Goal: Ask a question: Seek information or help from site administrators or community

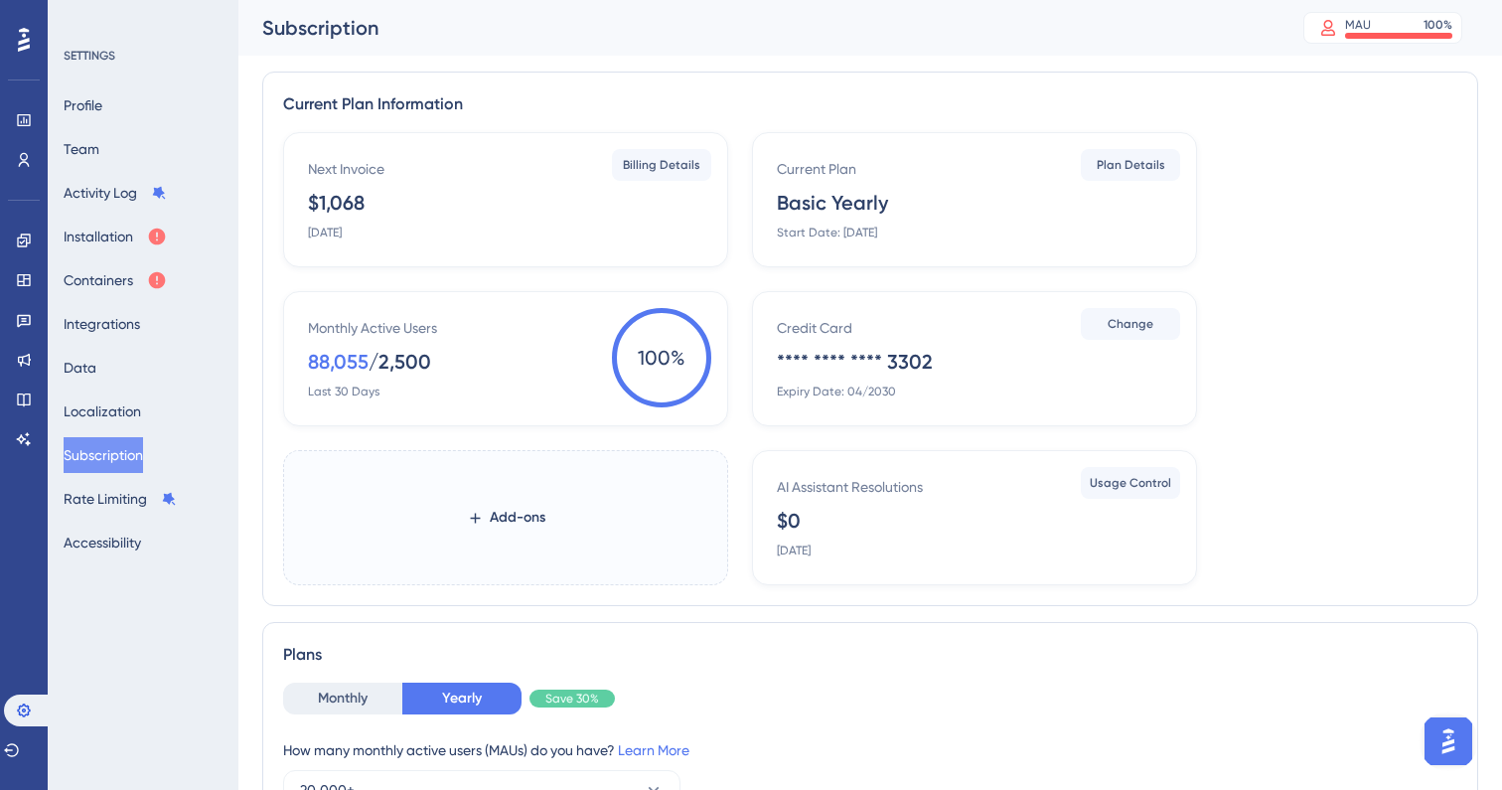
click at [442, 352] on div "Monthly Active Users 88,055 / 2,500 Last 30 Days" at bounding box center [509, 357] width 403 height 83
click at [325, 358] on div "88,055" at bounding box center [338, 362] width 61 height 28
click at [156, 237] on button "Installation" at bounding box center [115, 237] width 103 height 36
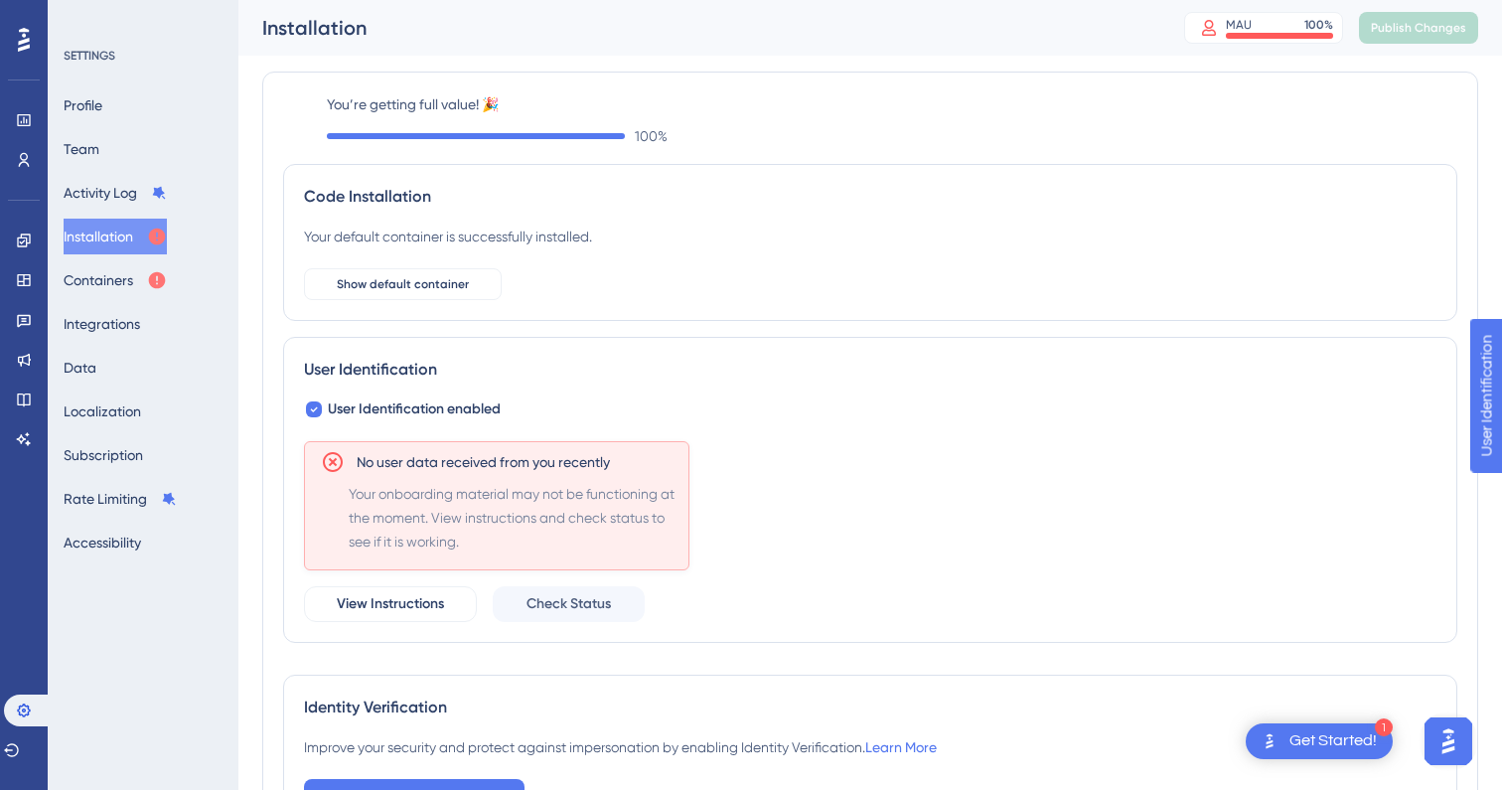
click at [516, 636] on div "User Identification User Identification enabled No user data received from you …" at bounding box center [870, 490] width 1174 height 306
click at [554, 608] on span "Check Status" at bounding box center [568, 604] width 84 height 24
click at [398, 605] on span "View Instructions" at bounding box center [390, 604] width 107 height 24
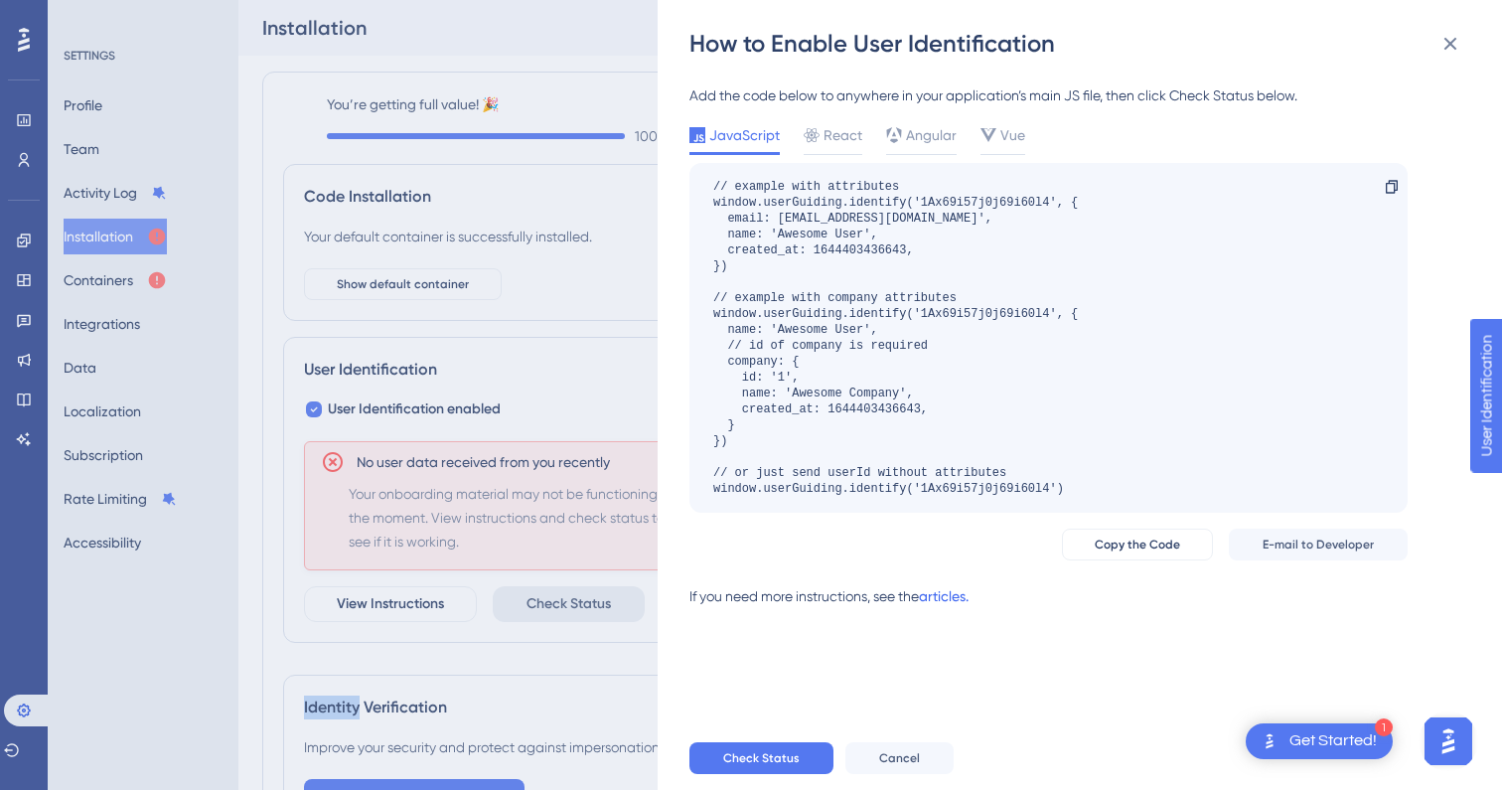
click at [946, 594] on link "articles." at bounding box center [944, 604] width 50 height 40
click at [700, 178] on div "// example with attributes window.userGuiding.identify('1Ax69i57j0j69i60l4', { …" at bounding box center [1048, 338] width 718 height 350
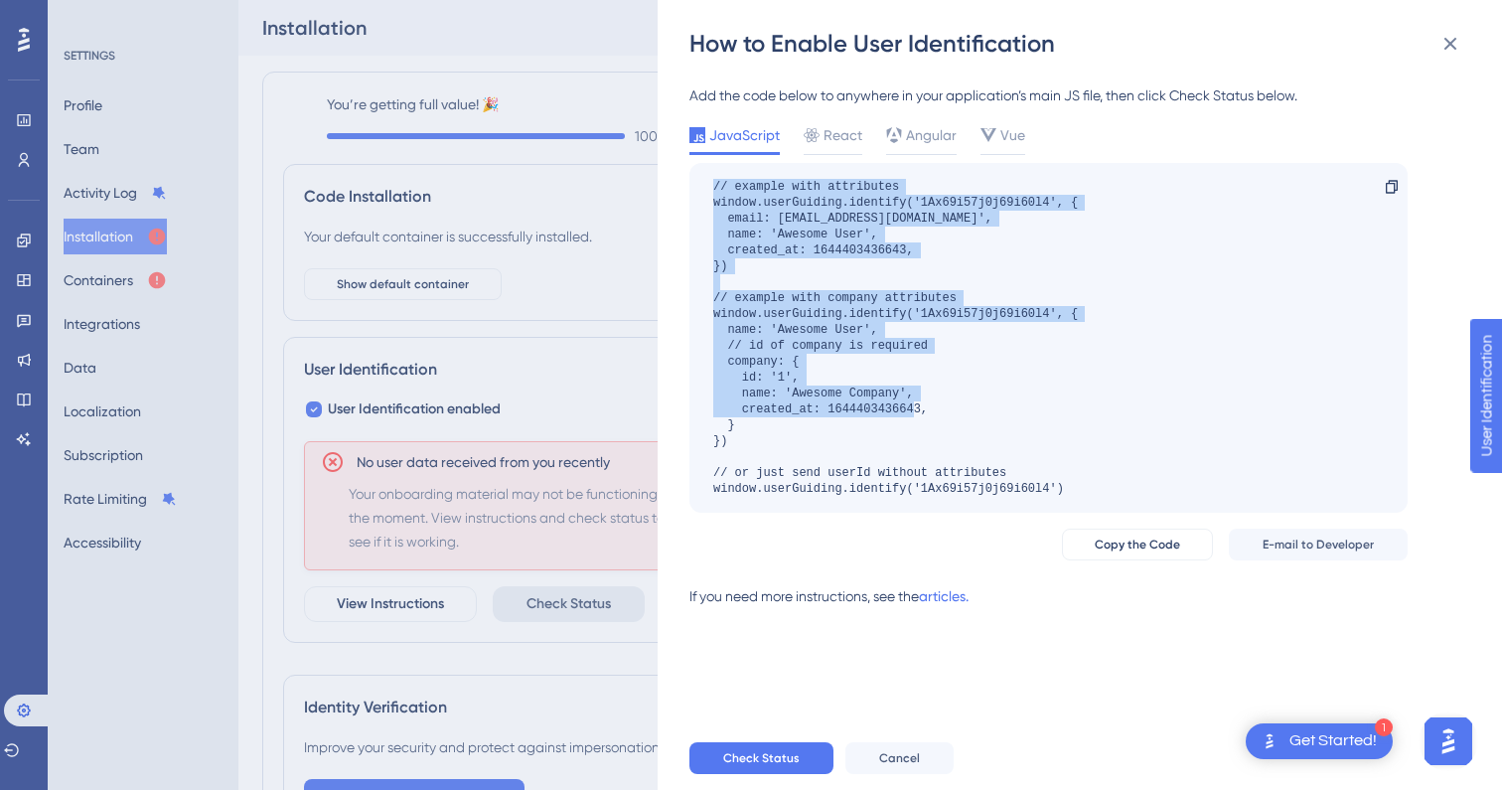
drag, startPoint x: 700, startPoint y: 178, endPoint x: 1152, endPoint y: 460, distance: 532.8
click at [1152, 460] on div "// example with attributes window.userGuiding.identify('1Ax69i57j0j69i60l4', { …" at bounding box center [1048, 338] width 718 height 350
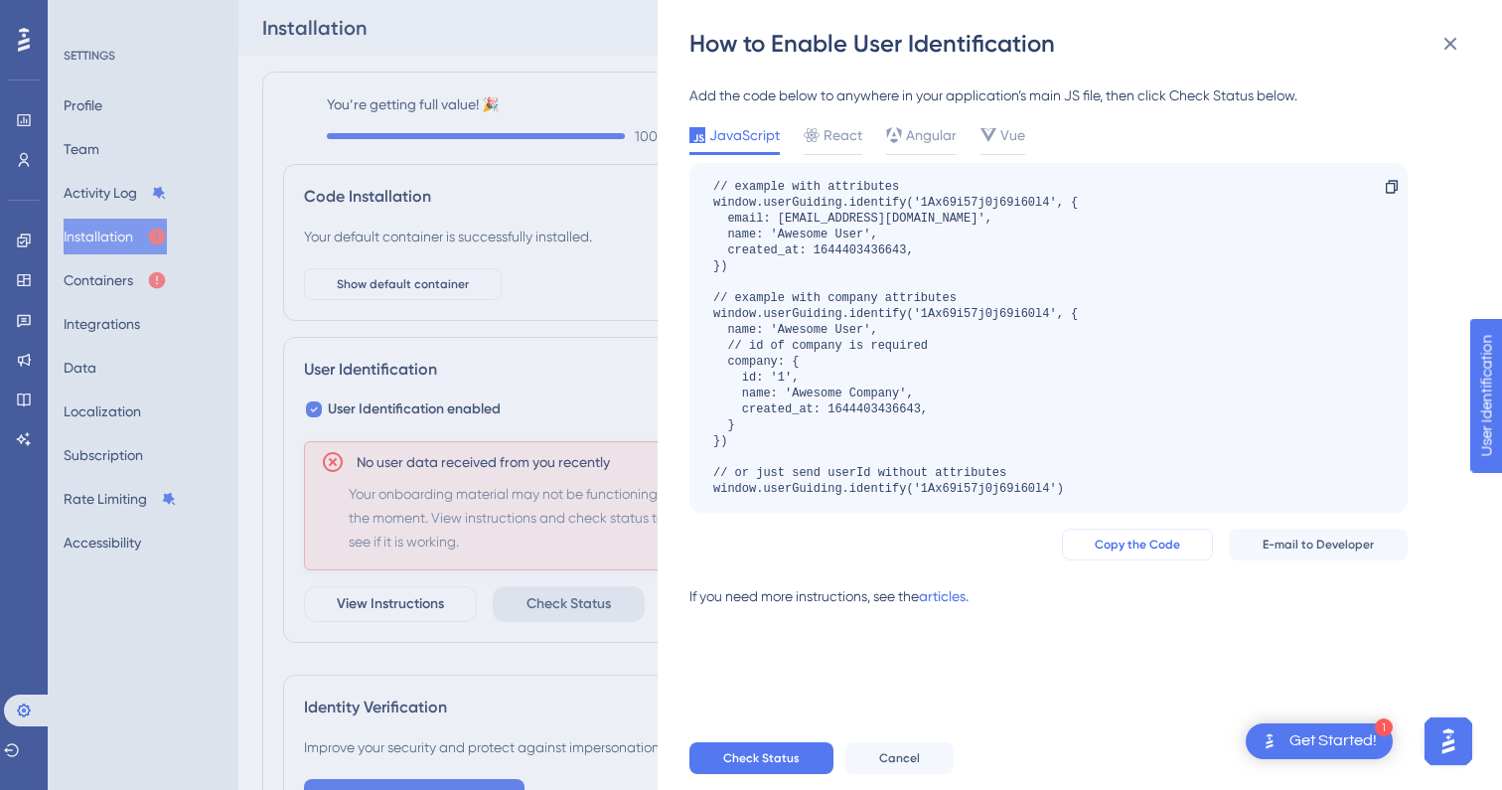
click at [1150, 544] on span "Copy the Code" at bounding box center [1137, 544] width 85 height 16
click at [1451, 47] on icon at bounding box center [1450, 44] width 24 height 24
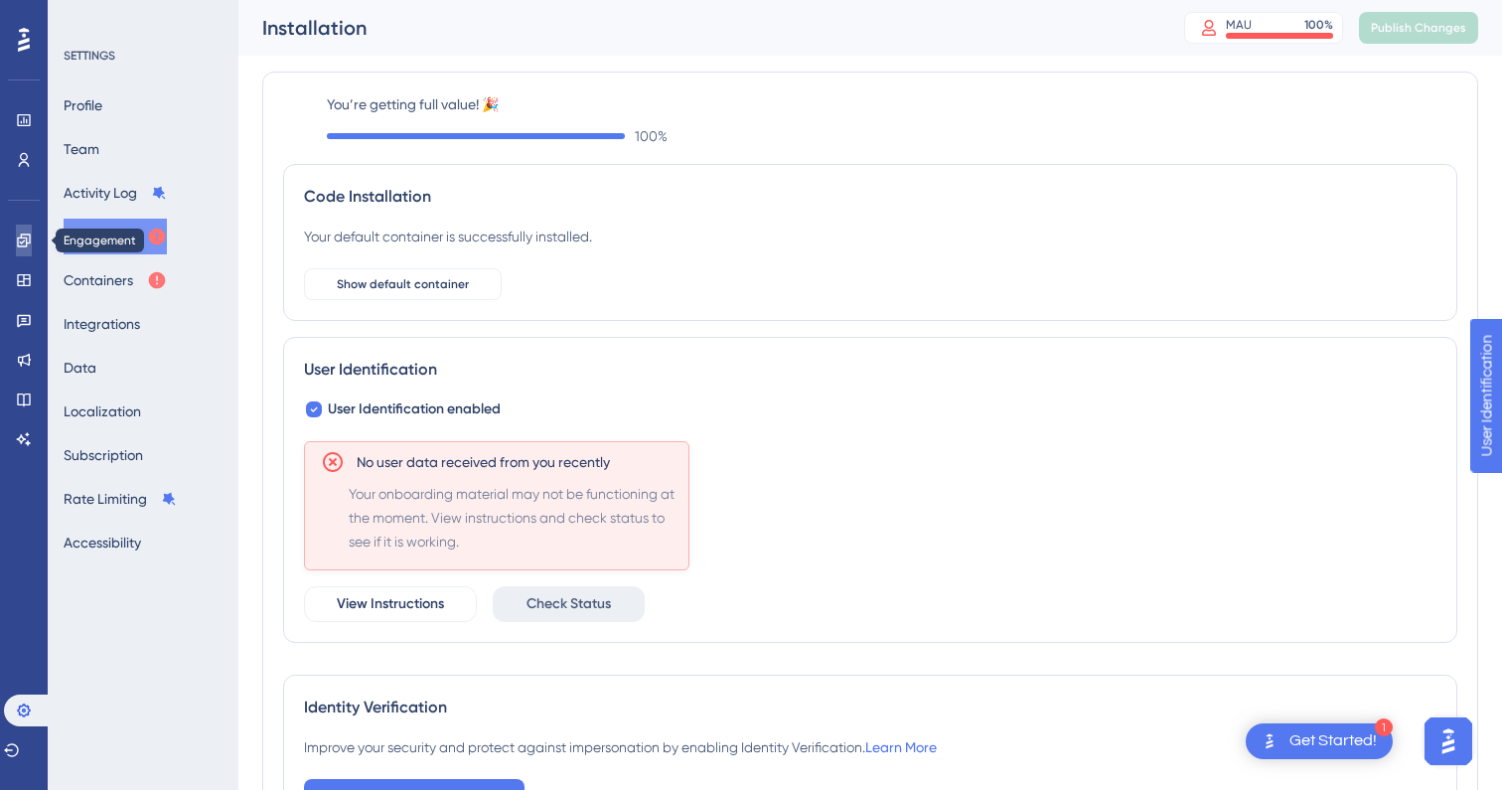
click at [32, 243] on link at bounding box center [24, 240] width 16 height 32
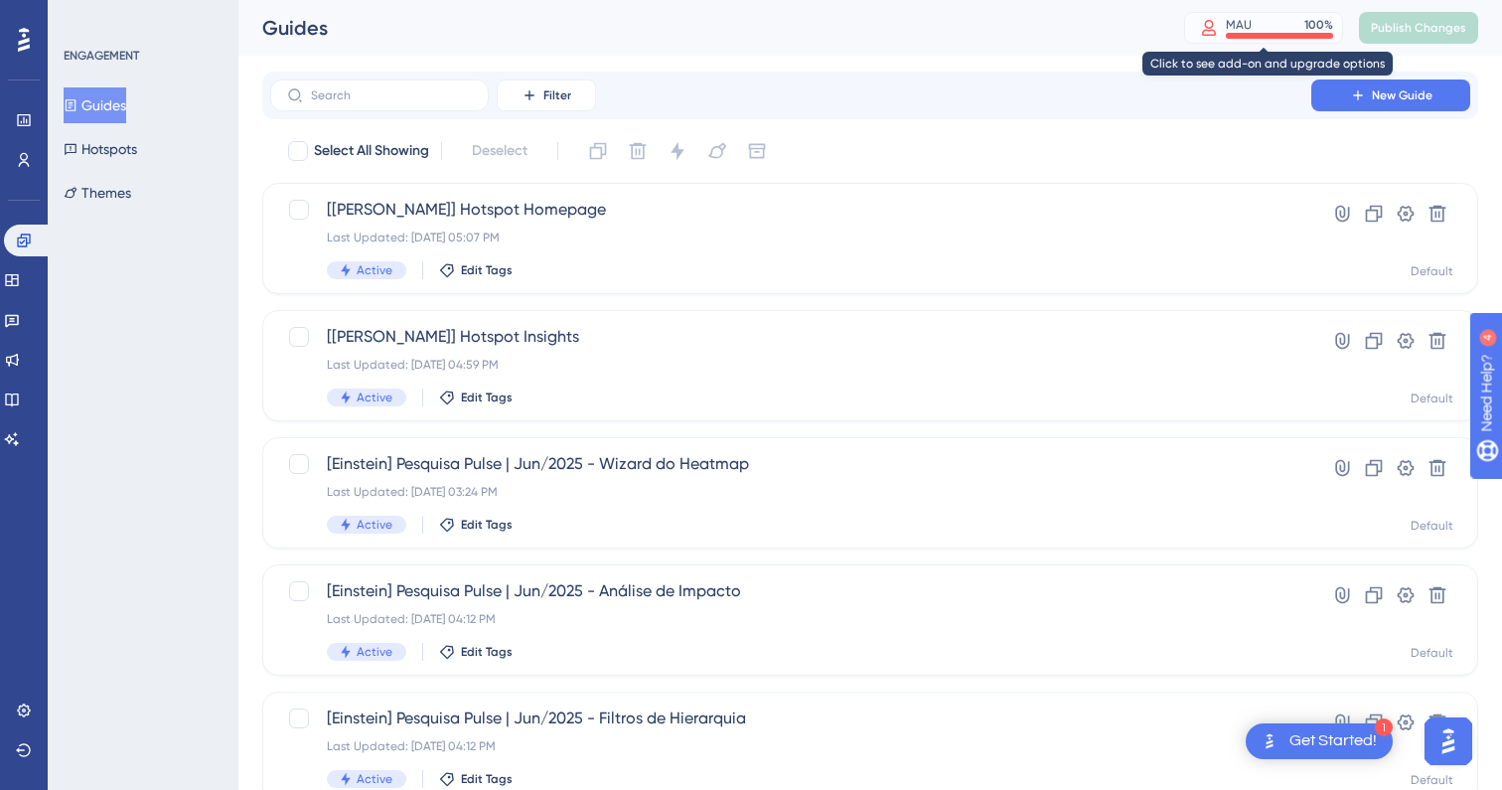
click at [1281, 17] on div "MAU 100 %" at bounding box center [1279, 25] width 107 height 16
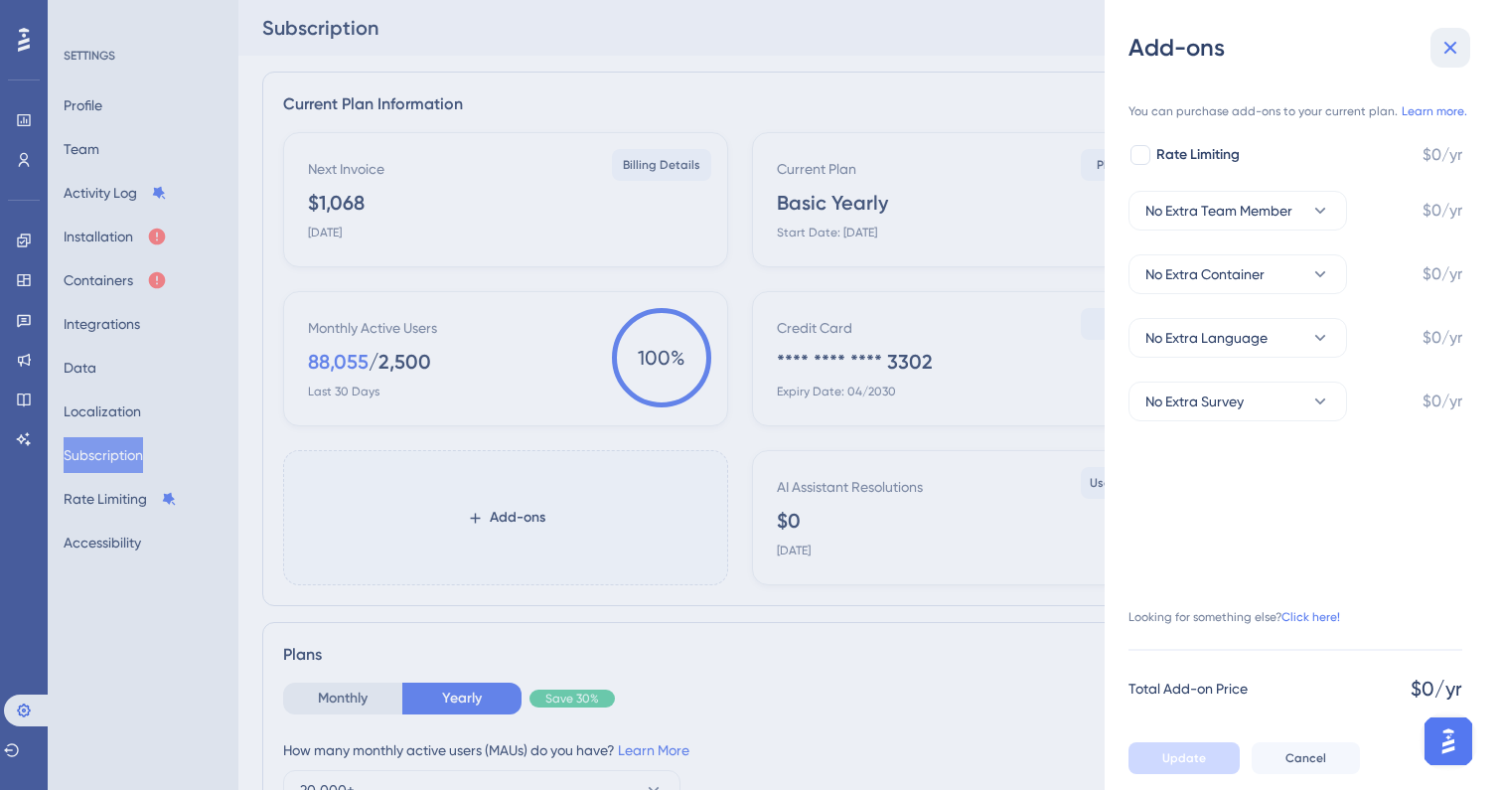
click at [1444, 48] on icon at bounding box center [1450, 48] width 24 height 24
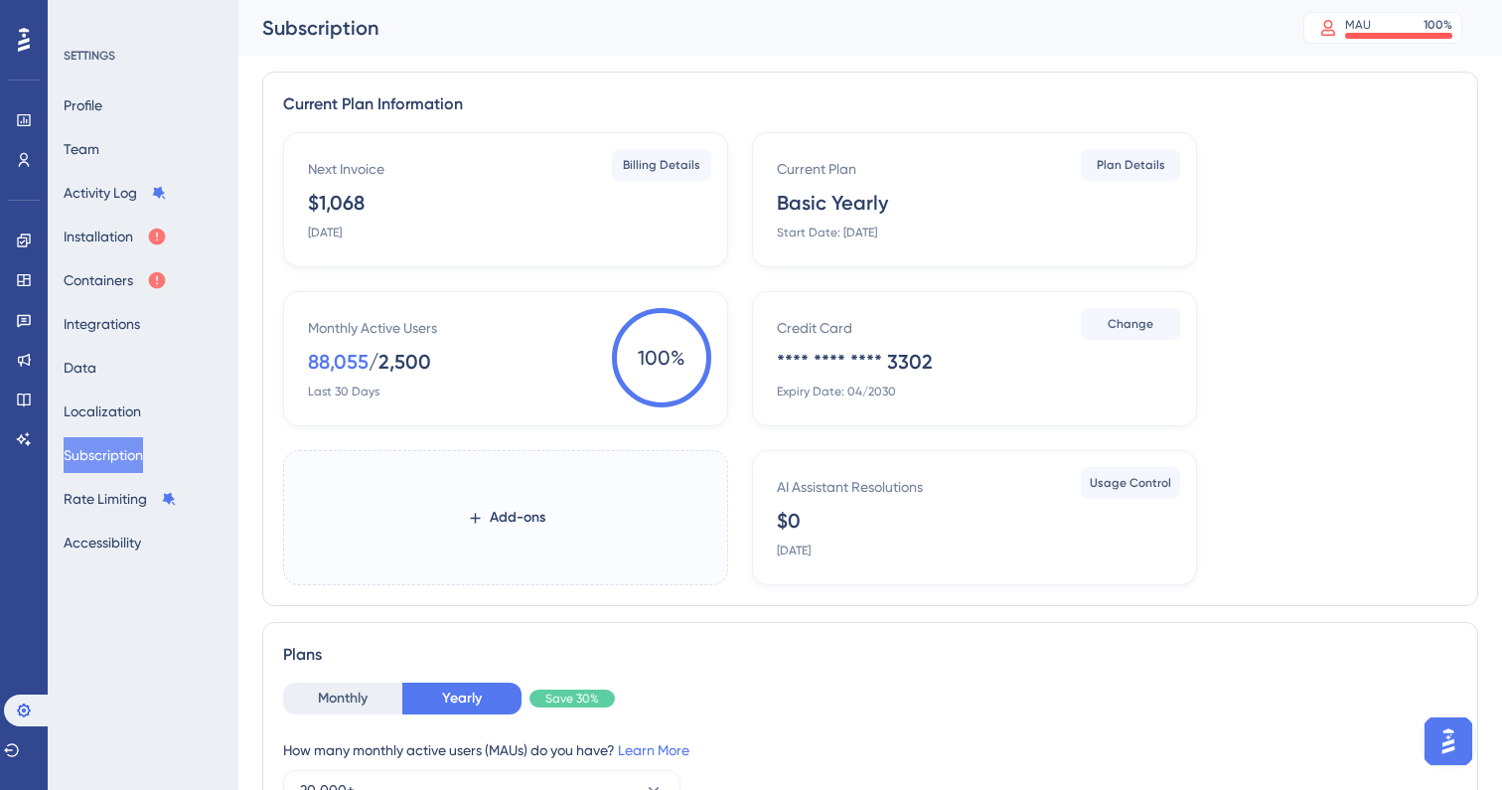
click at [515, 348] on div "Monthly Active Users 88,055 / 2,500 Last 30 Days" at bounding box center [509, 357] width 403 height 83
click at [330, 359] on div "88,055" at bounding box center [338, 362] width 61 height 28
click at [360, 326] on div "Monthly Active Users" at bounding box center [372, 328] width 129 height 24
click at [27, 158] on icon at bounding box center [24, 160] width 11 height 14
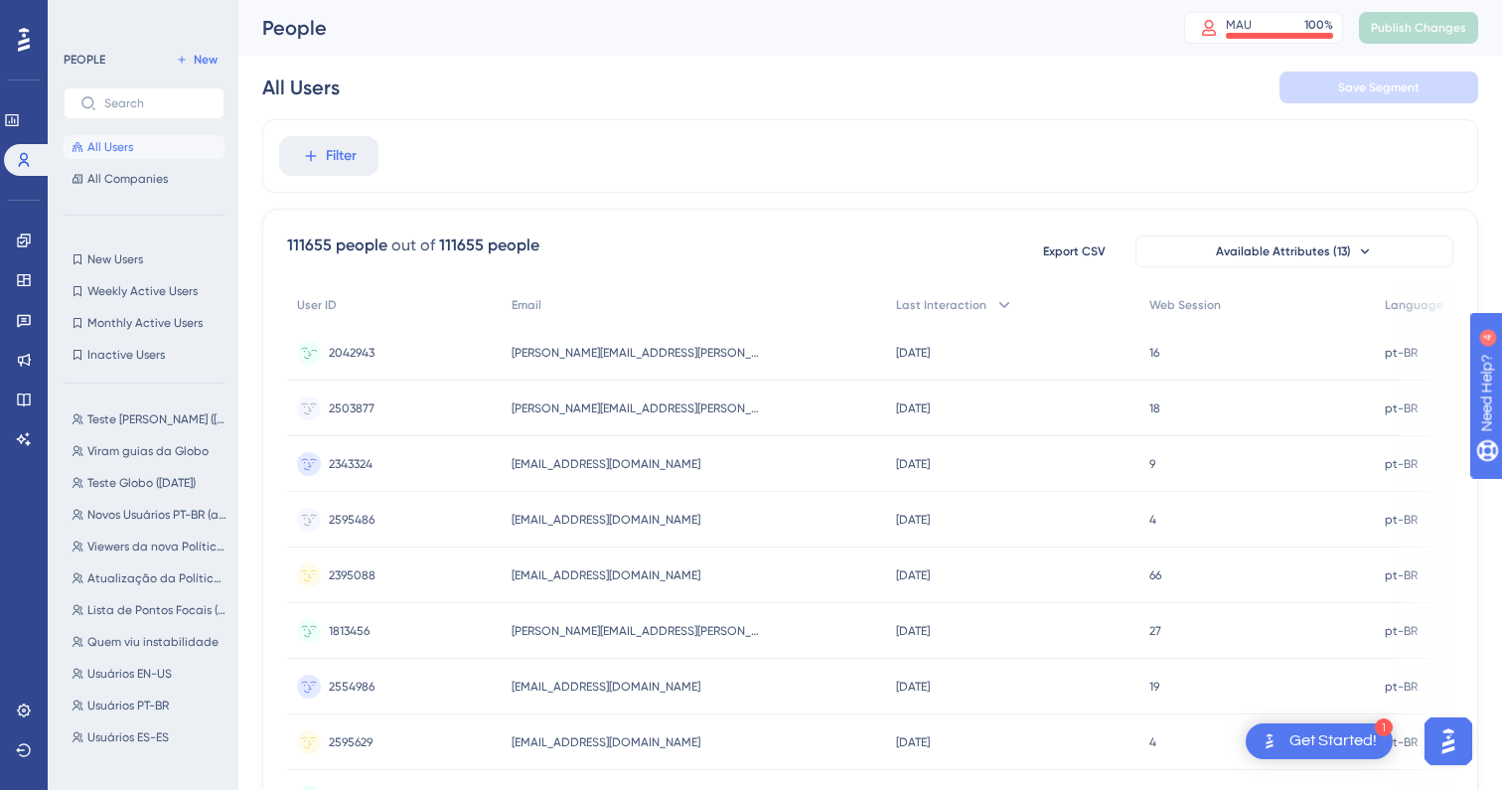
click at [351, 350] on span "2042943" at bounding box center [352, 353] width 46 height 16
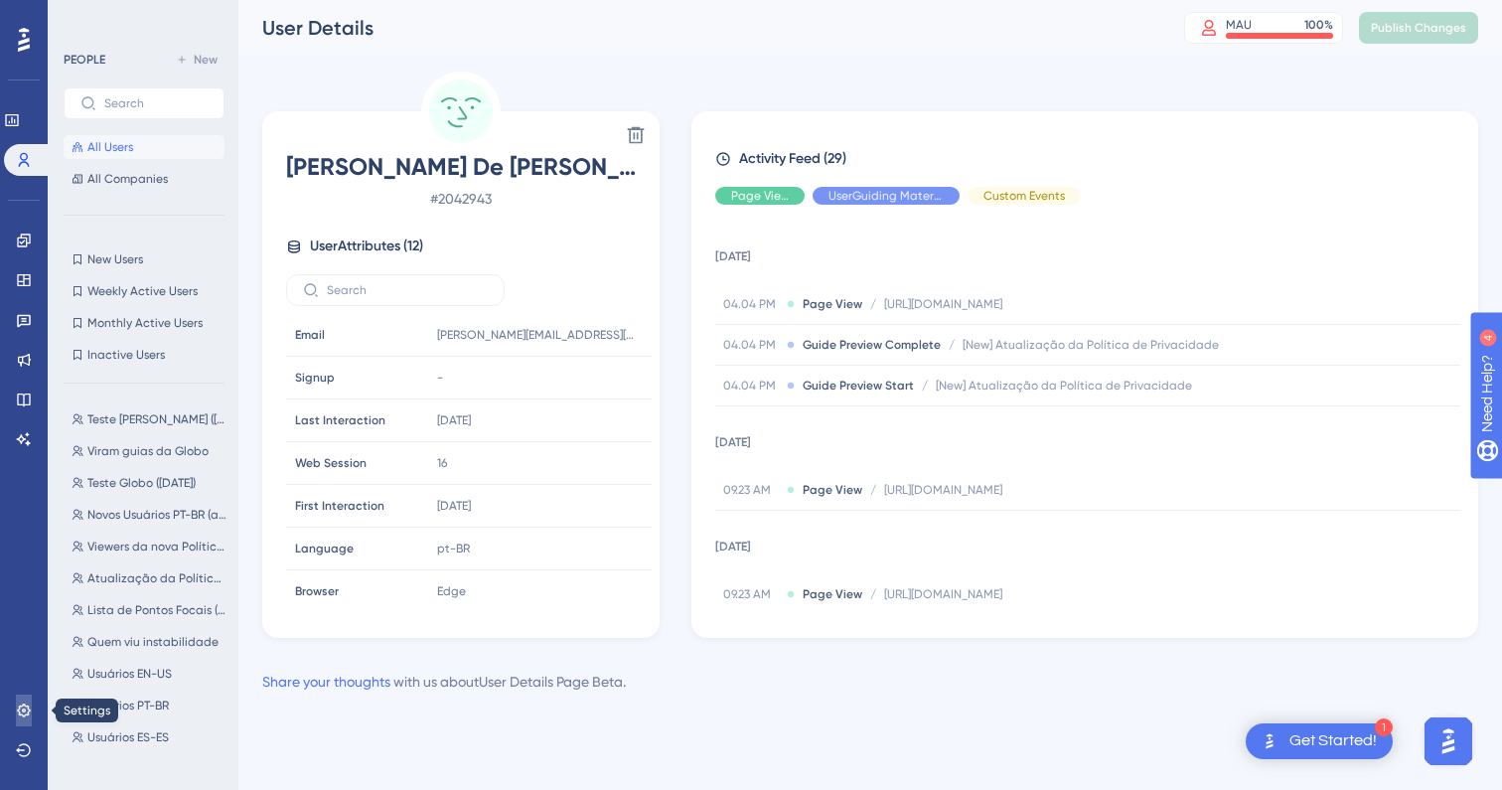
click at [16, 710] on icon at bounding box center [24, 710] width 16 height 16
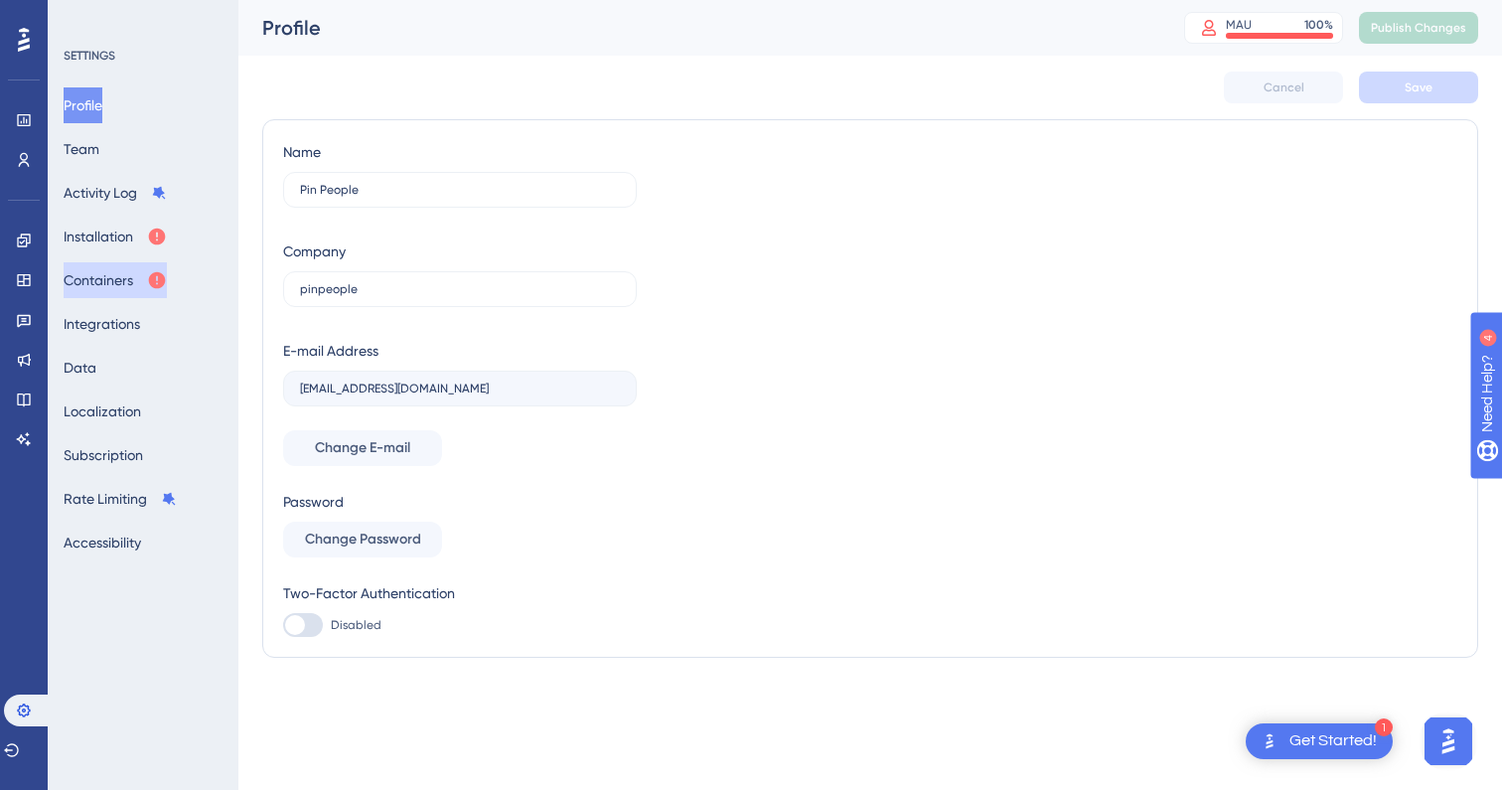
click at [136, 285] on button "Containers" at bounding box center [115, 280] width 103 height 36
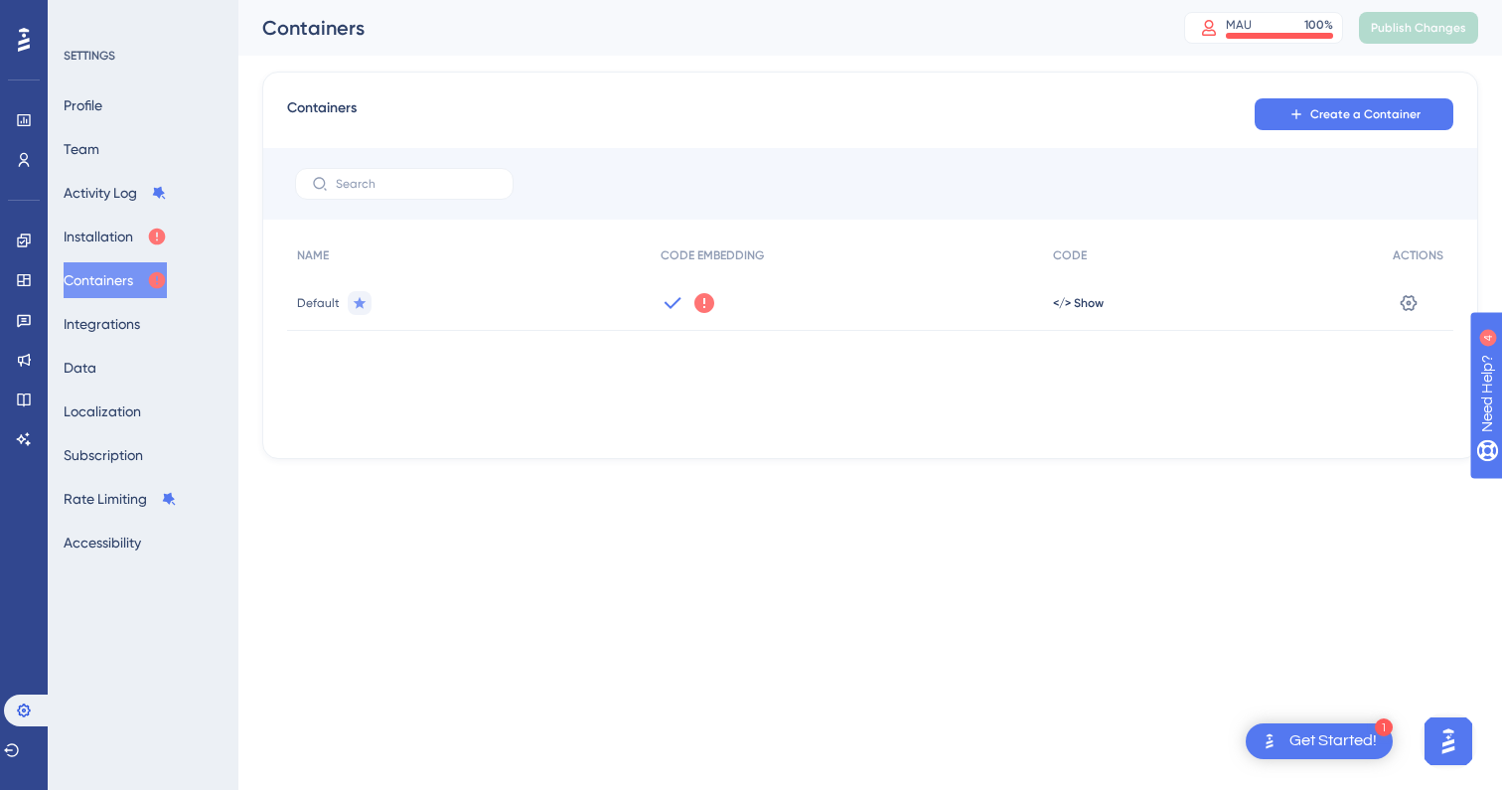
click at [681, 304] on icon at bounding box center [673, 303] width 24 height 24
click at [666, 296] on icon at bounding box center [673, 303] width 24 height 24
click at [1083, 299] on span "</> Show" at bounding box center [1078, 303] width 51 height 16
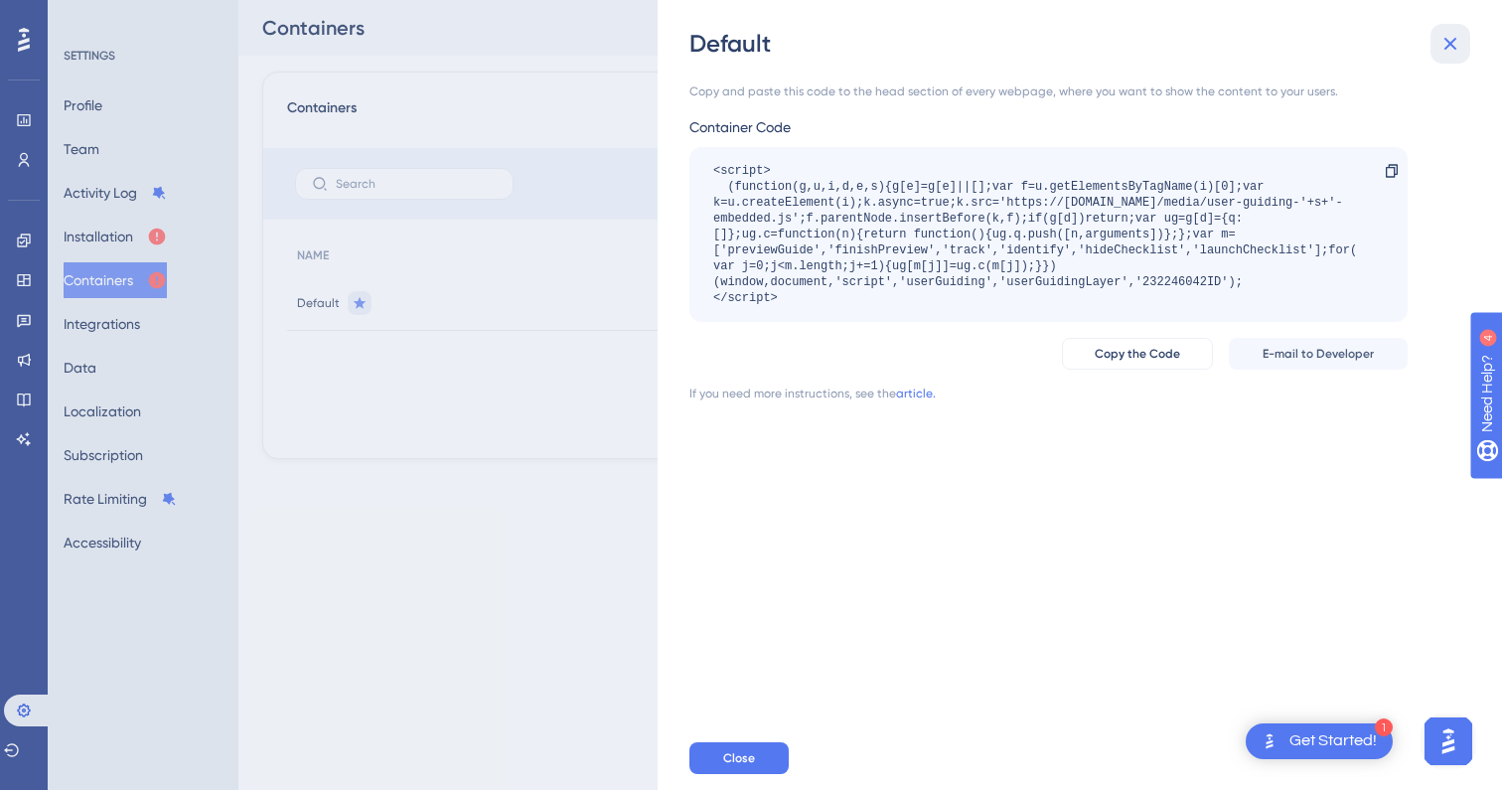
click at [1443, 42] on icon at bounding box center [1450, 44] width 24 height 24
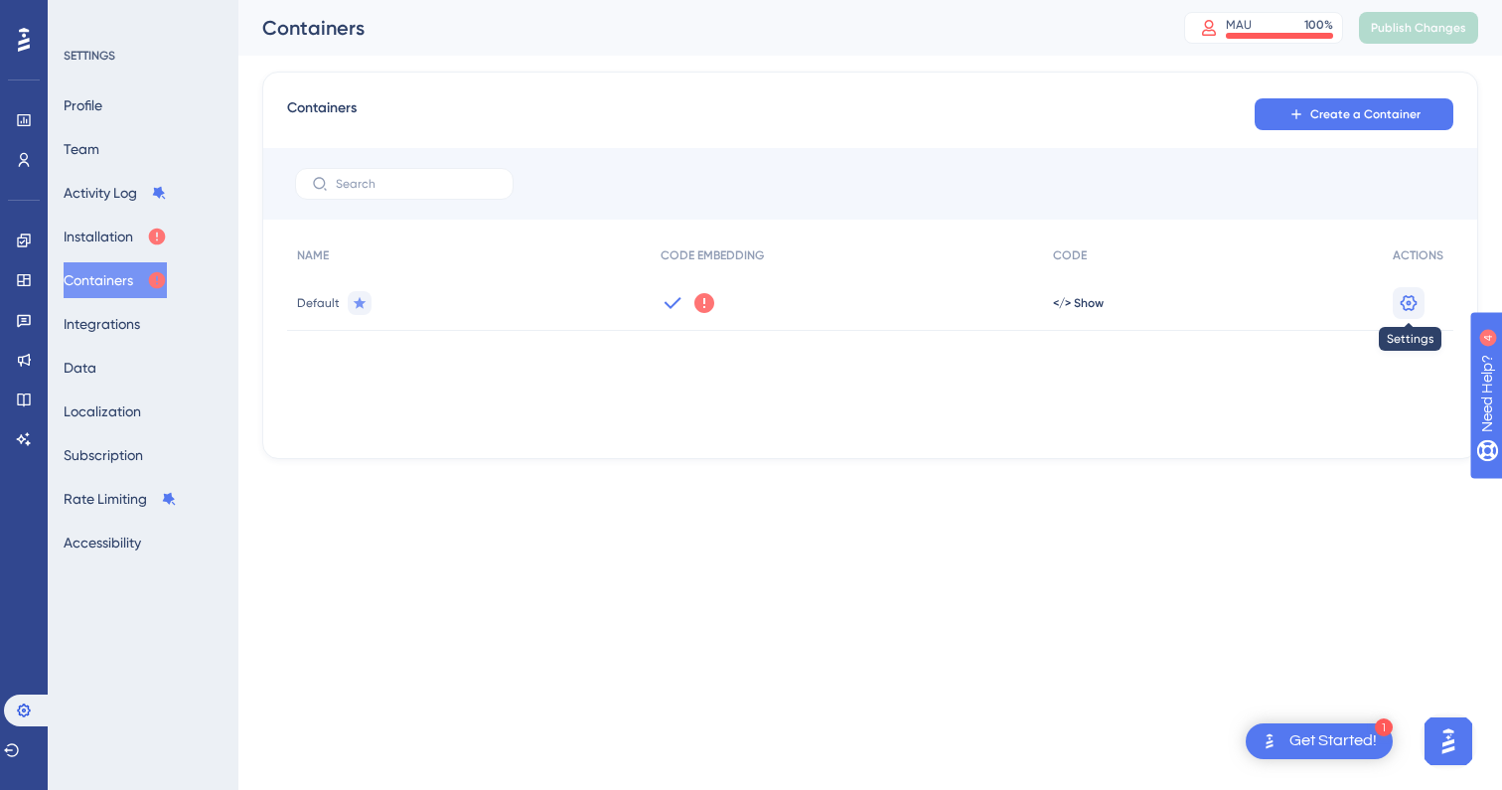
click at [1412, 302] on icon at bounding box center [1409, 303] width 20 height 20
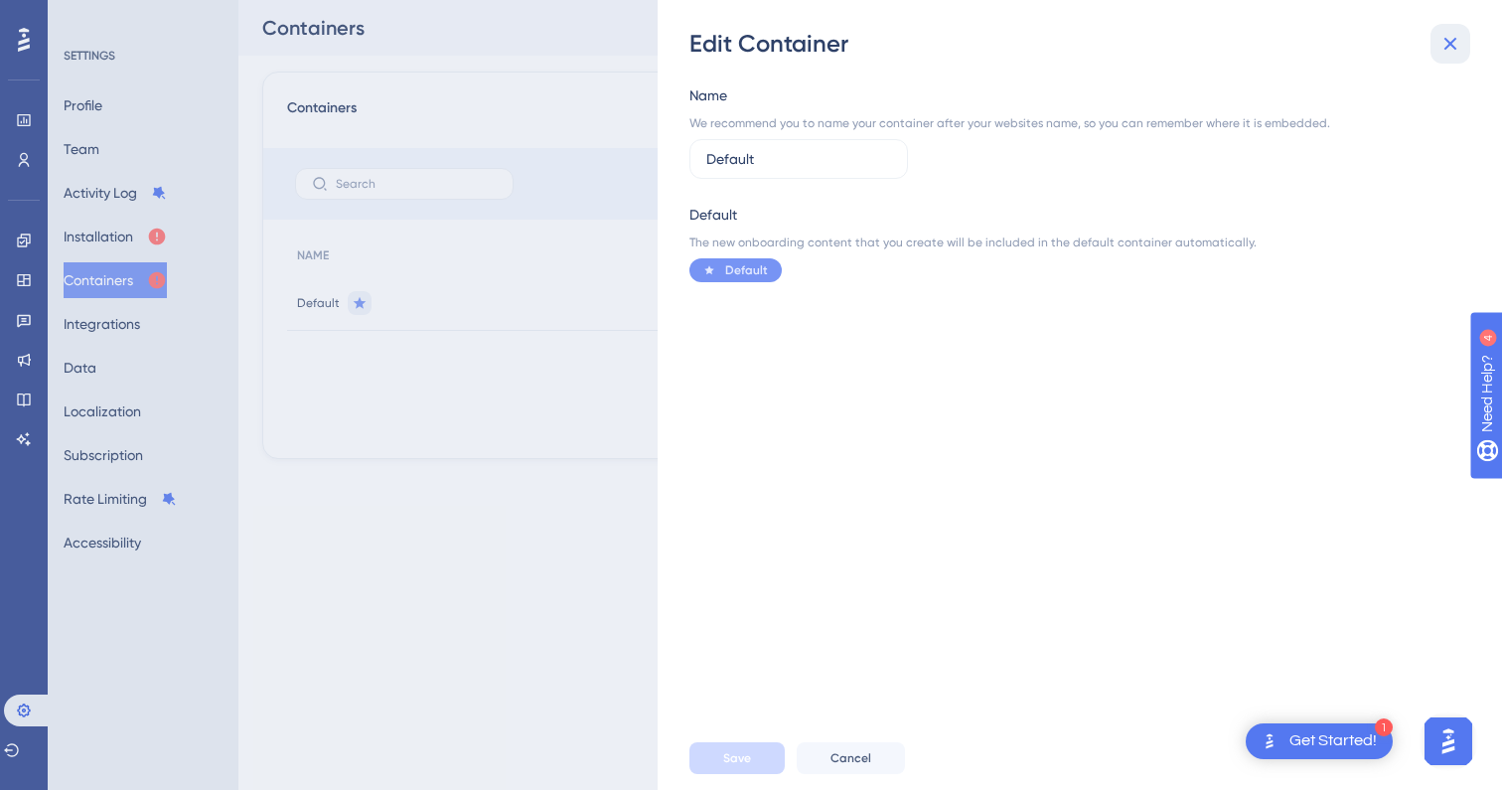
click at [1454, 40] on icon at bounding box center [1450, 44] width 13 height 13
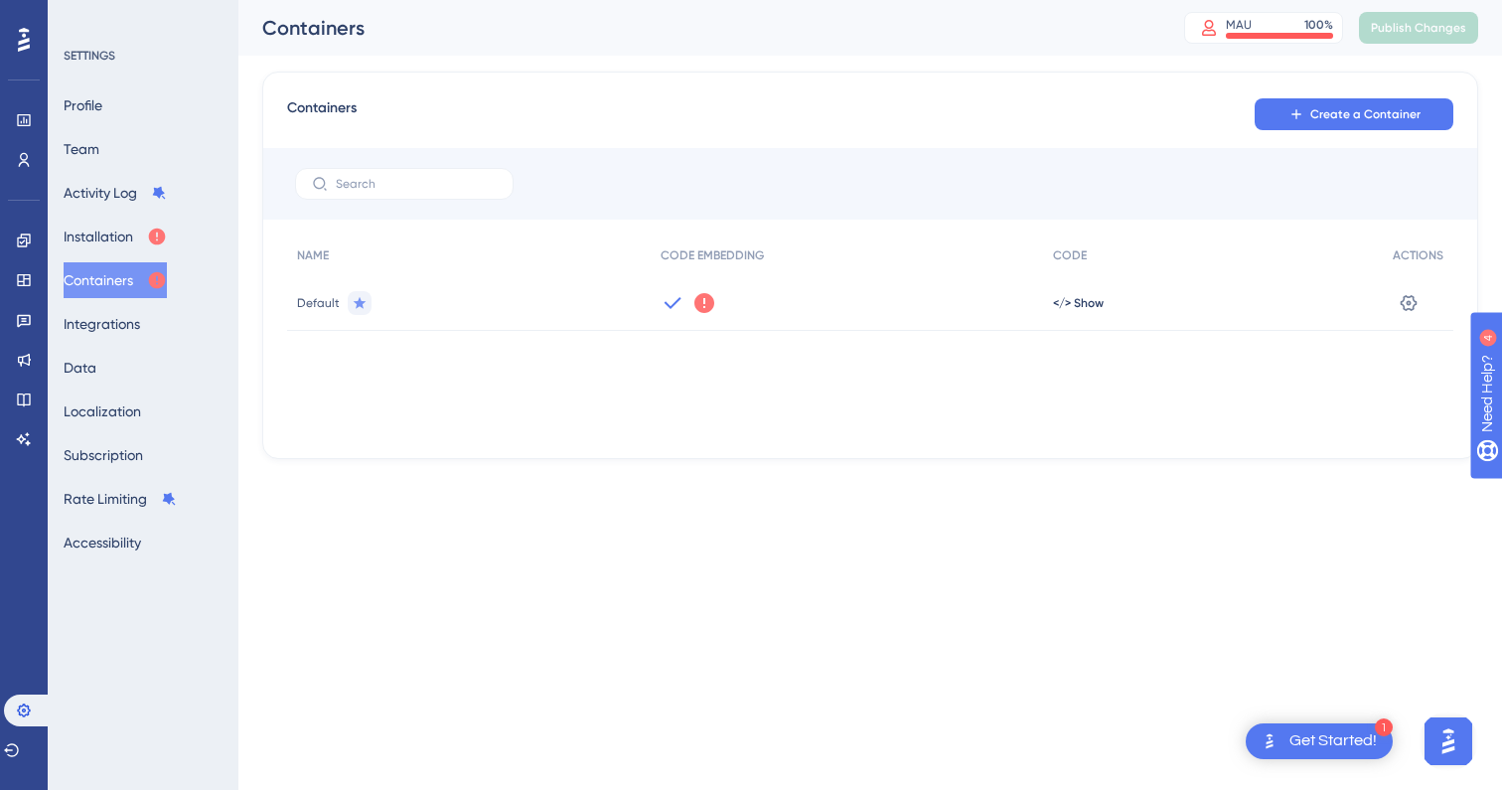
click at [336, 308] on span "Default" at bounding box center [318, 303] width 43 height 16
click at [357, 296] on icon at bounding box center [360, 303] width 16 height 16
click at [701, 295] on icon at bounding box center [704, 303] width 20 height 20
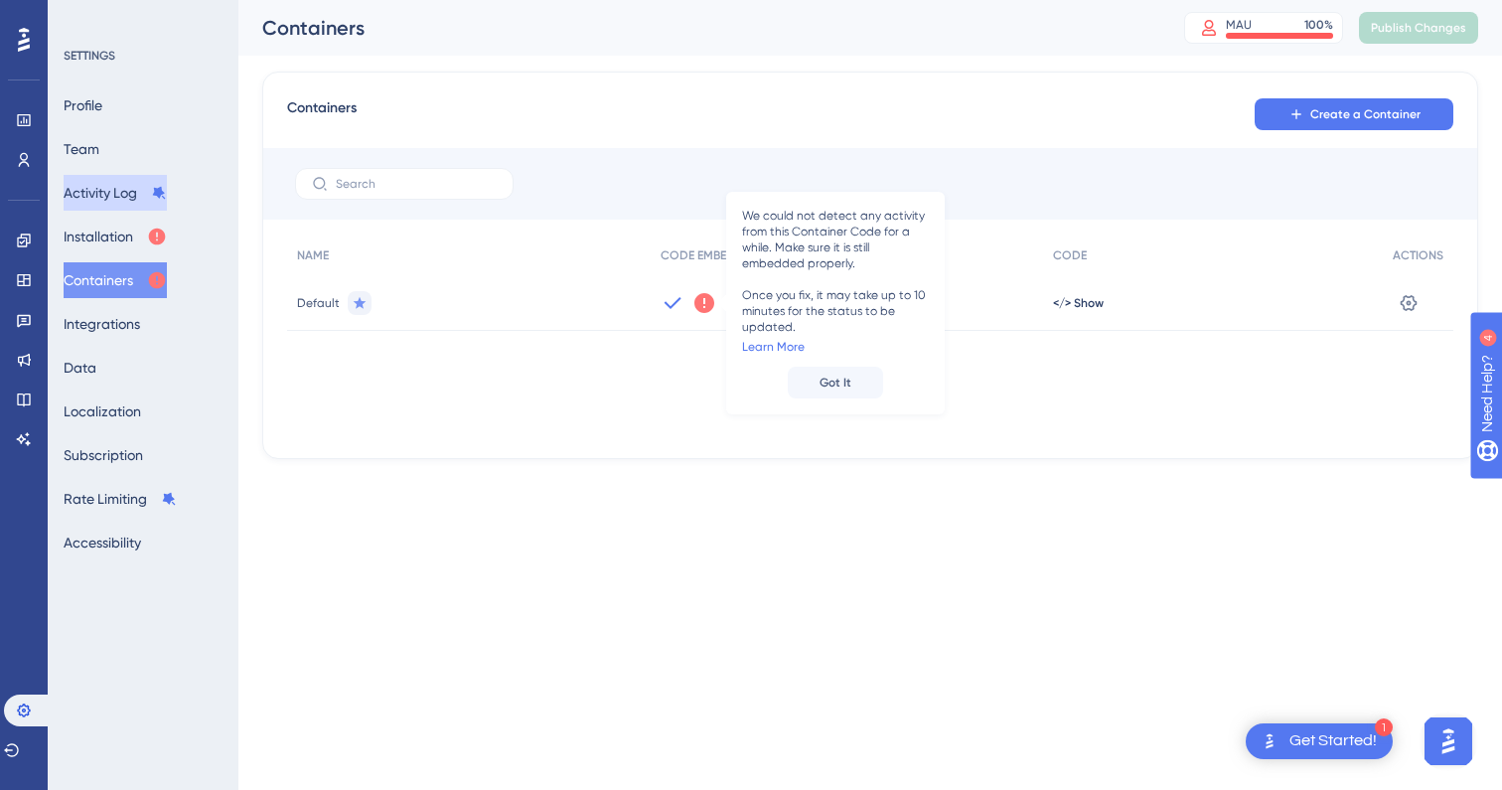
click at [137, 187] on button "Activity Log" at bounding box center [115, 193] width 103 height 36
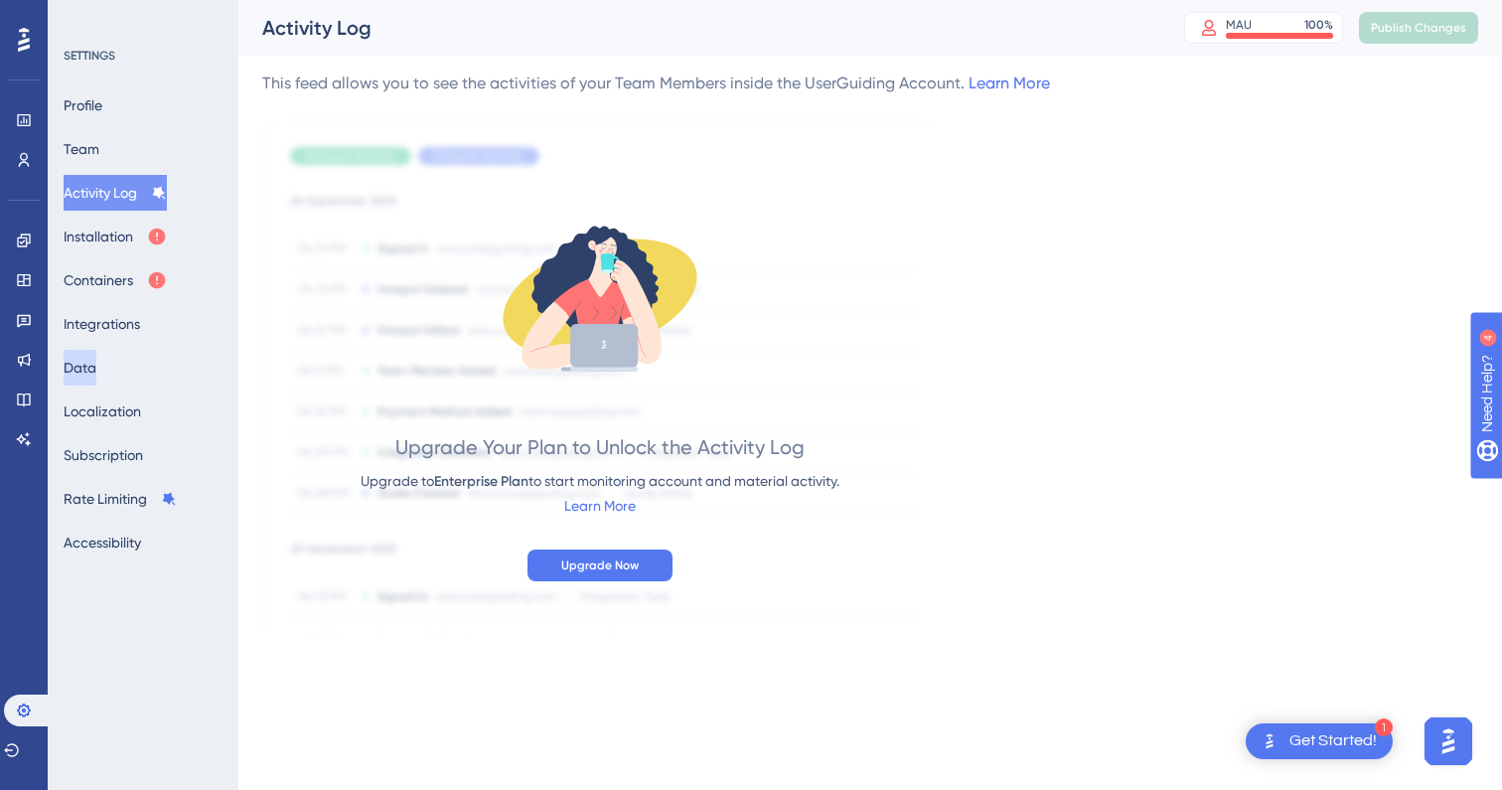
click at [96, 361] on button "Data" at bounding box center [80, 368] width 33 height 36
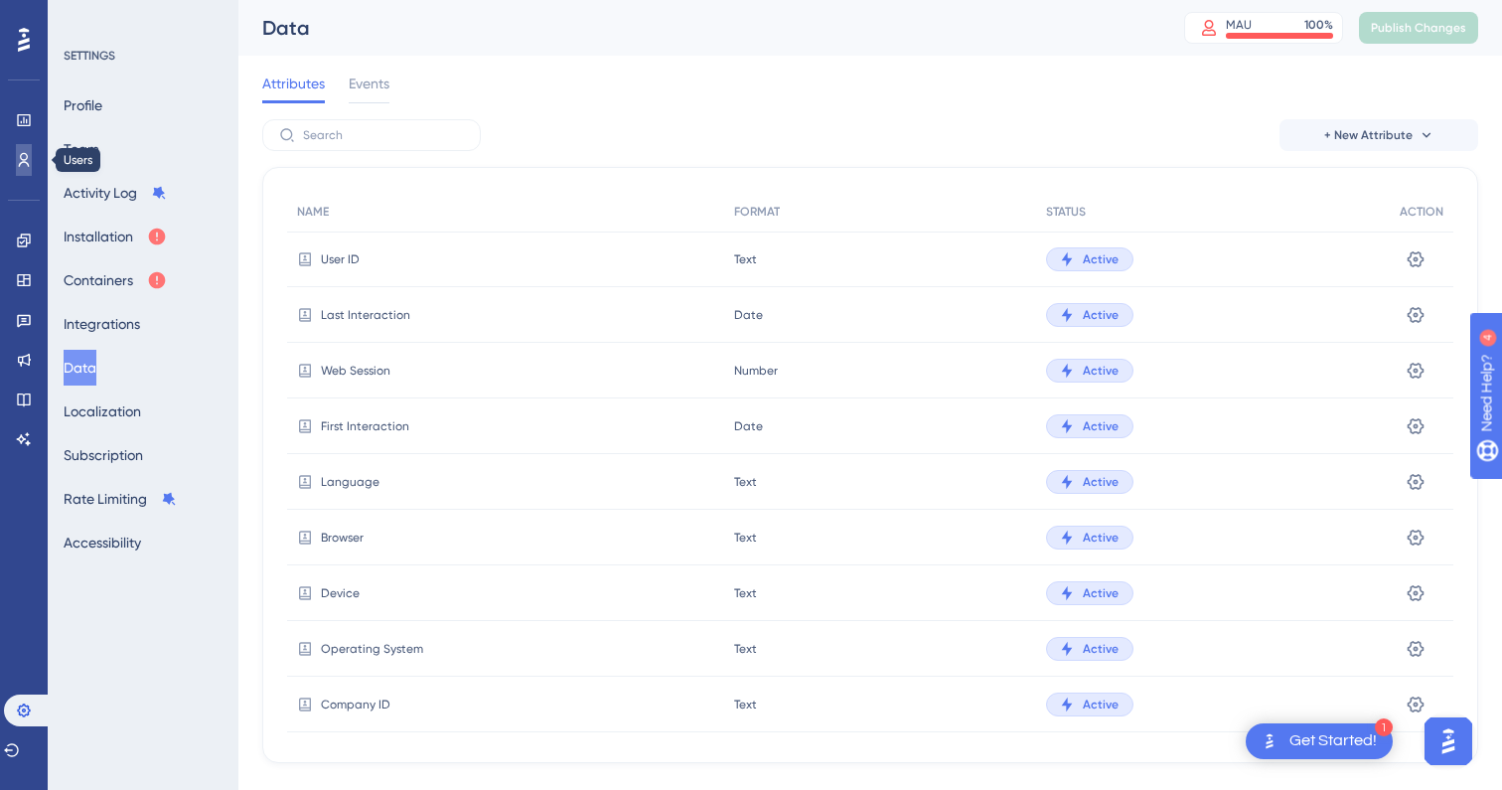
click at [27, 173] on link at bounding box center [24, 160] width 16 height 32
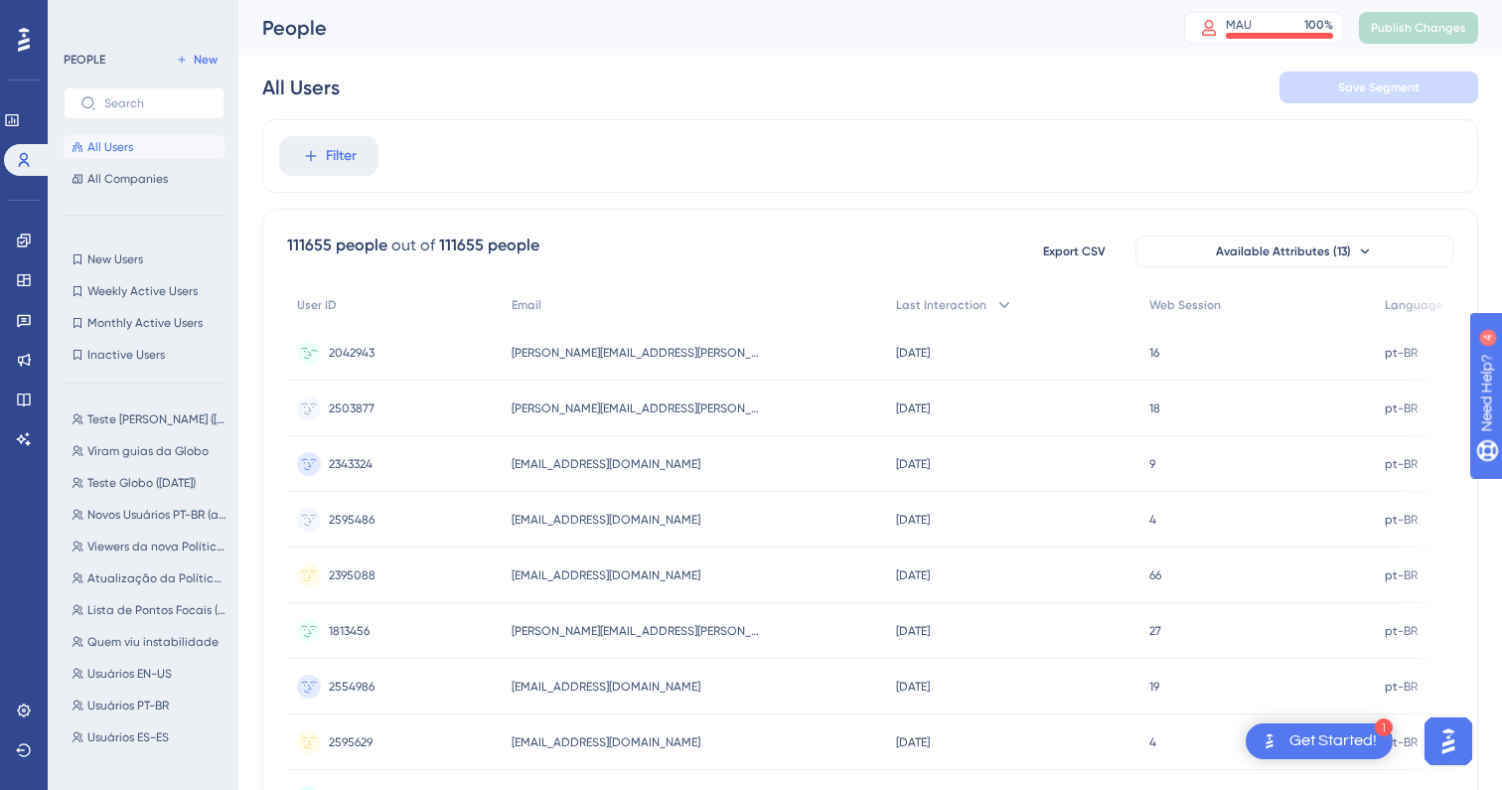
click at [347, 342] on div "2042943 2042943" at bounding box center [352, 353] width 46 height 56
click at [1241, 31] on div "MAU" at bounding box center [1239, 25] width 26 height 16
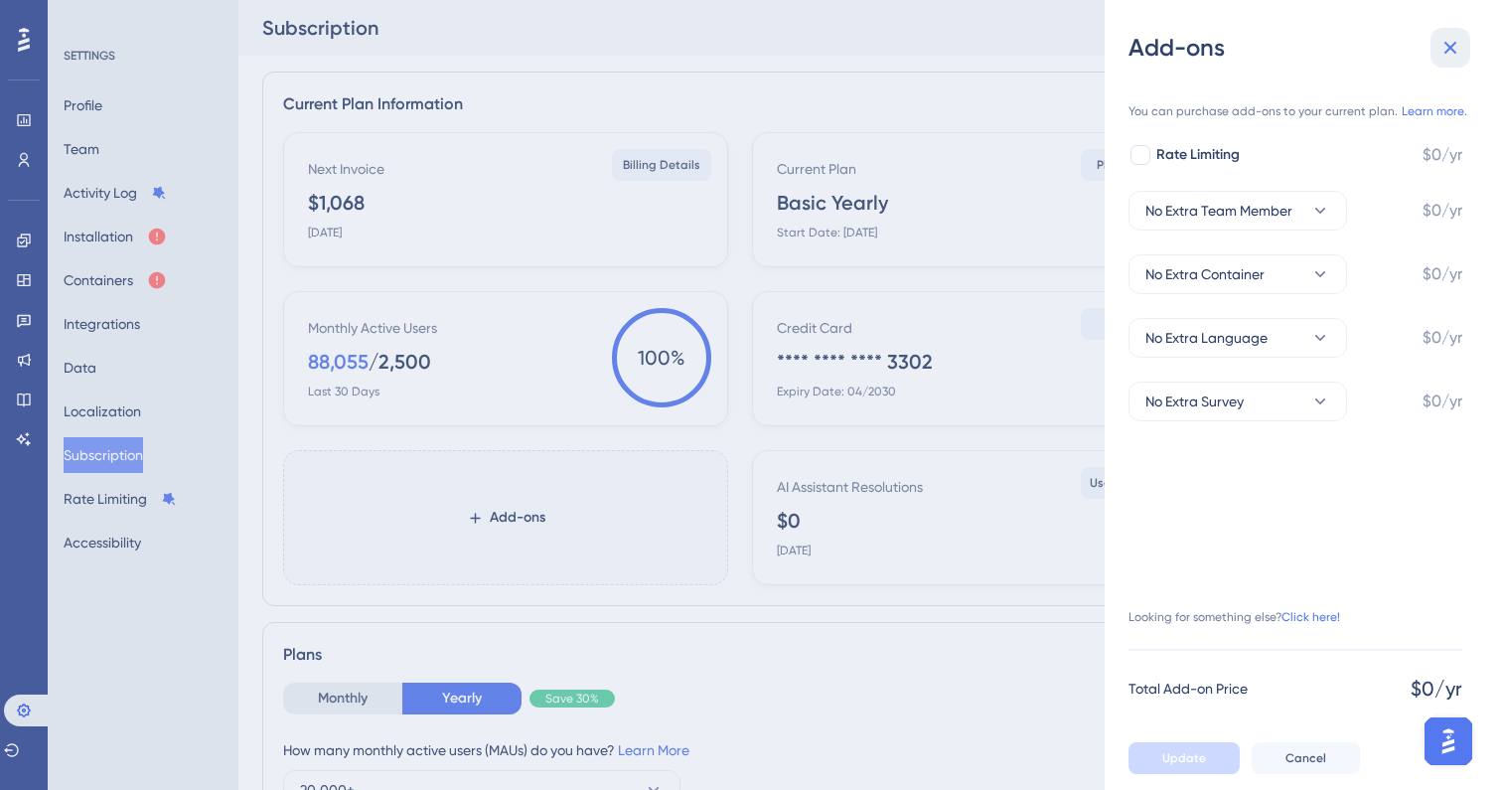
click at [1445, 48] on icon at bounding box center [1450, 48] width 24 height 24
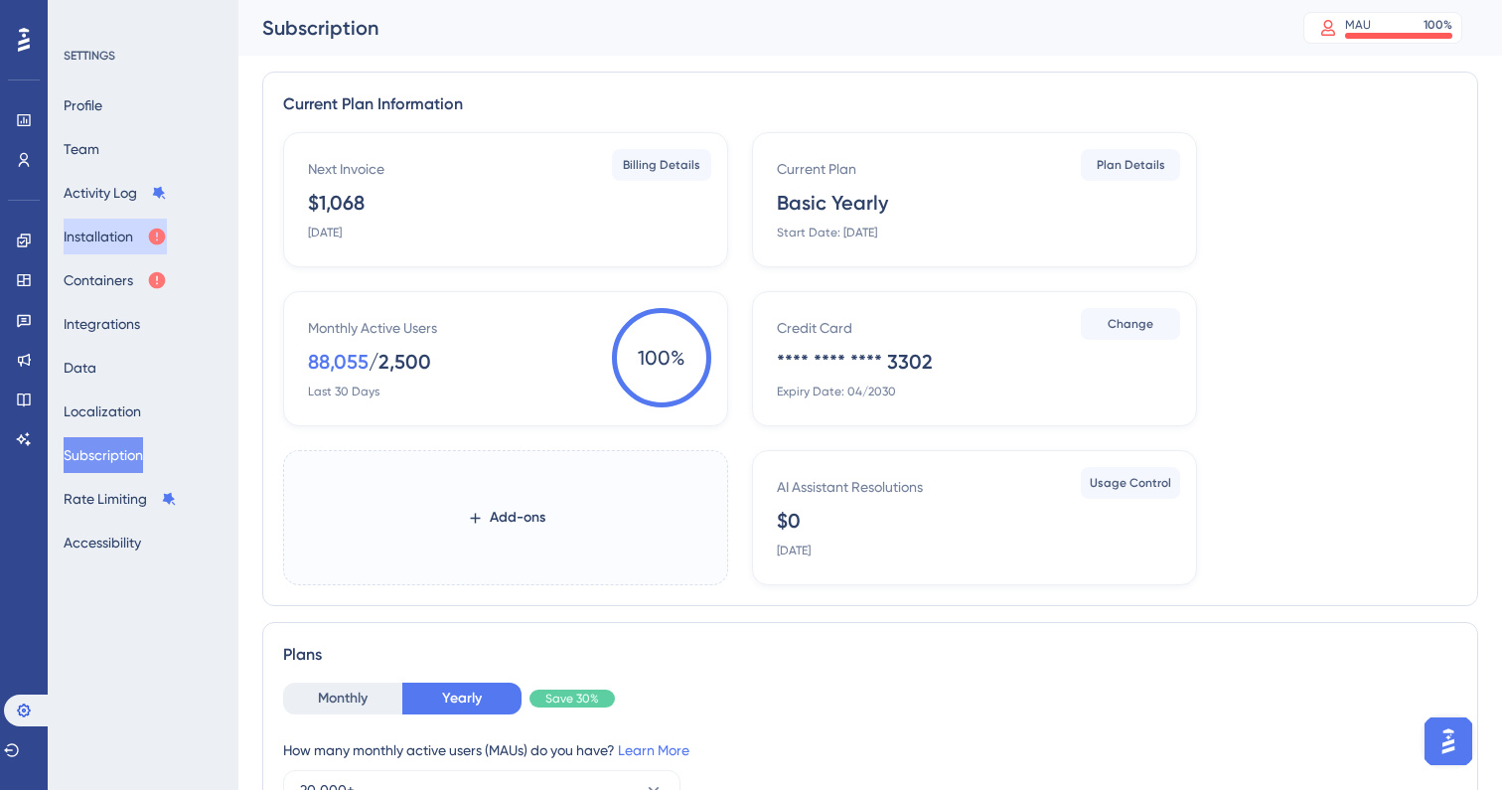
click at [132, 231] on button "Installation" at bounding box center [115, 237] width 103 height 36
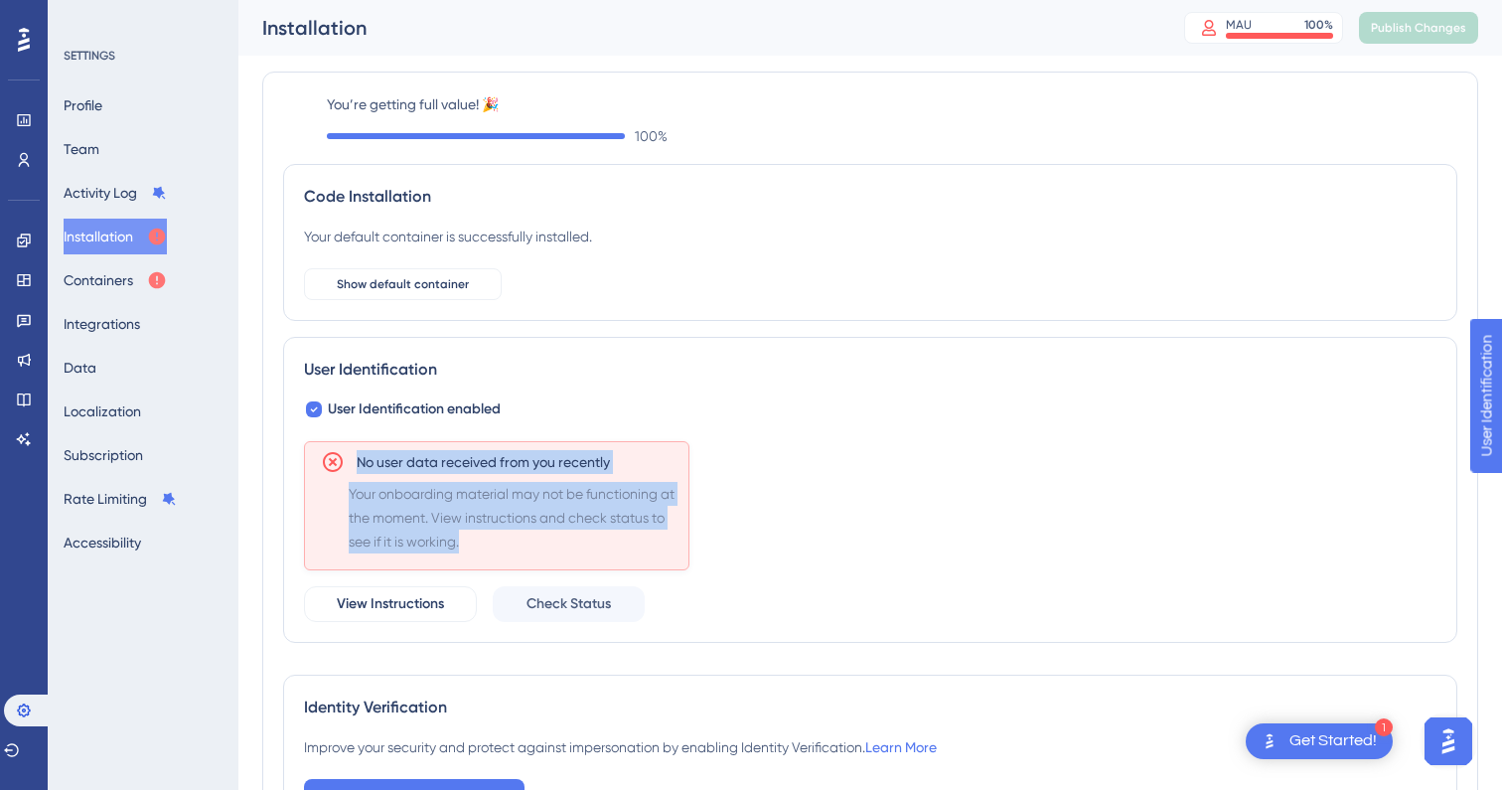
drag, startPoint x: 507, startPoint y: 550, endPoint x: 353, endPoint y: 460, distance: 178.5
click at [353, 460] on div "No user data received from you recently Your onboarding material may not be fun…" at bounding box center [496, 505] width 385 height 129
copy div "No user data received from you recently Your onboarding material may not be fun…"
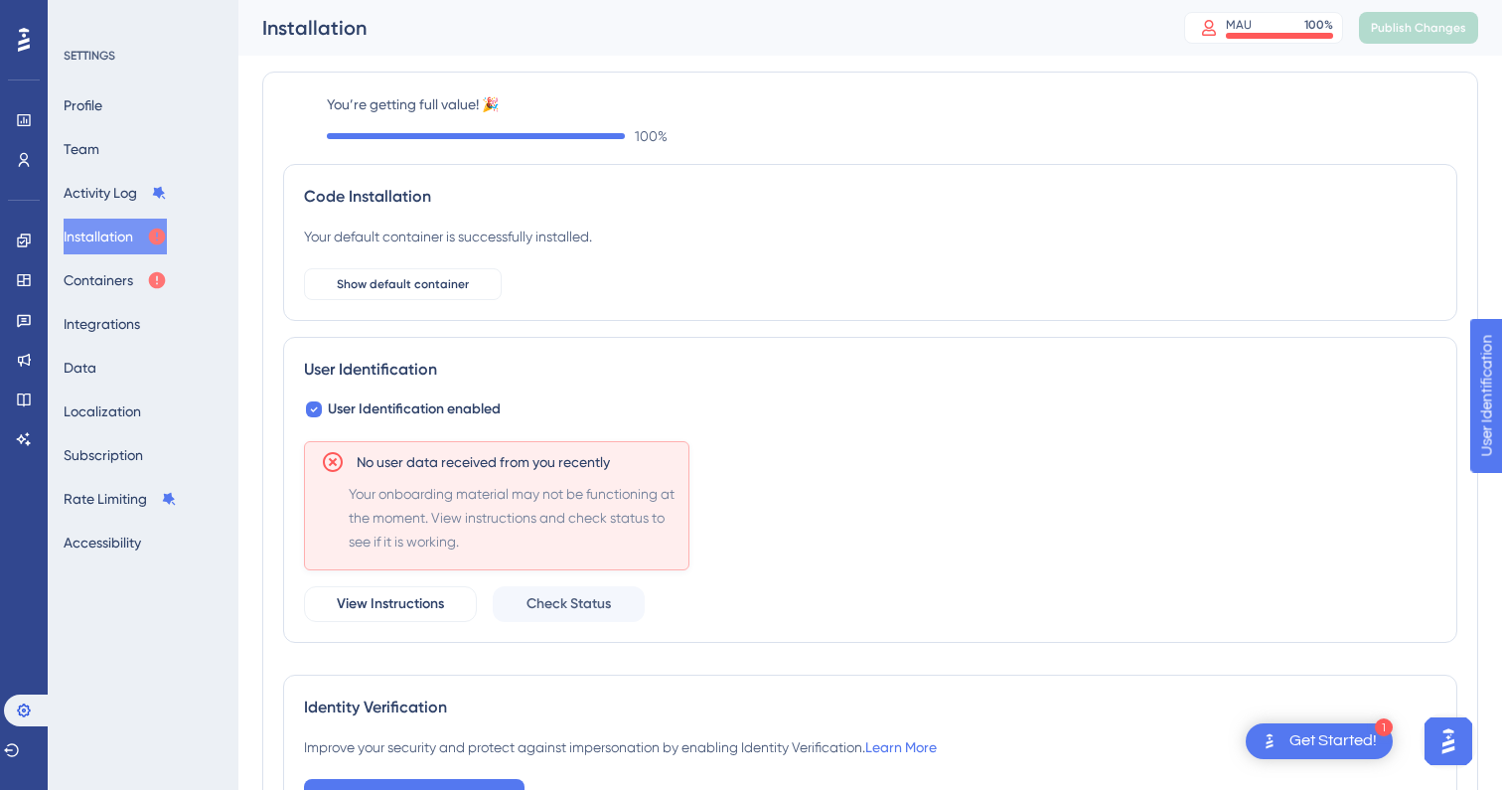
click at [735, 569] on div "No user data received from you recently Your onboarding material may not be fun…" at bounding box center [870, 531] width 1132 height 181
click at [386, 602] on span "View Instructions" at bounding box center [390, 604] width 107 height 24
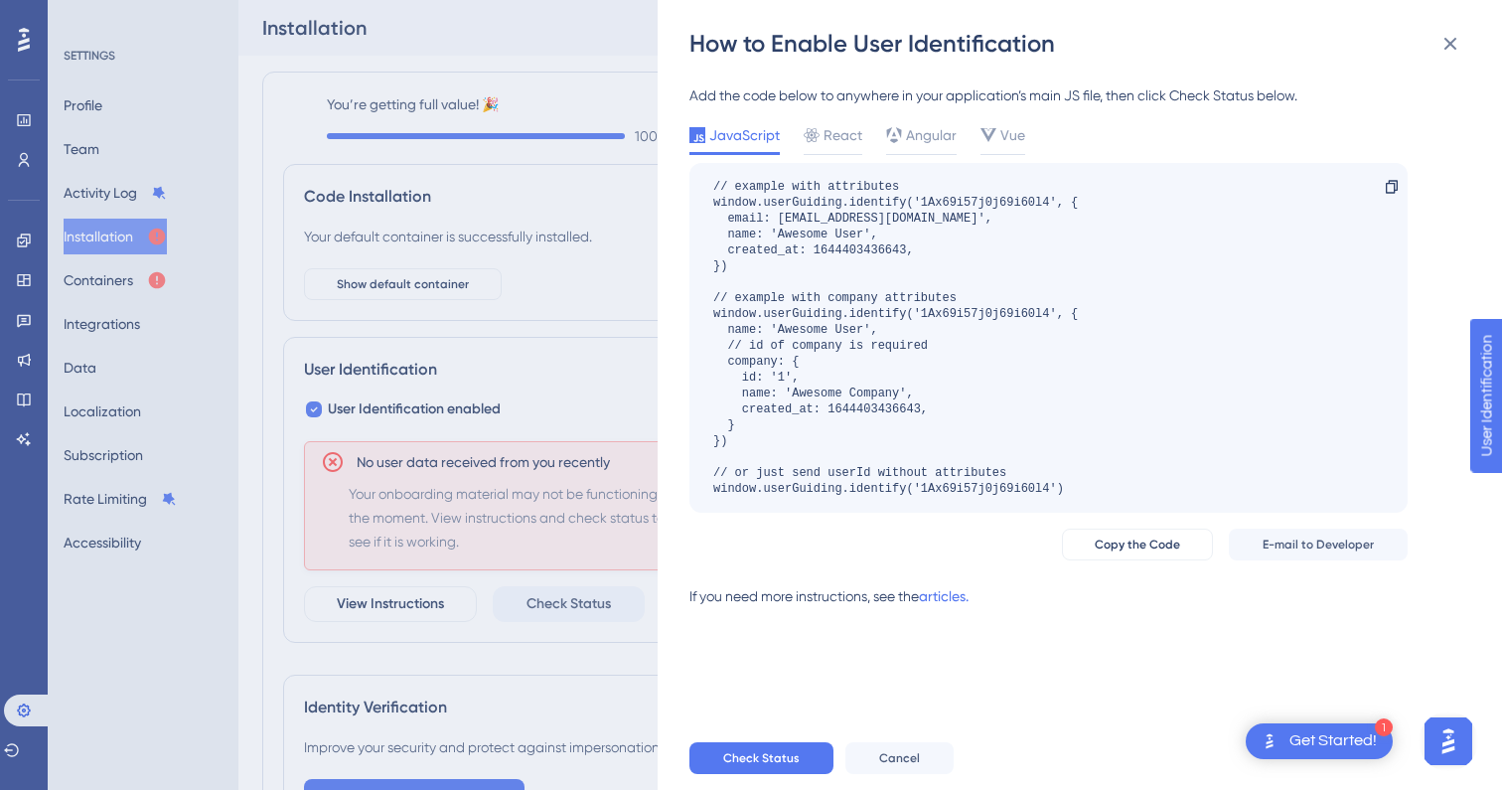
click at [756, 94] on div "Add the code below to anywhere in your application’s main JS file, then click C…" at bounding box center [1048, 95] width 718 height 24
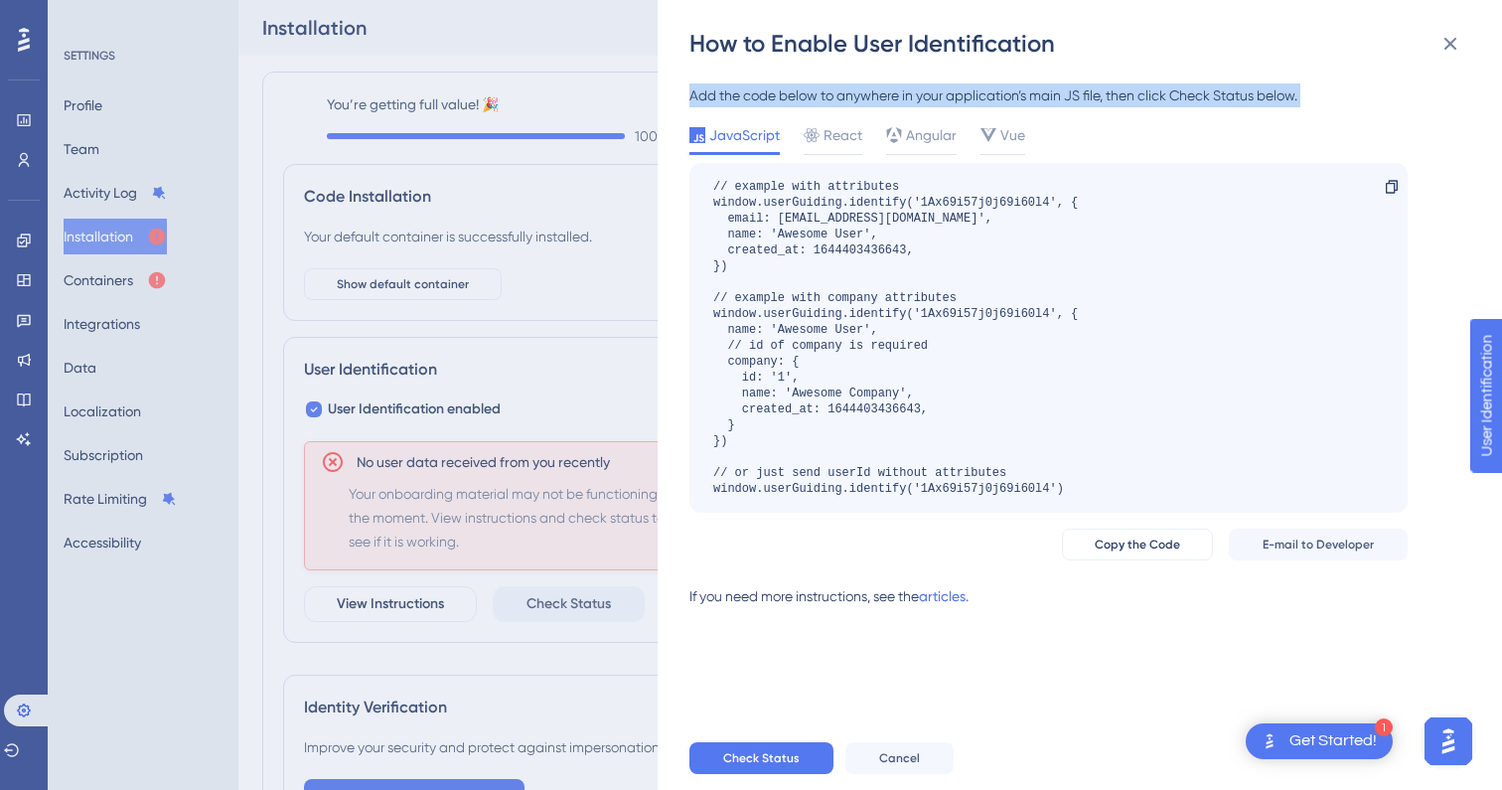
click at [756, 94] on div "Add the code below to anywhere in your application’s main JS file, then click C…" at bounding box center [1048, 95] width 718 height 24
copy div "Add the code below to anywhere in your application’s main JS file, then click C…"
click at [1122, 546] on span "Copy the Code" at bounding box center [1137, 544] width 85 height 16
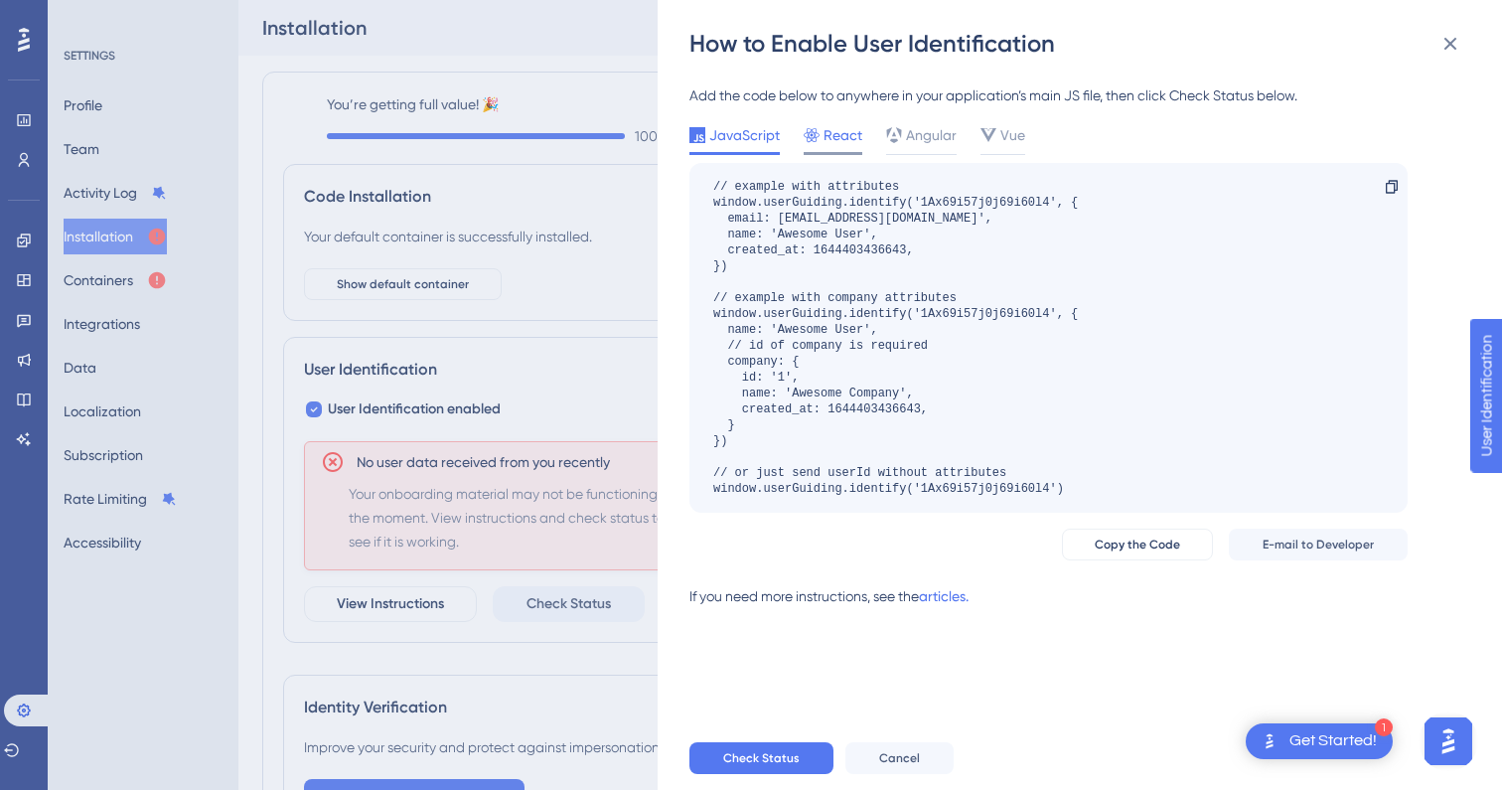
click at [843, 128] on span "React" at bounding box center [842, 135] width 39 height 24
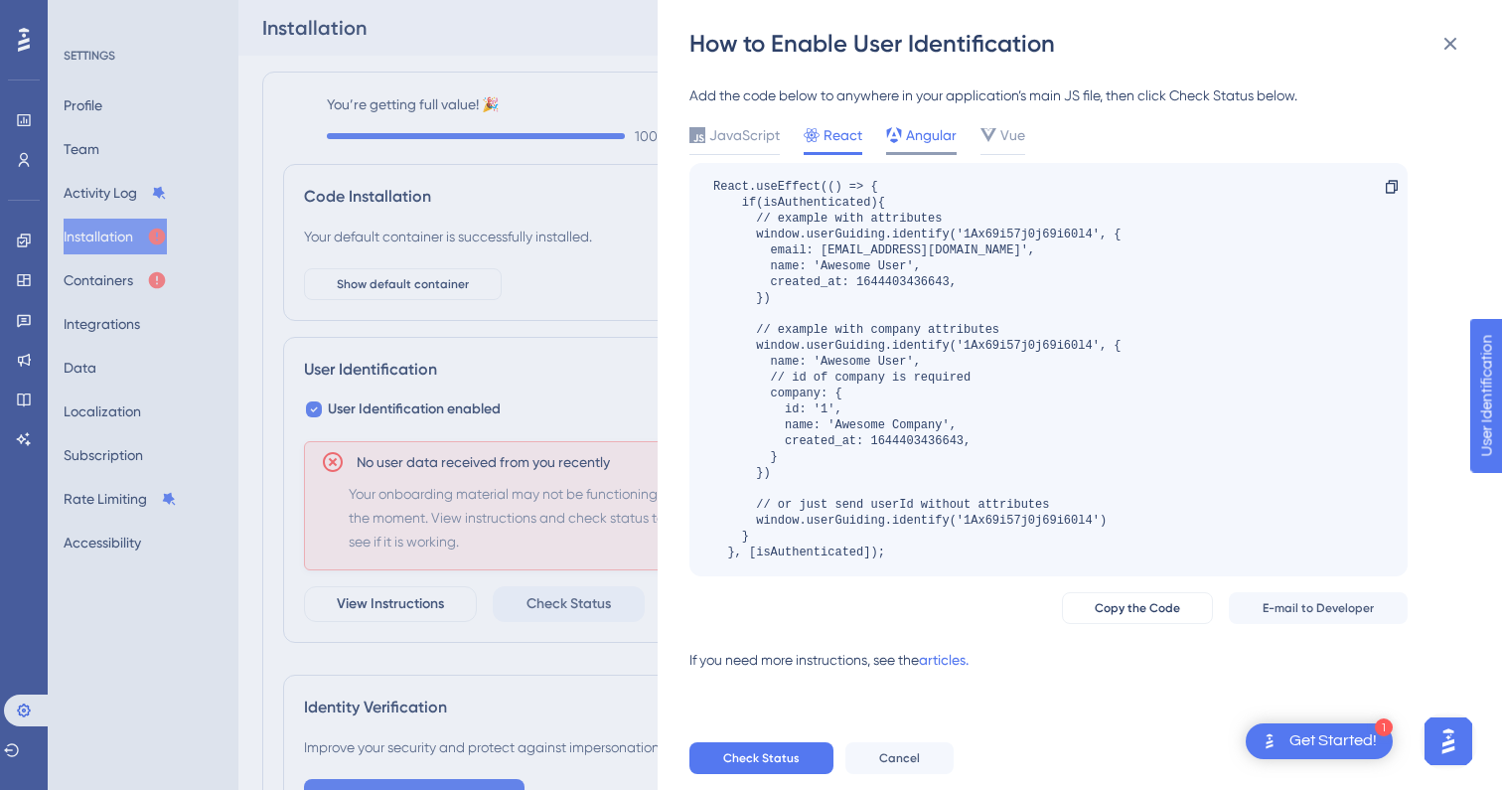
click at [915, 135] on span "Angular" at bounding box center [931, 135] width 51 height 24
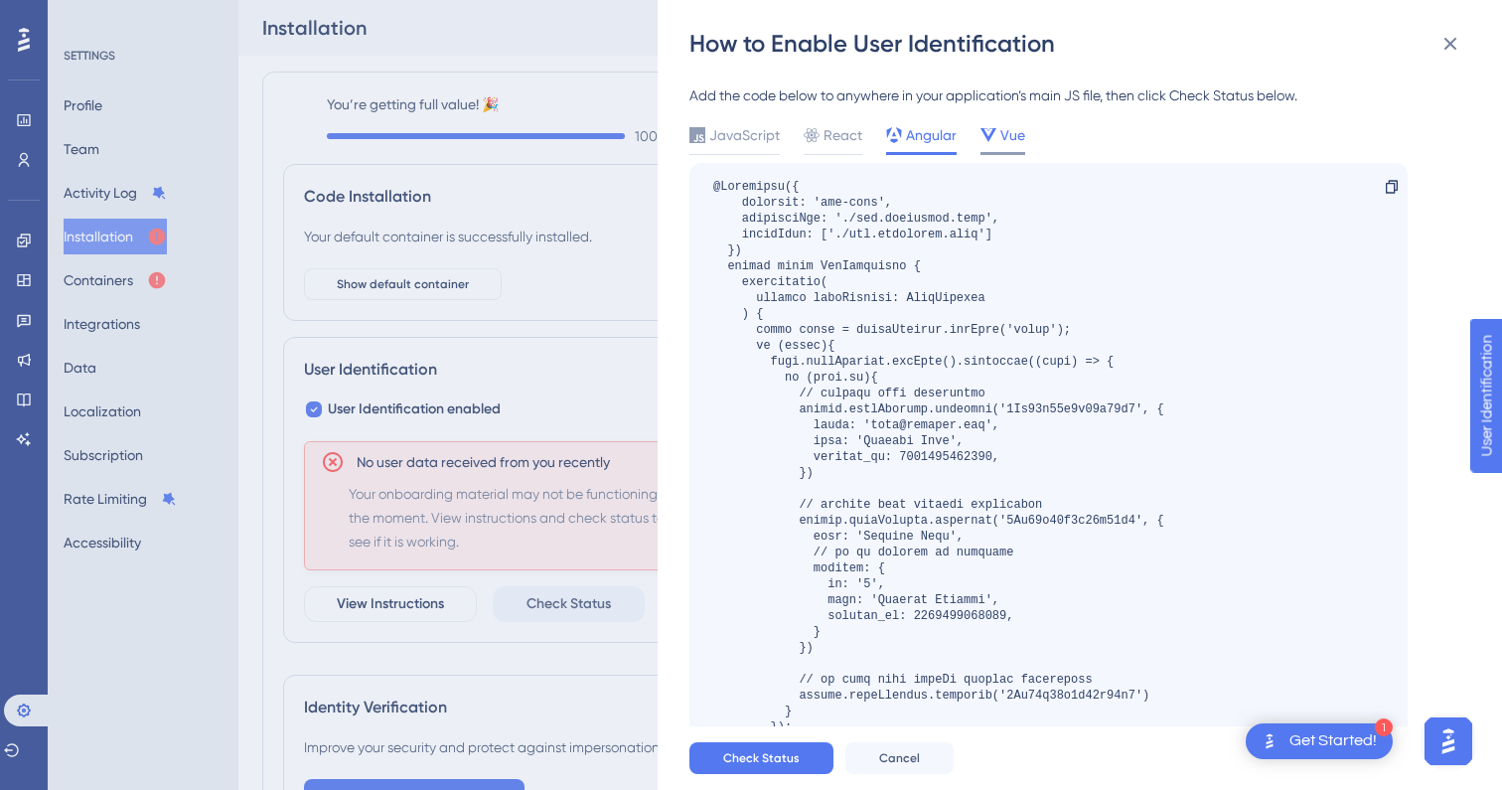
click at [1012, 127] on span "Vue" at bounding box center [1012, 135] width 25 height 24
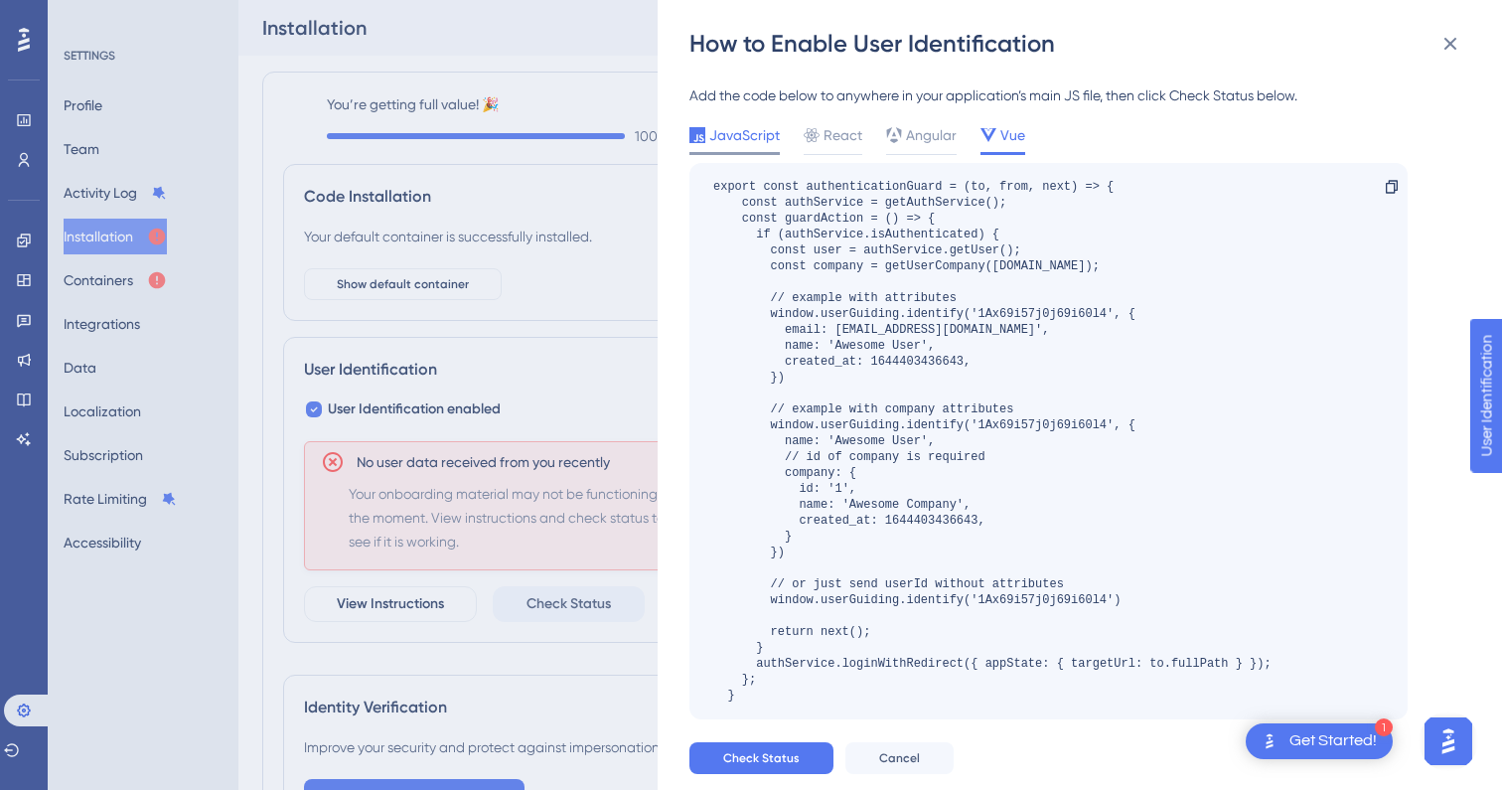
click at [756, 130] on span "JavaScript" at bounding box center [744, 135] width 71 height 24
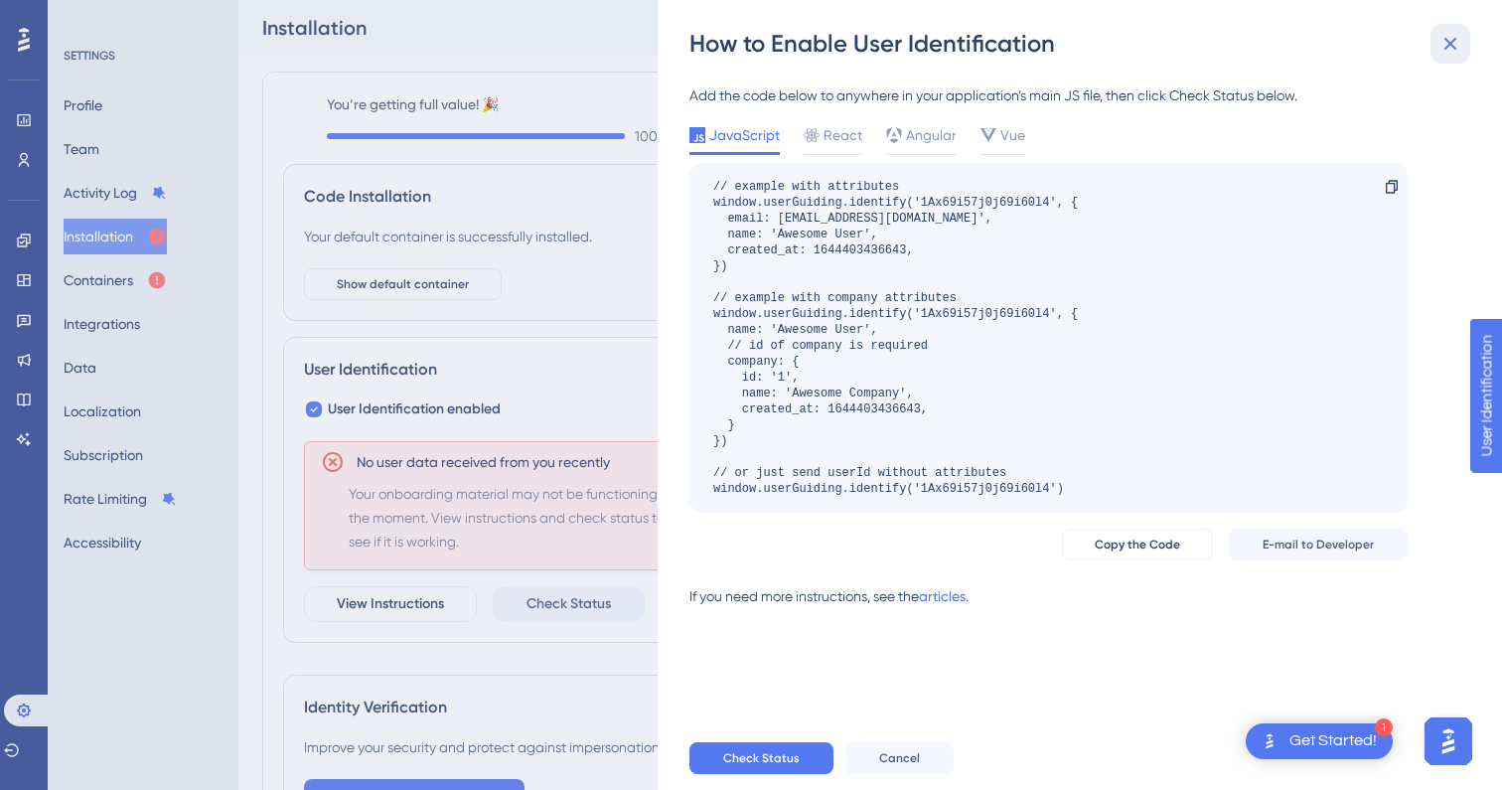
click at [1443, 45] on icon at bounding box center [1450, 44] width 24 height 24
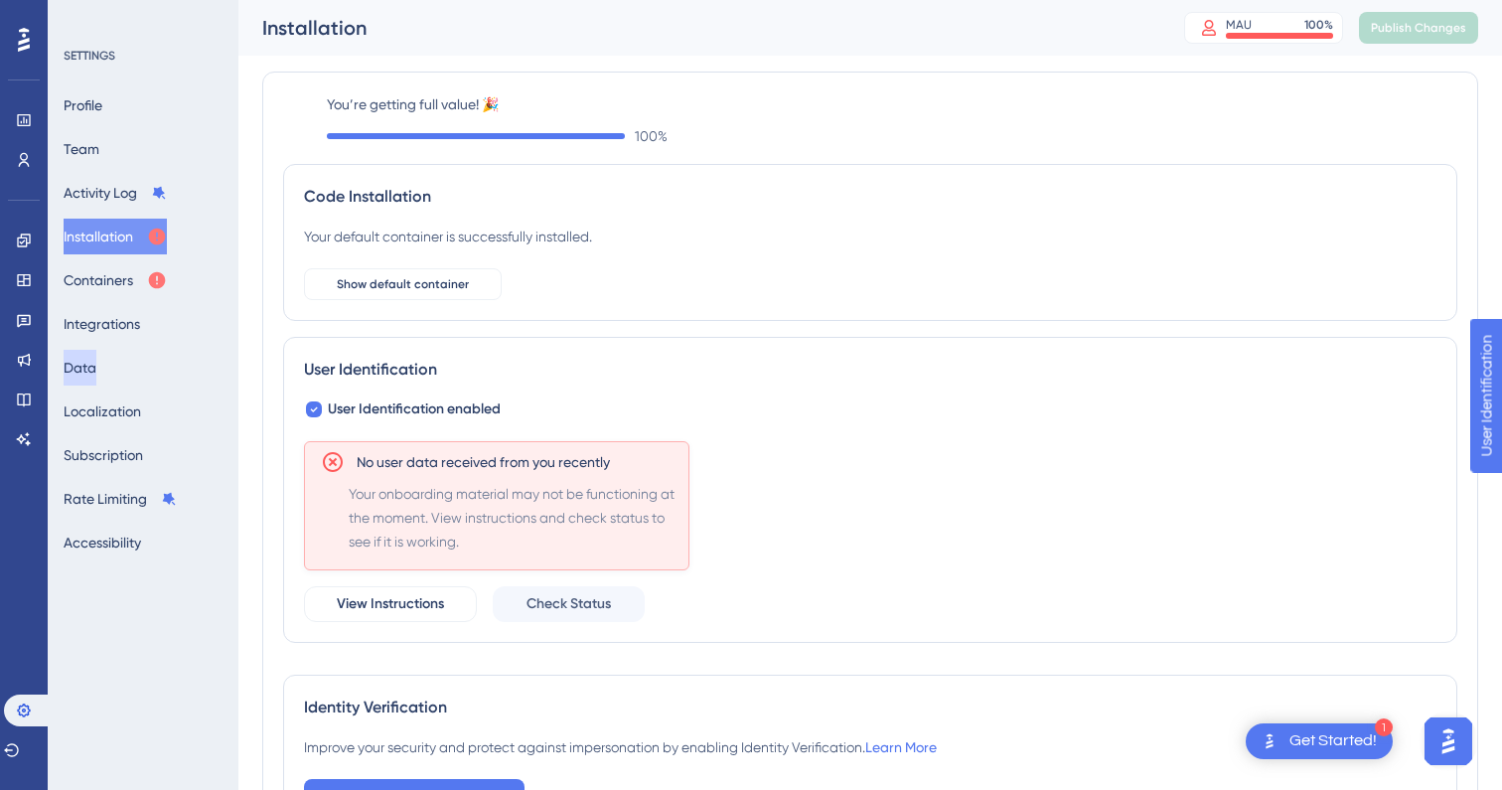
click at [96, 367] on button "Data" at bounding box center [80, 368] width 33 height 36
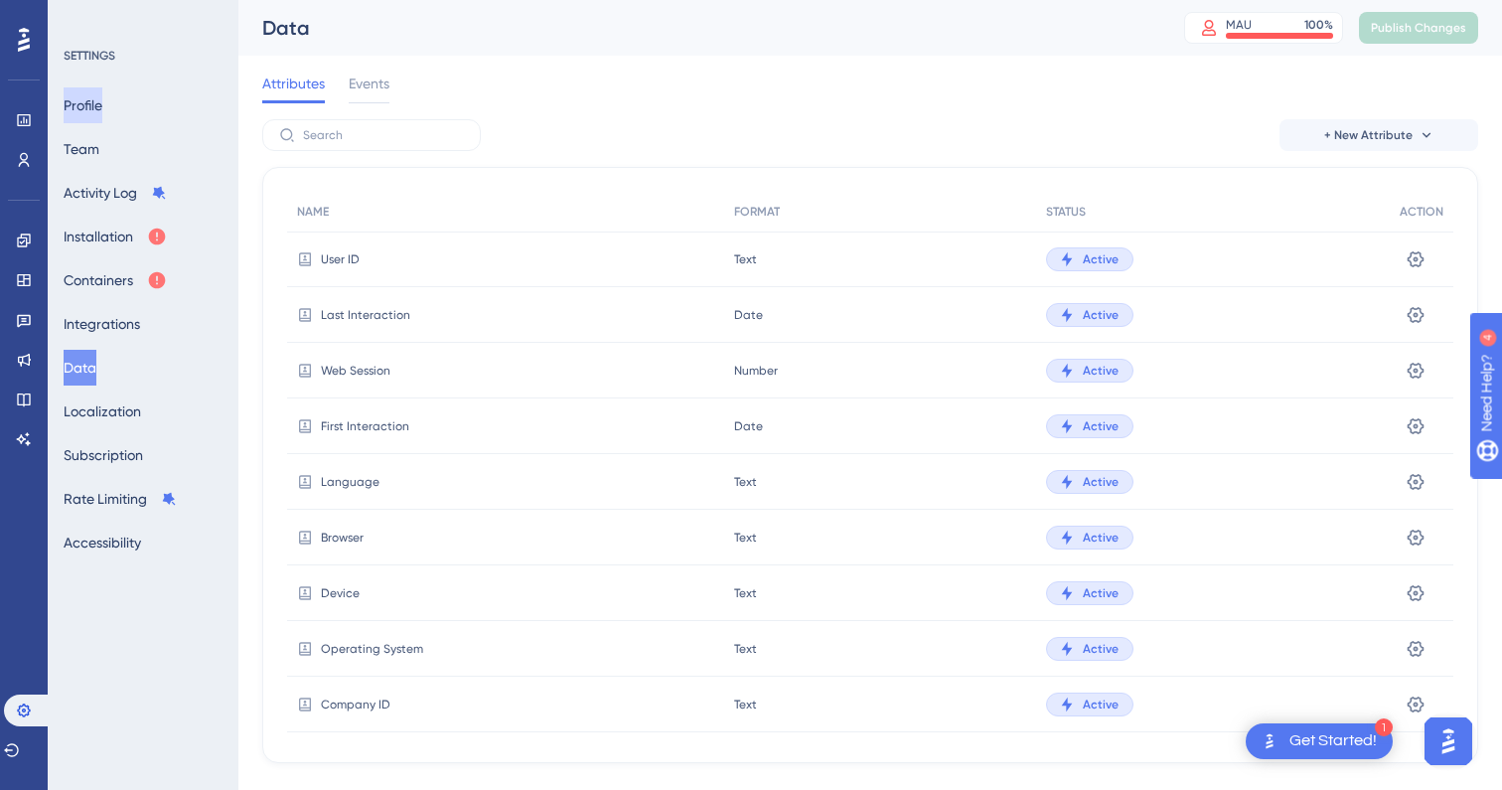
click at [98, 119] on button "Profile" at bounding box center [83, 105] width 39 height 36
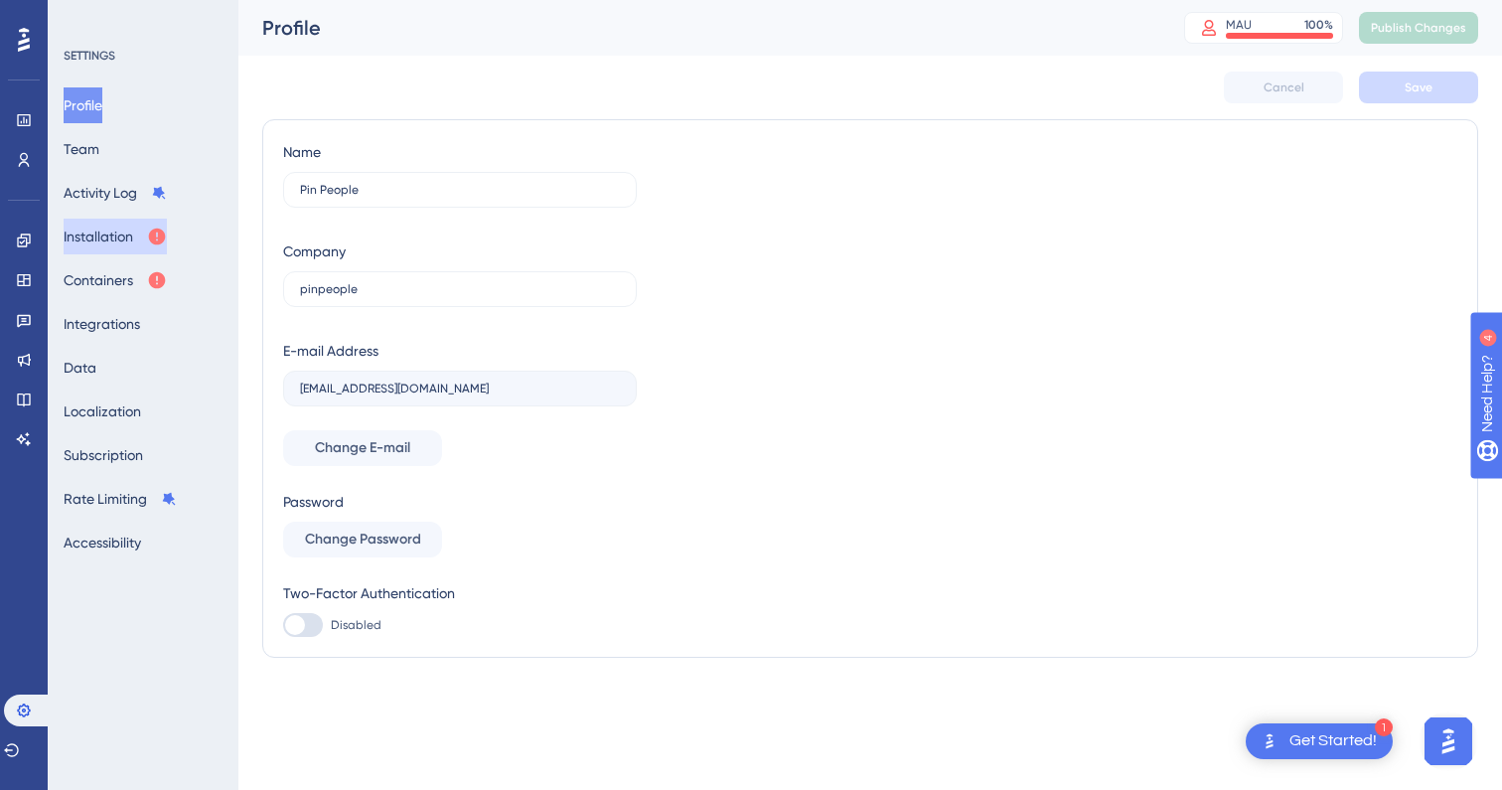
click at [141, 232] on button "Installation" at bounding box center [115, 237] width 103 height 36
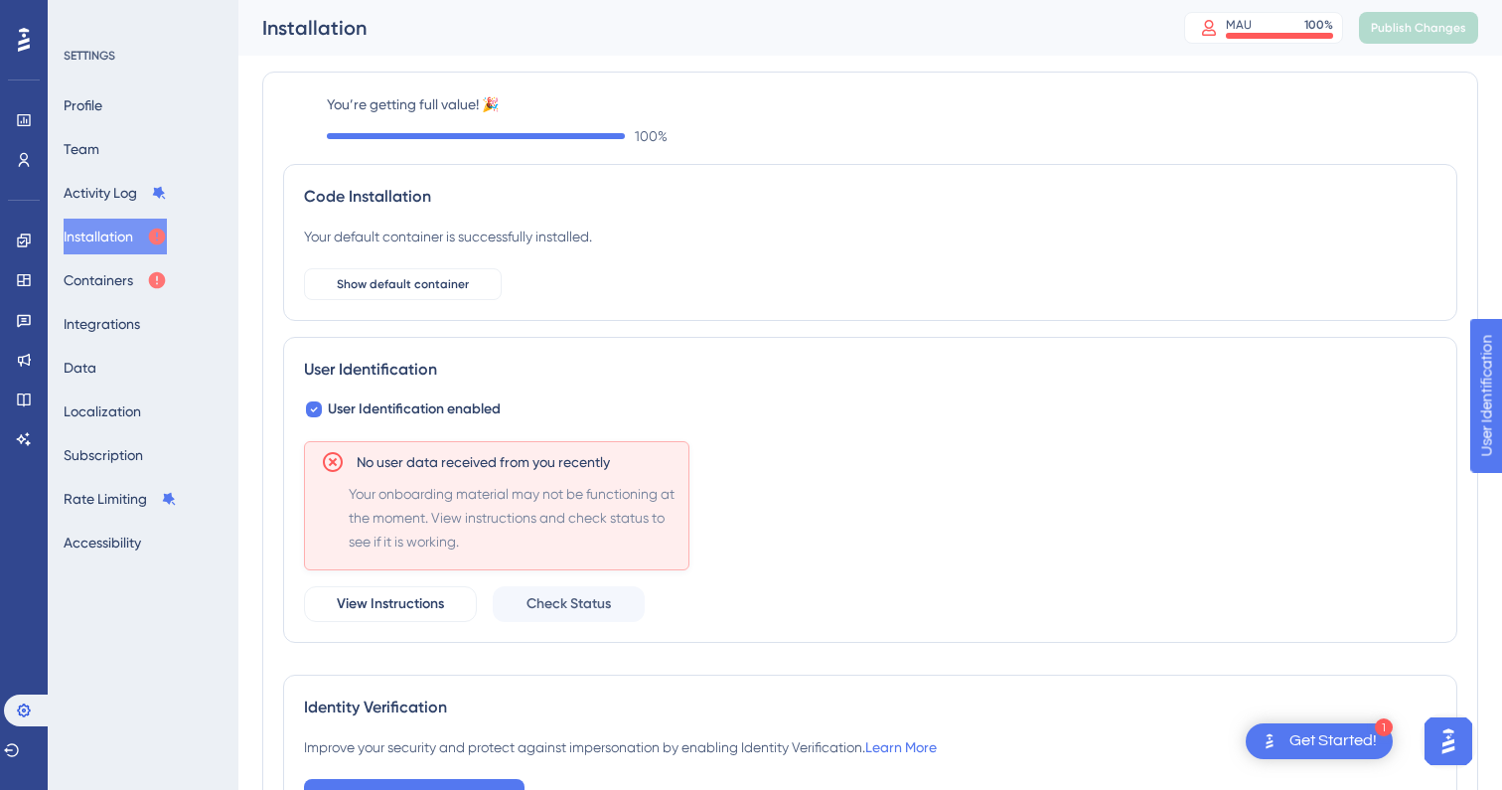
scroll to position [1, 0]
click at [437, 595] on span "View Instructions" at bounding box center [390, 603] width 107 height 24
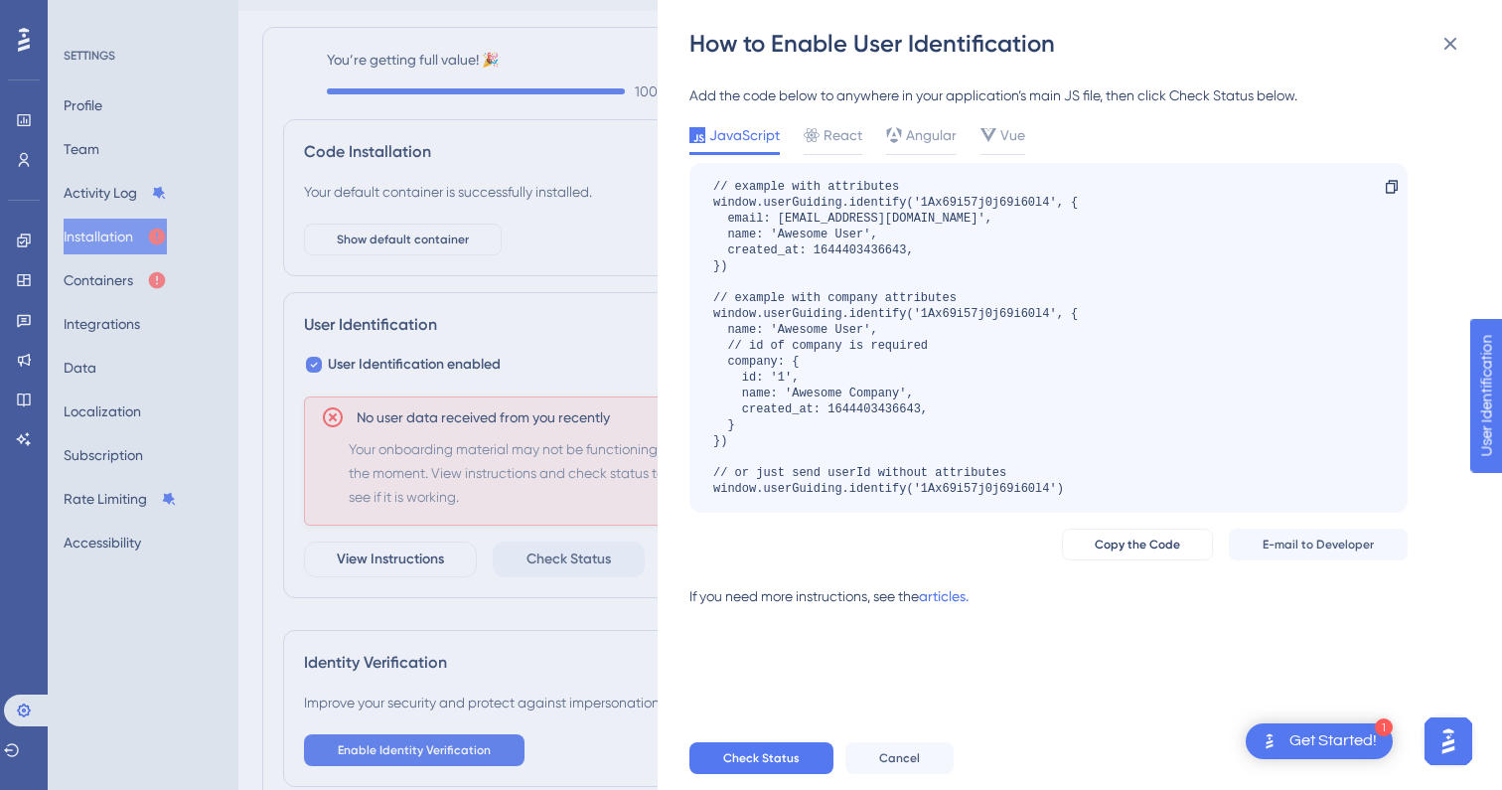
scroll to position [0, 0]
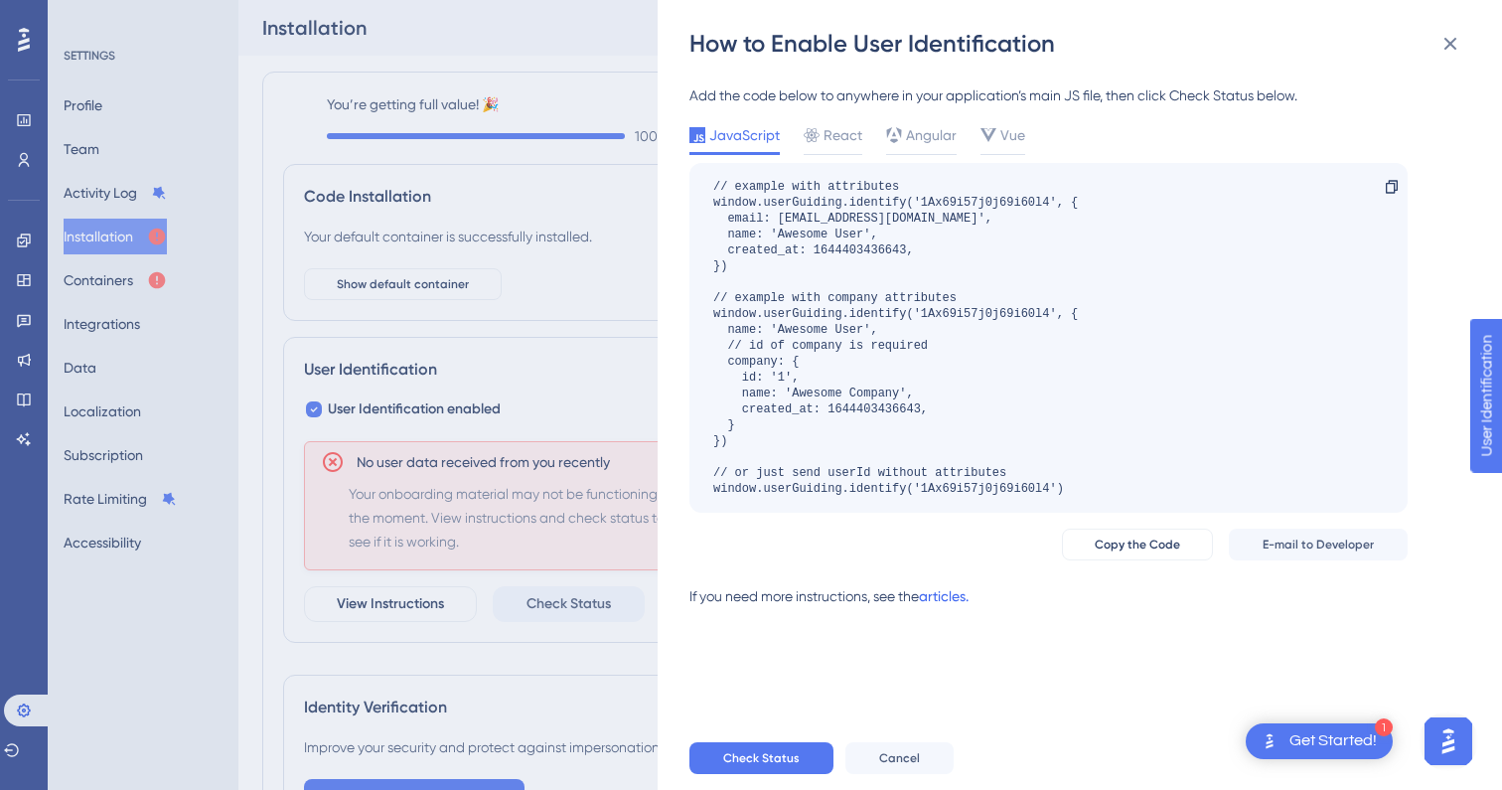
click at [948, 597] on link "articles." at bounding box center [944, 604] width 50 height 40
click at [767, 754] on span "Check Status" at bounding box center [761, 758] width 76 height 16
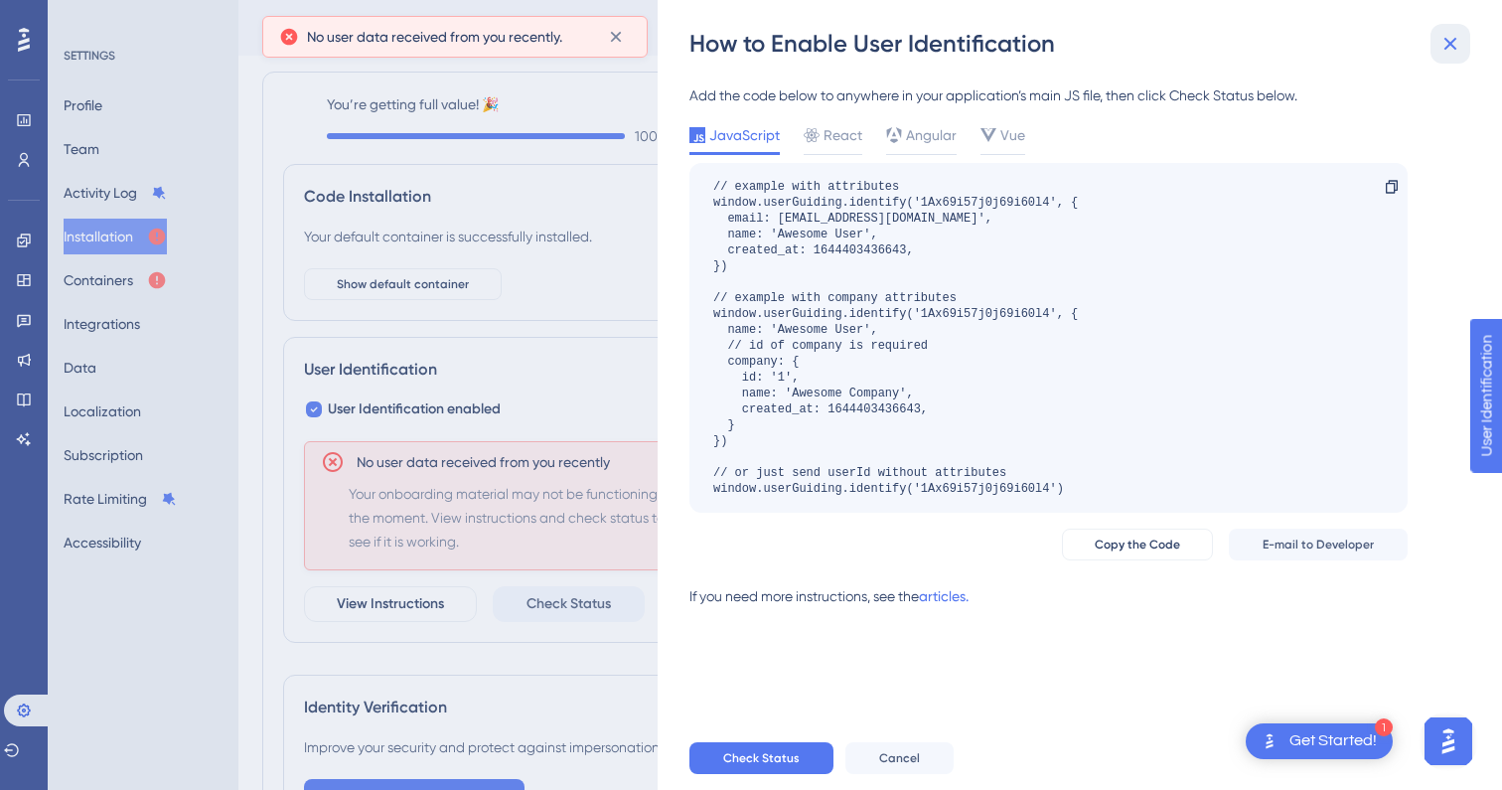
click at [1444, 42] on icon at bounding box center [1450, 44] width 24 height 24
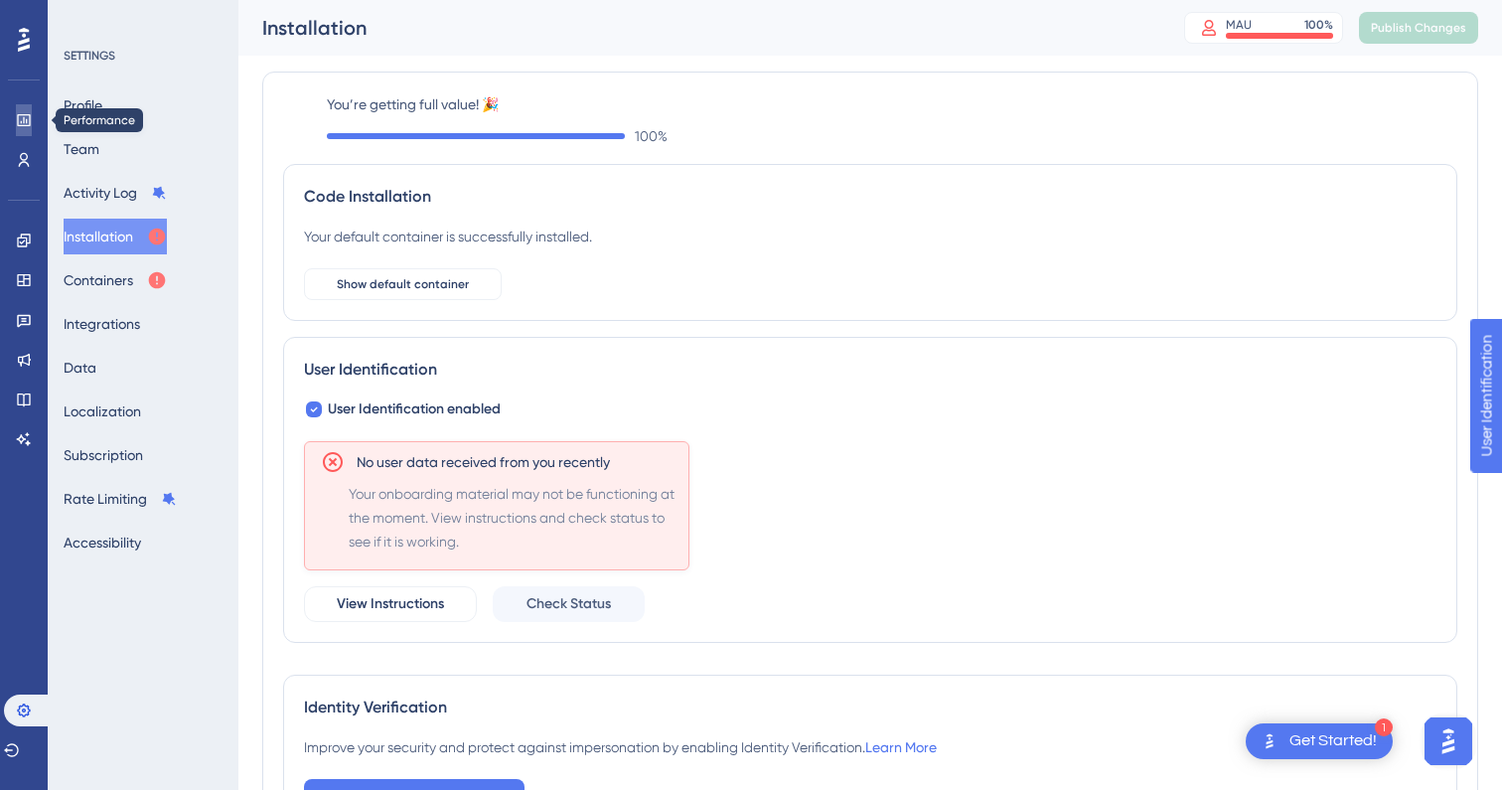
click at [21, 125] on icon at bounding box center [23, 120] width 13 height 12
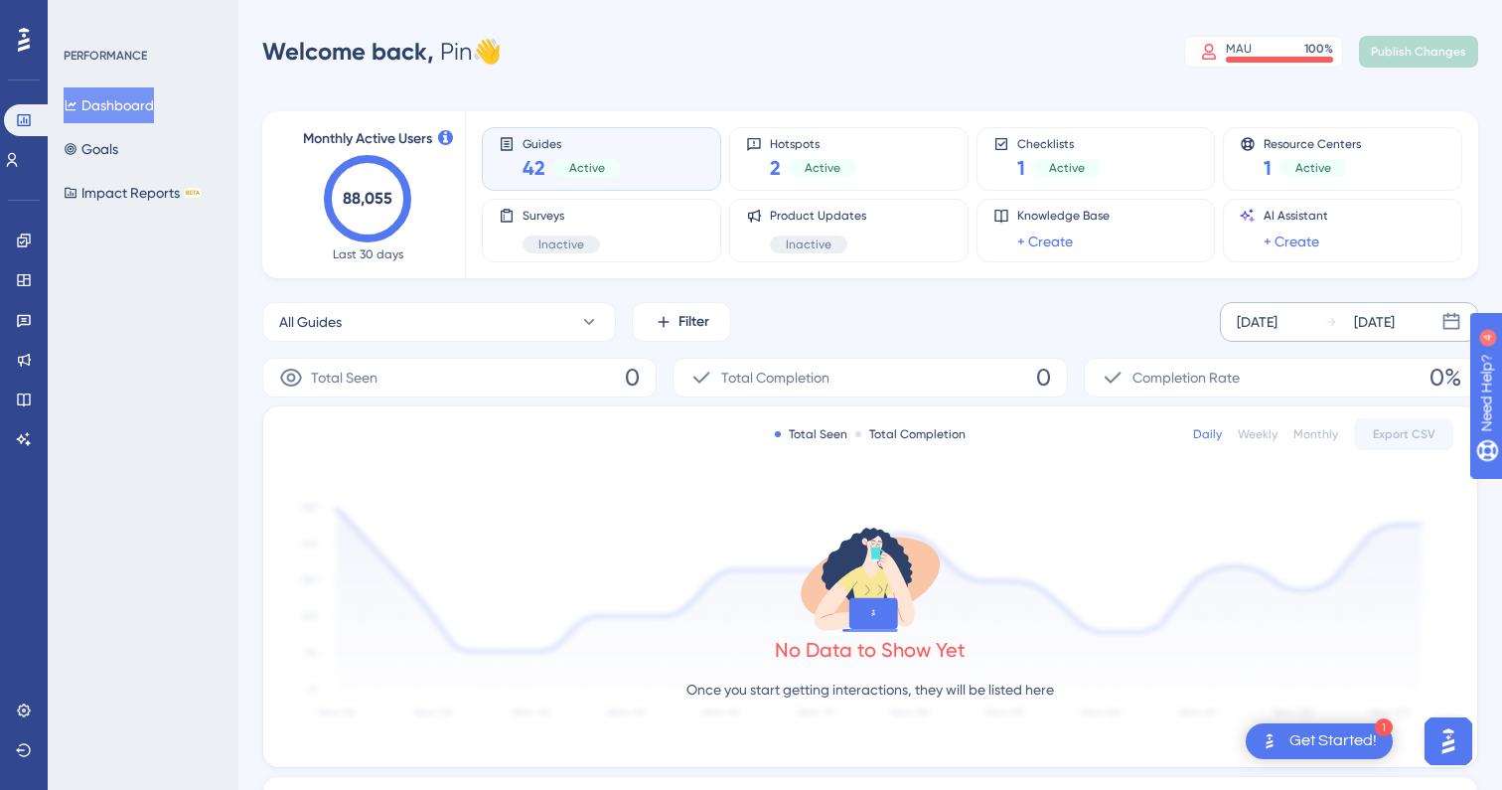
click at [1395, 317] on div "[DATE]" at bounding box center [1374, 322] width 41 height 24
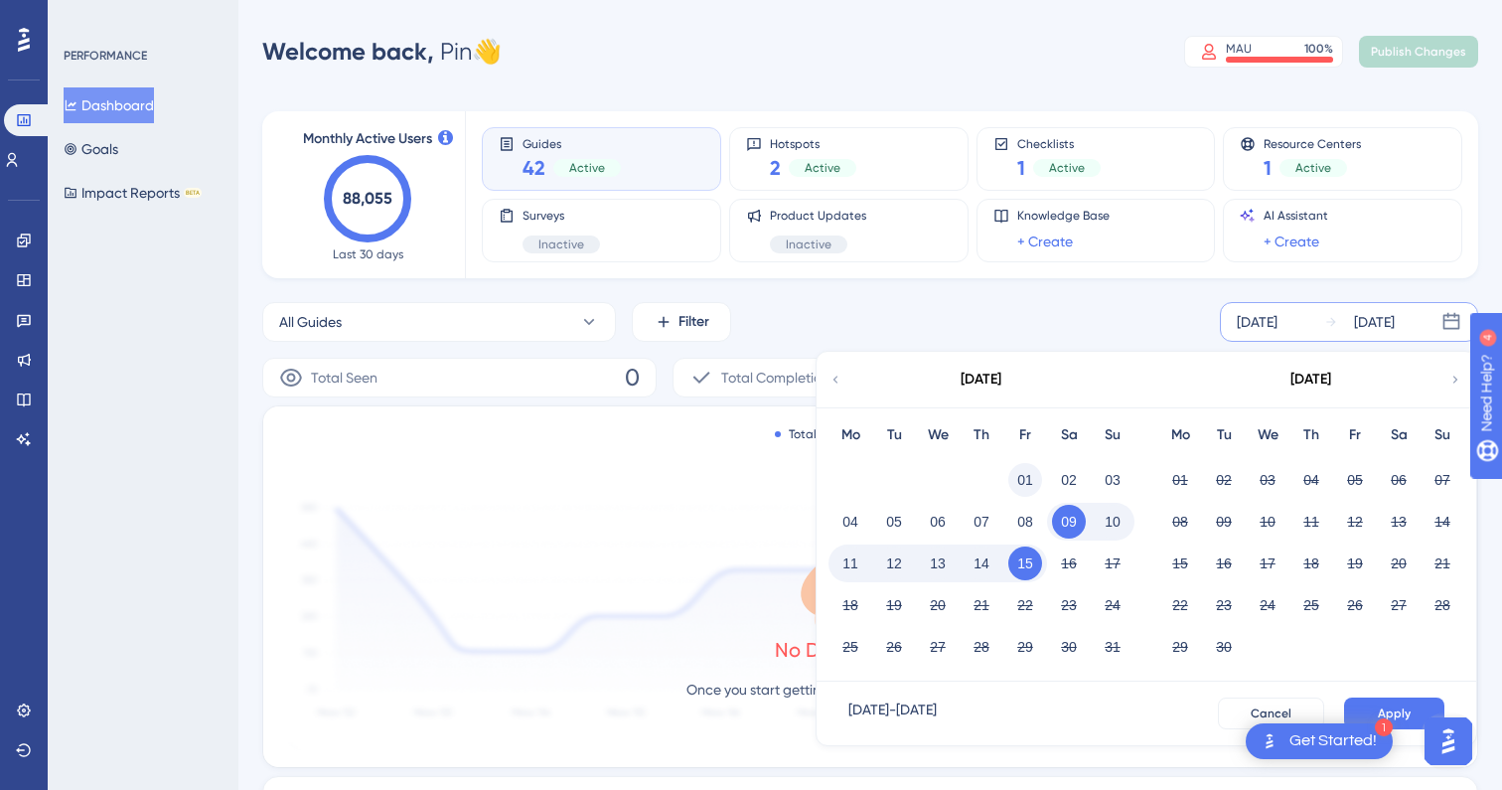
click at [1024, 480] on button "01" at bounding box center [1025, 480] width 34 height 34
click at [1393, 698] on button "Apply" at bounding box center [1394, 713] width 100 height 32
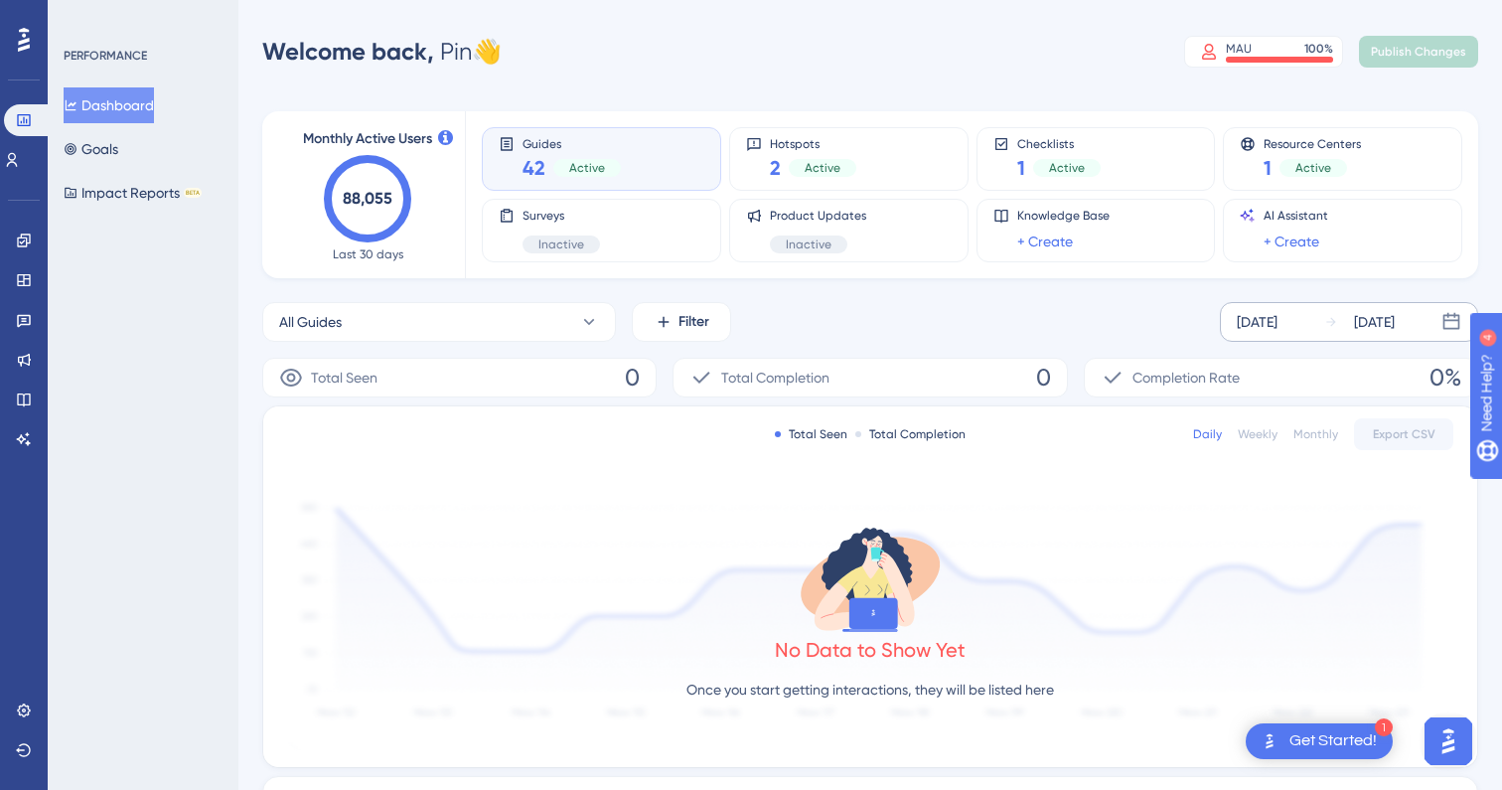
click at [1395, 325] on div "[DATE]" at bounding box center [1374, 322] width 41 height 24
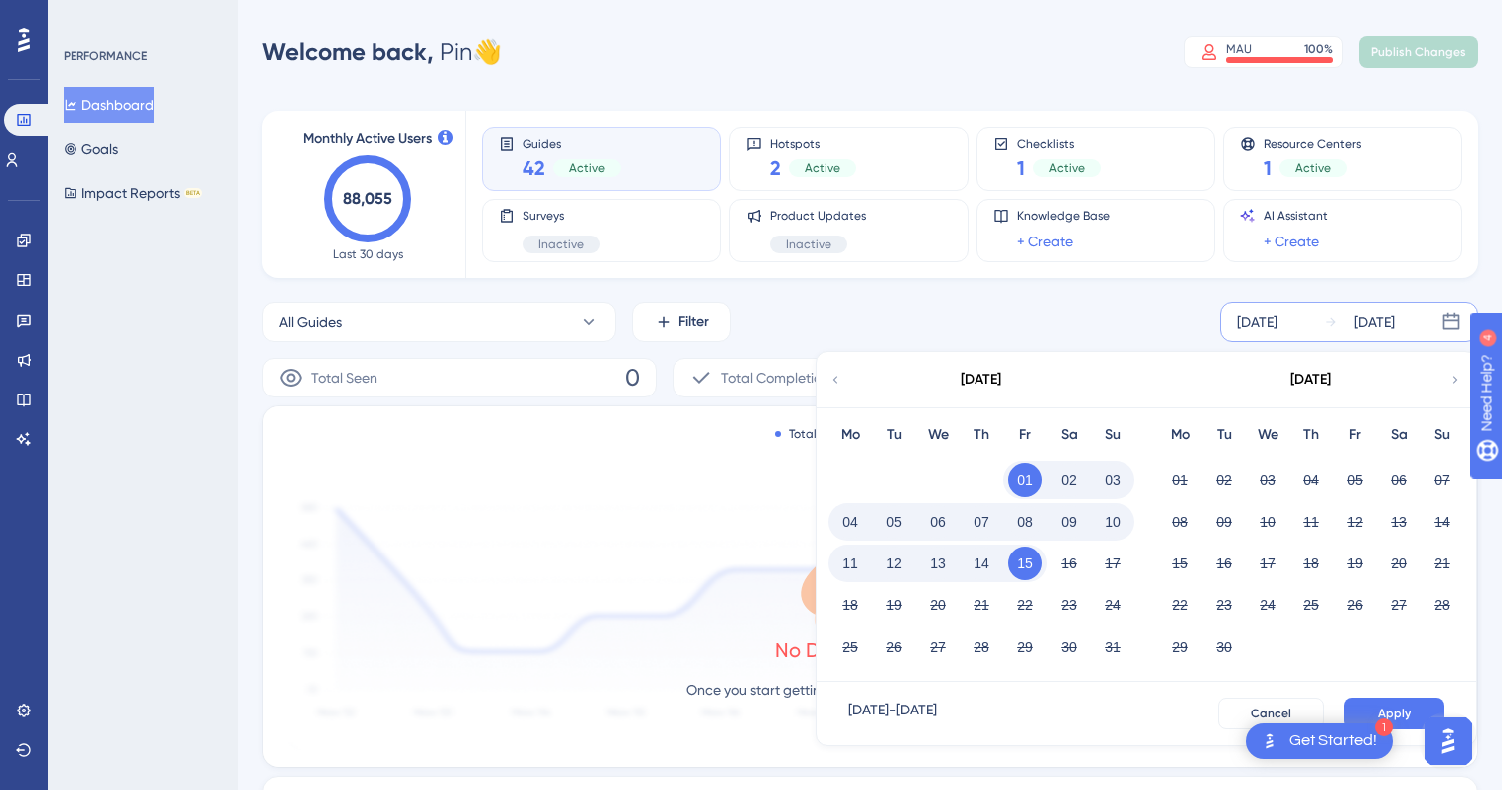
click at [837, 376] on icon at bounding box center [835, 379] width 14 height 18
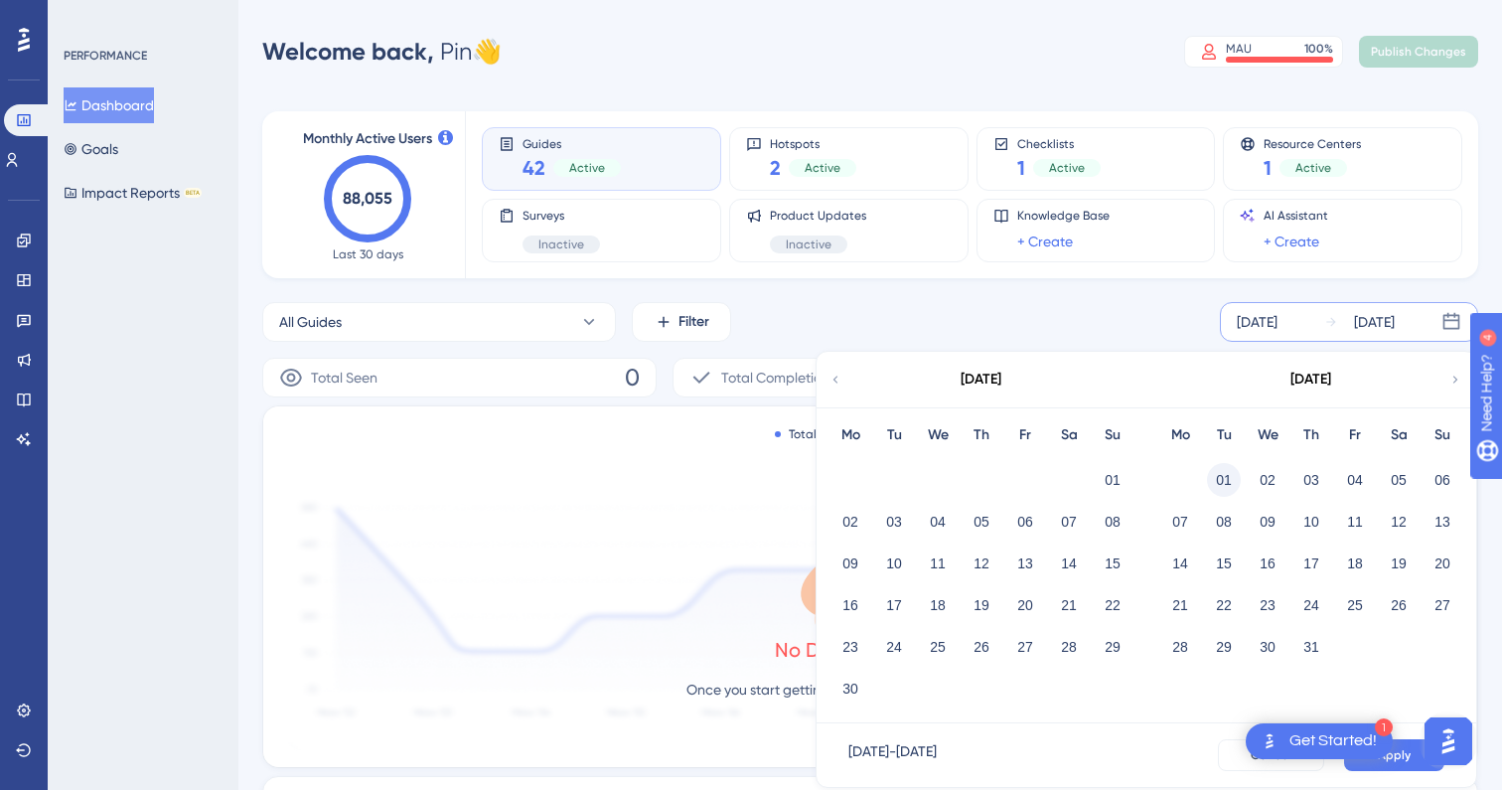
click at [1226, 478] on button "01" at bounding box center [1224, 480] width 34 height 34
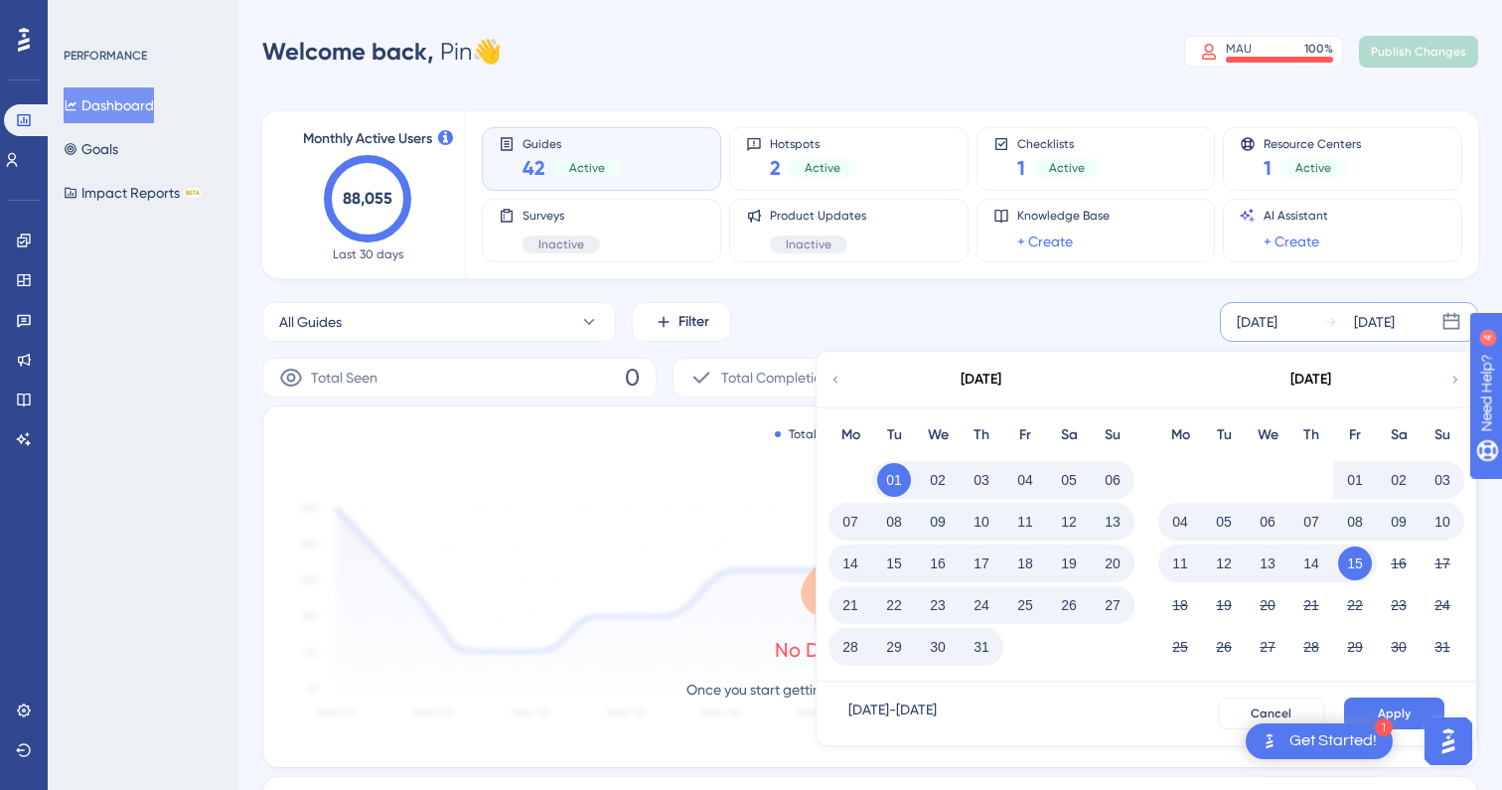
click at [985, 644] on button "31" at bounding box center [981, 647] width 34 height 34
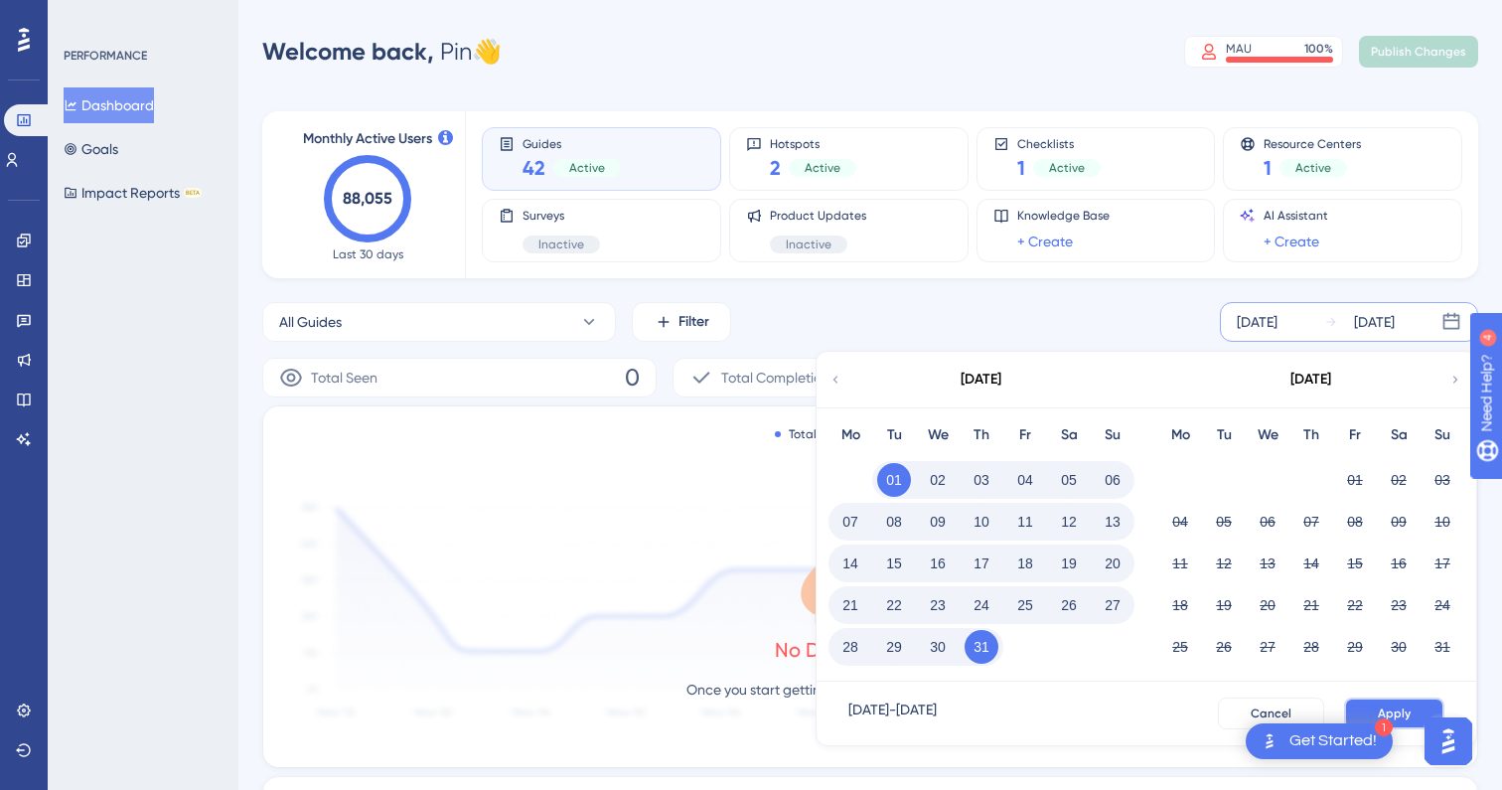
click at [1354, 697] on button "Apply" at bounding box center [1394, 713] width 100 height 32
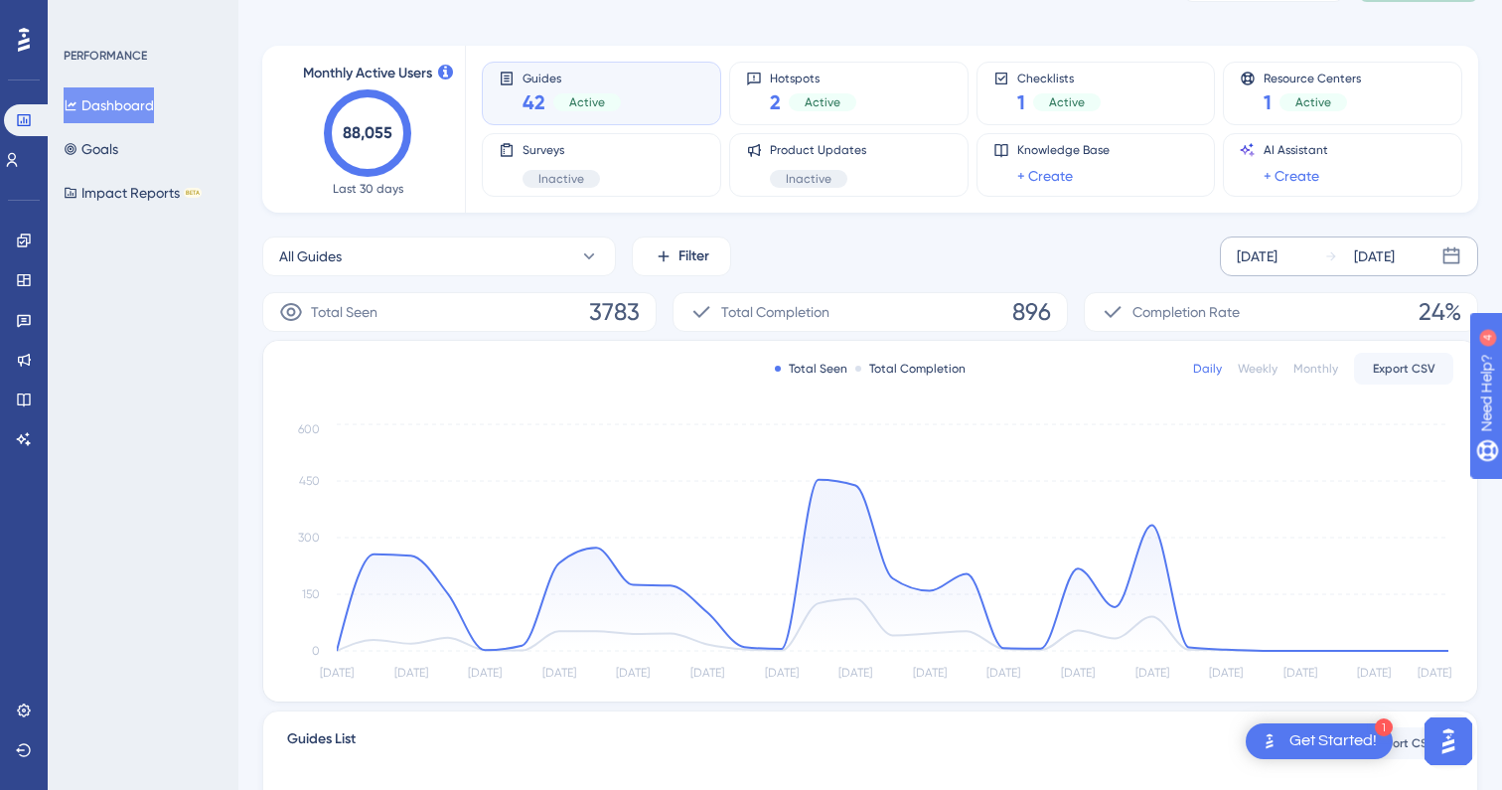
scroll to position [63, 0]
click at [533, 257] on button "All Guides" at bounding box center [439, 259] width 354 height 40
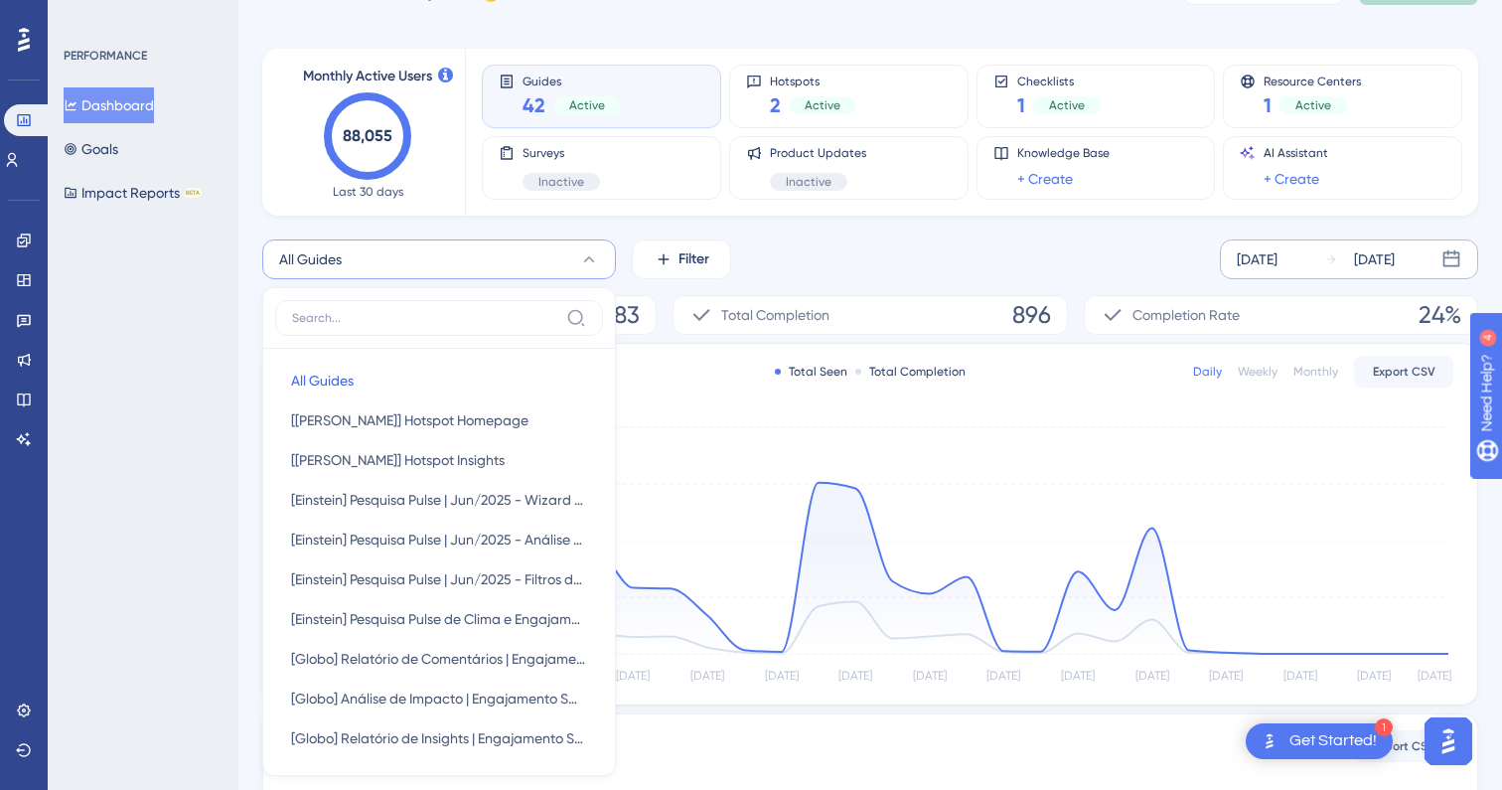
scroll to position [151, 0]
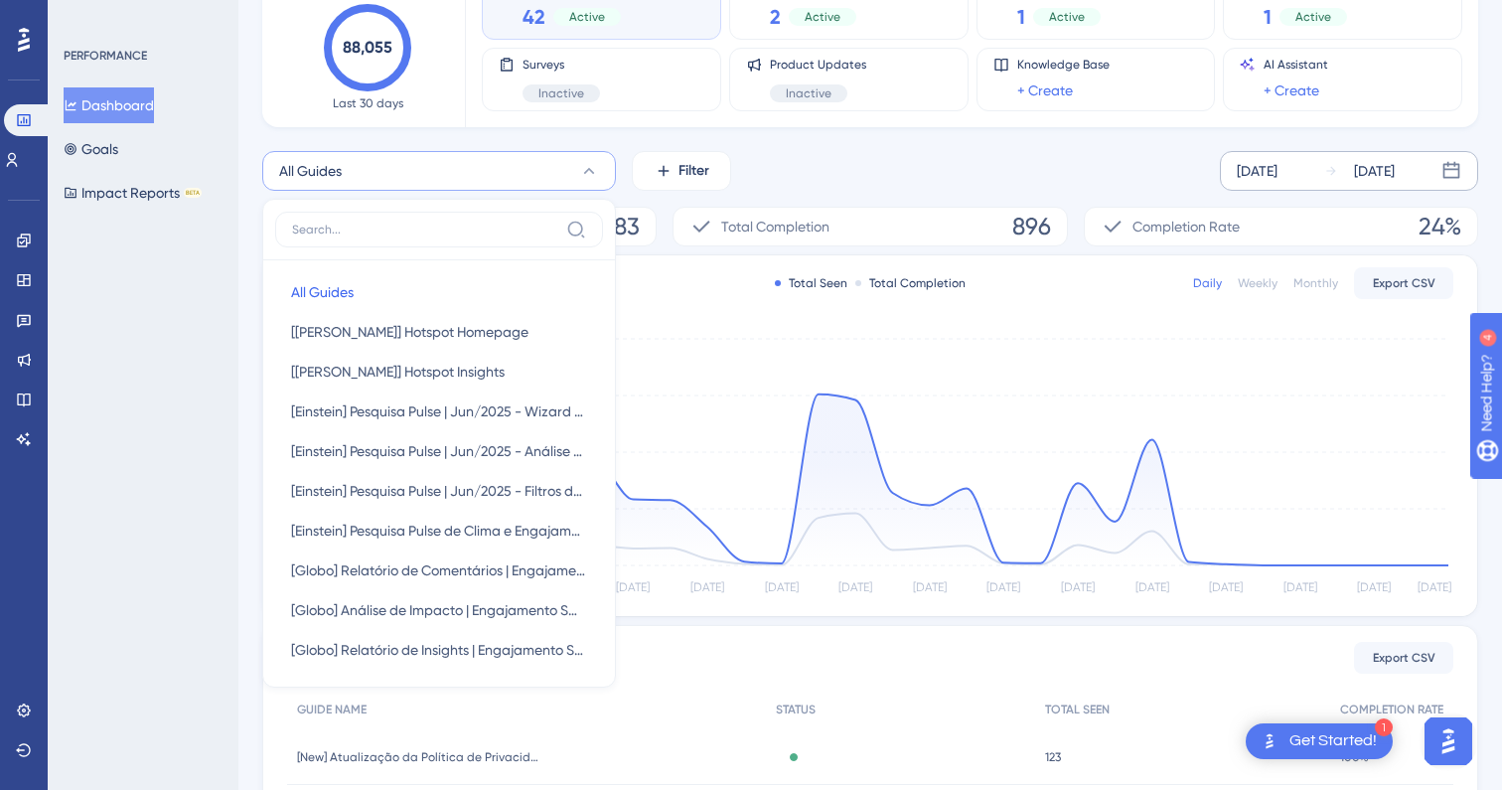
click at [850, 165] on div "All Guides All Guides All Guides [Einstein] Hotspot Homepage [Einstein] Hotspot…" at bounding box center [870, 171] width 1216 height 40
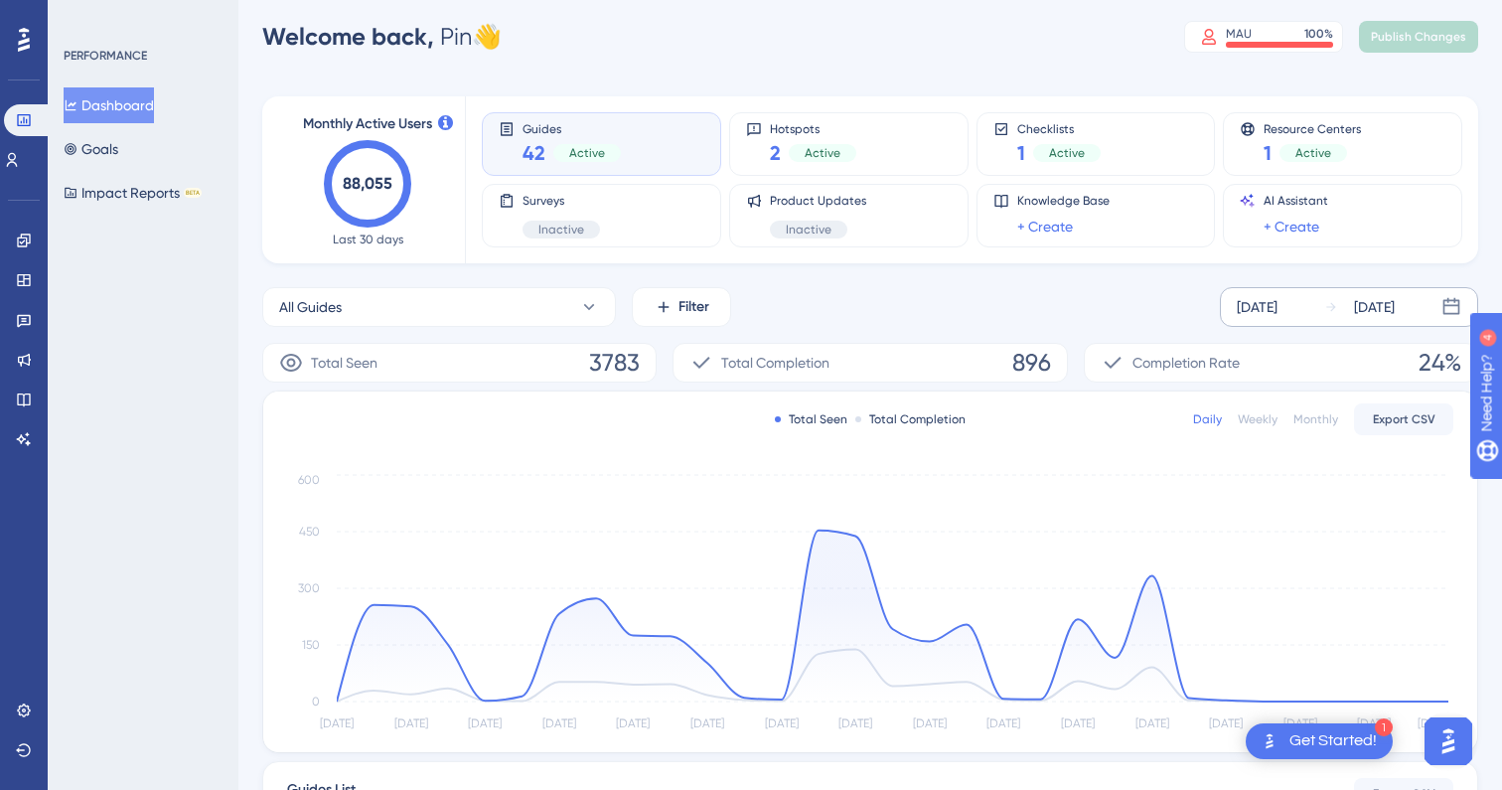
scroll to position [0, 0]
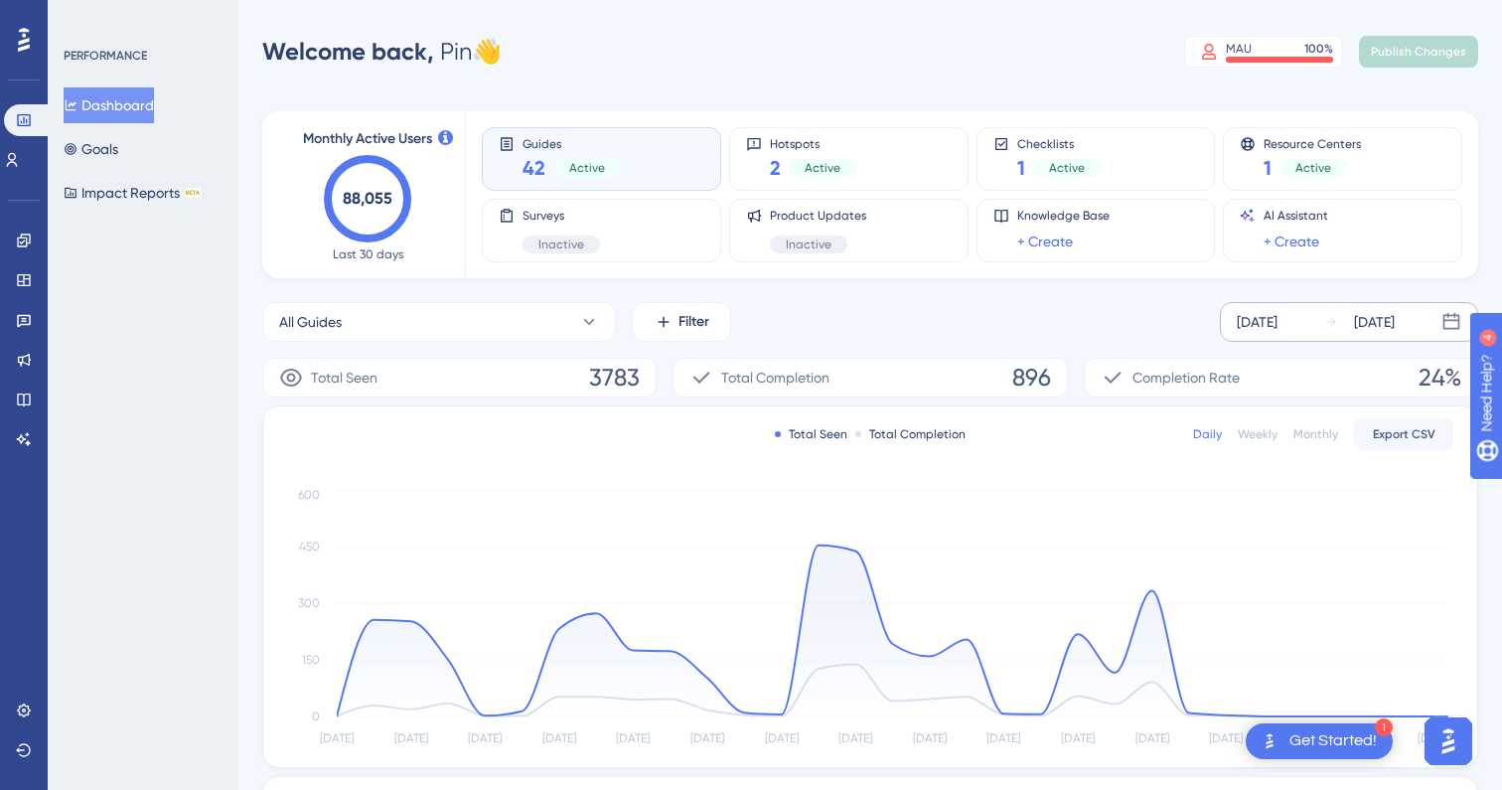
click at [967, 316] on div "All Guides Filter Jul 01 2025 Jul 31 2025" at bounding box center [870, 322] width 1216 height 40
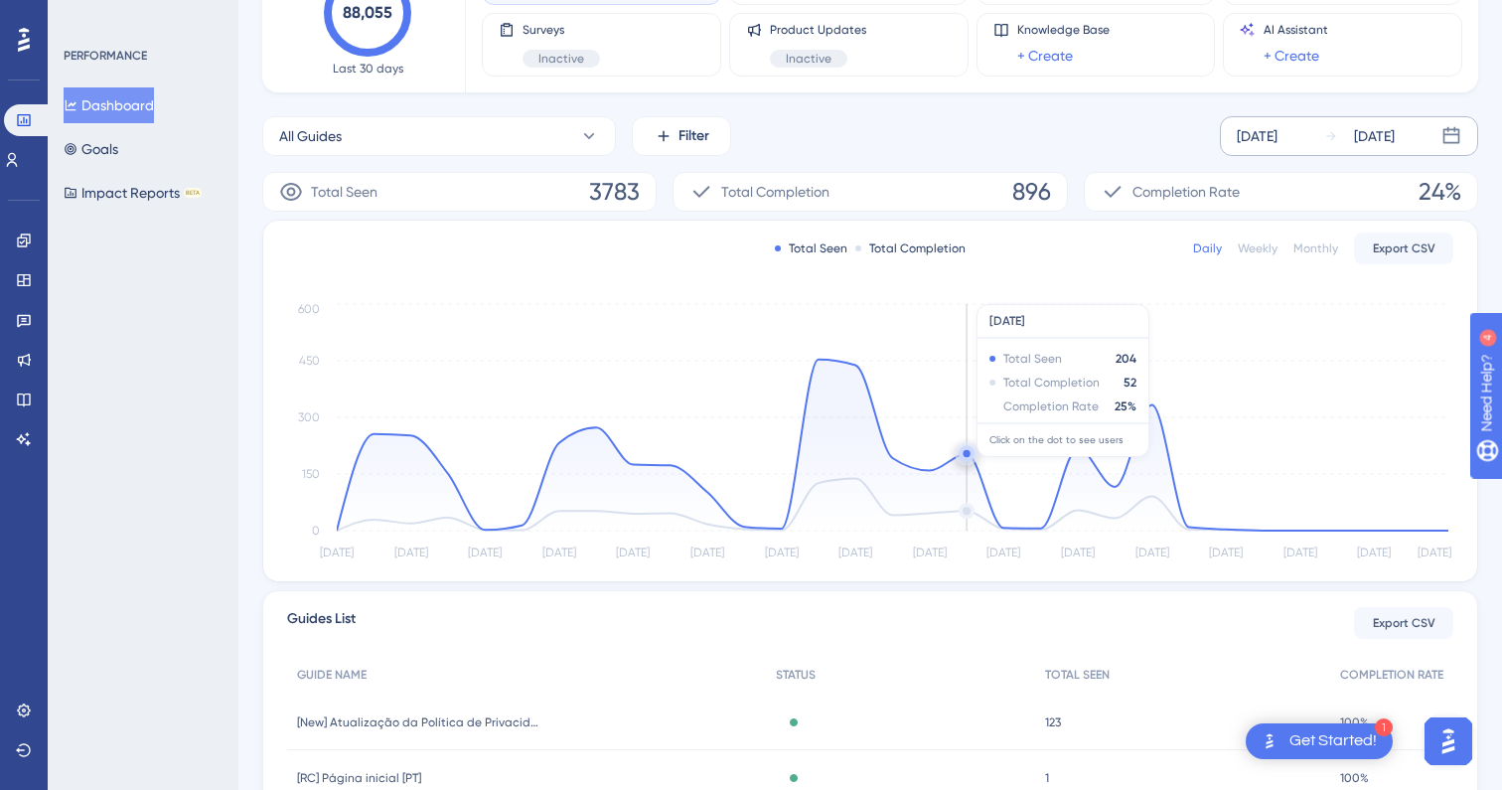
scroll to position [183, 0]
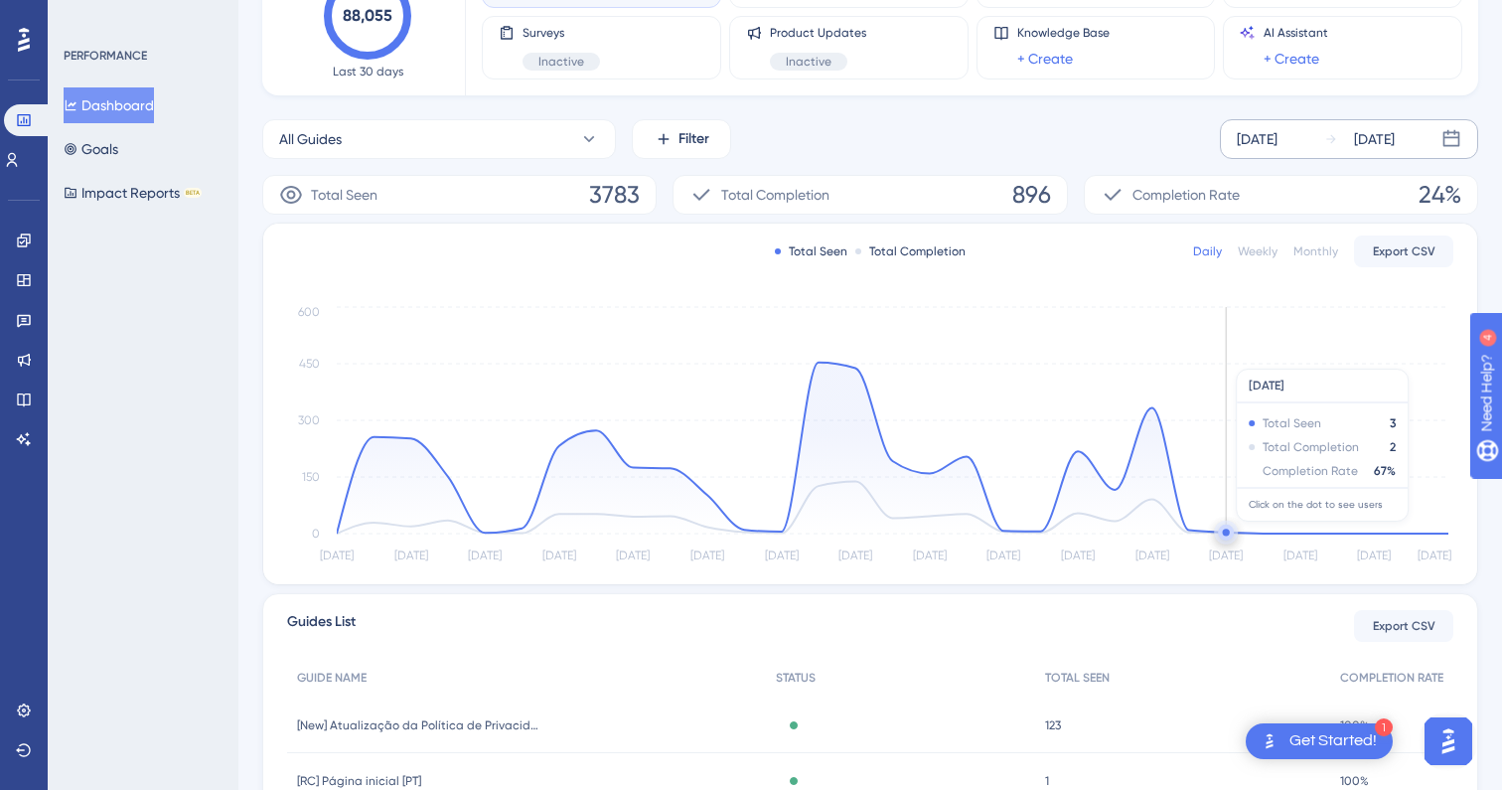
click at [1231, 531] on circle at bounding box center [1226, 532] width 16 height 16
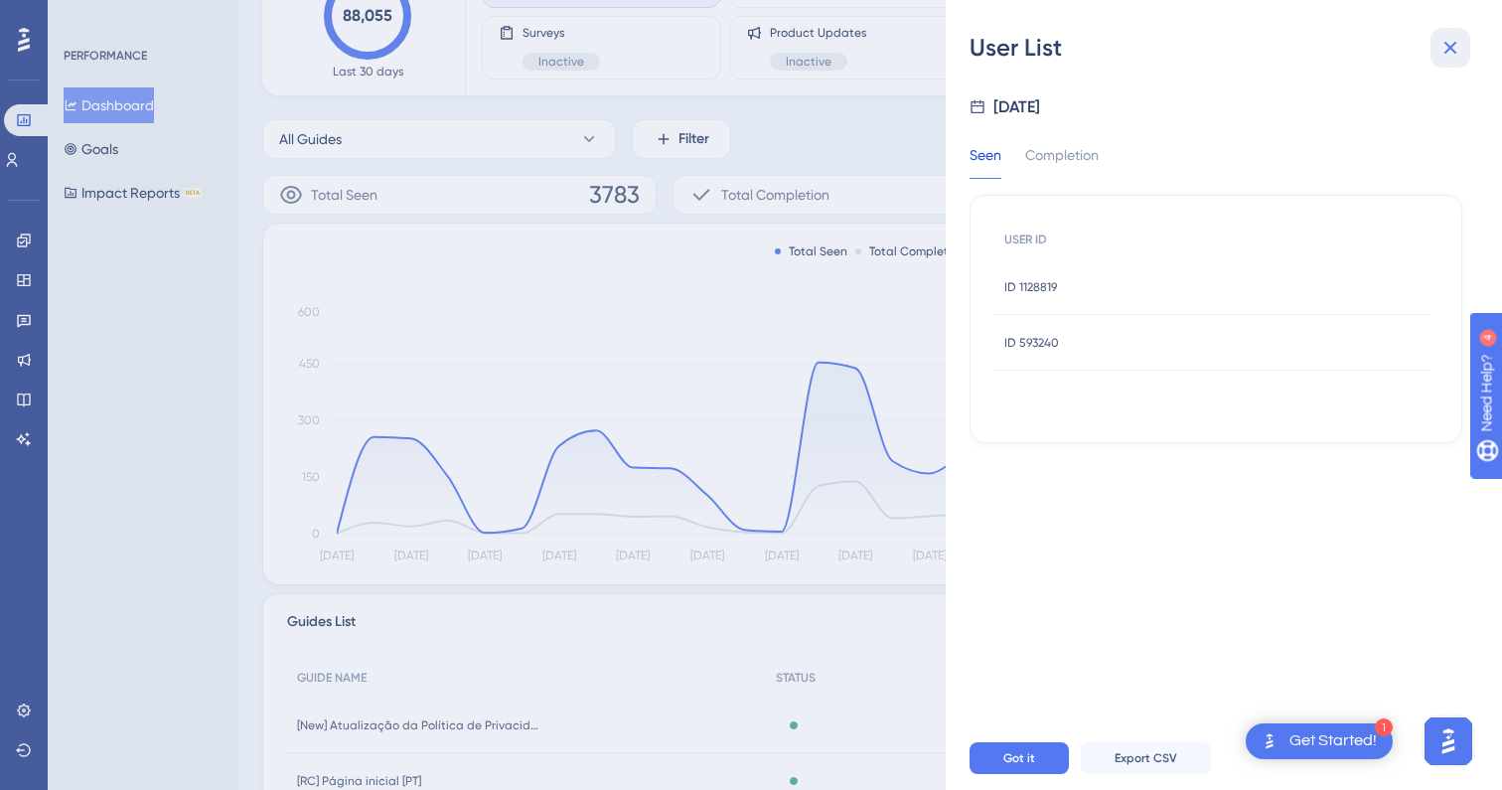
click at [1443, 42] on icon at bounding box center [1450, 48] width 24 height 24
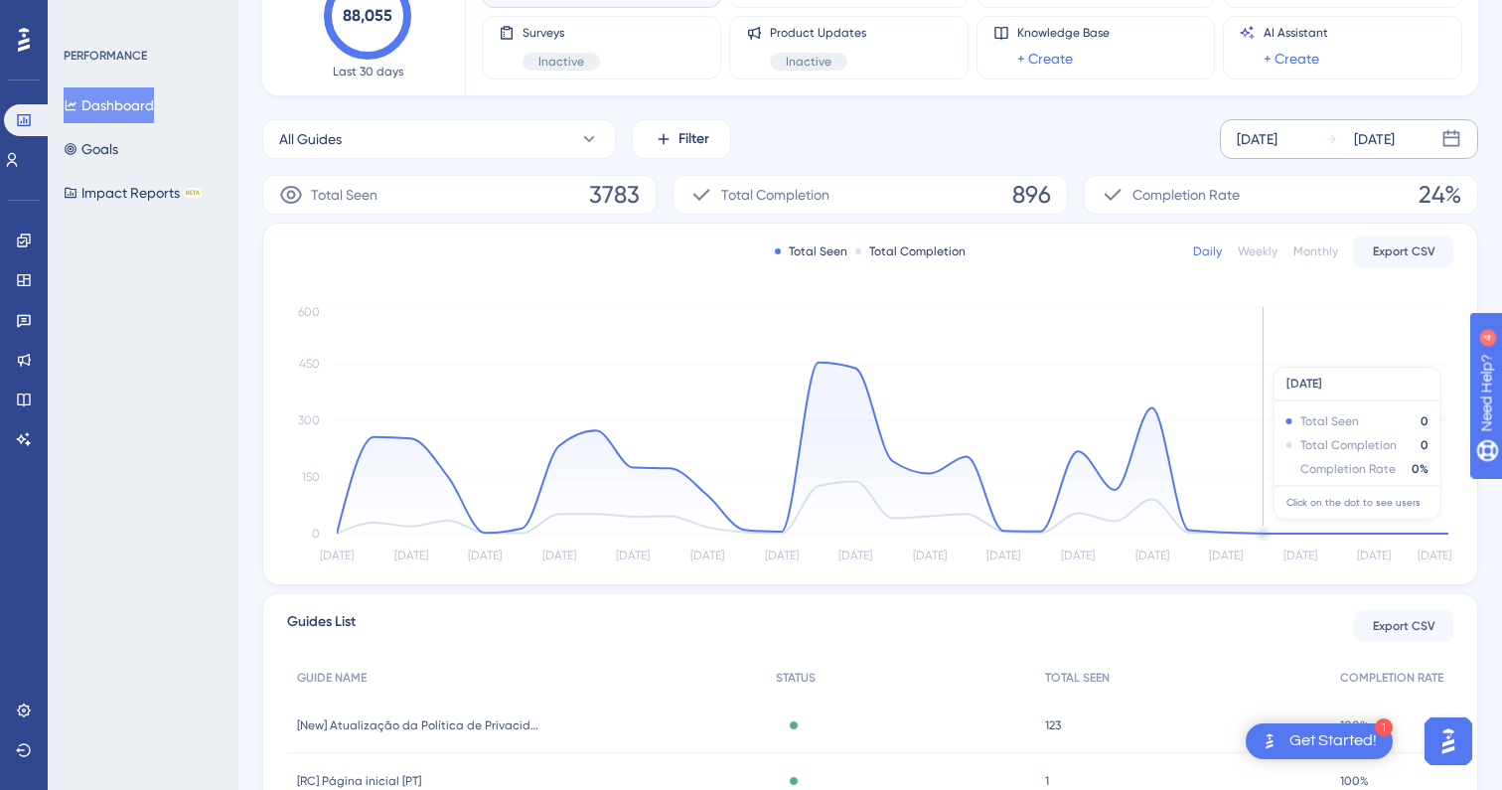
click at [1258, 529] on circle at bounding box center [1263, 533] width 12 height 12
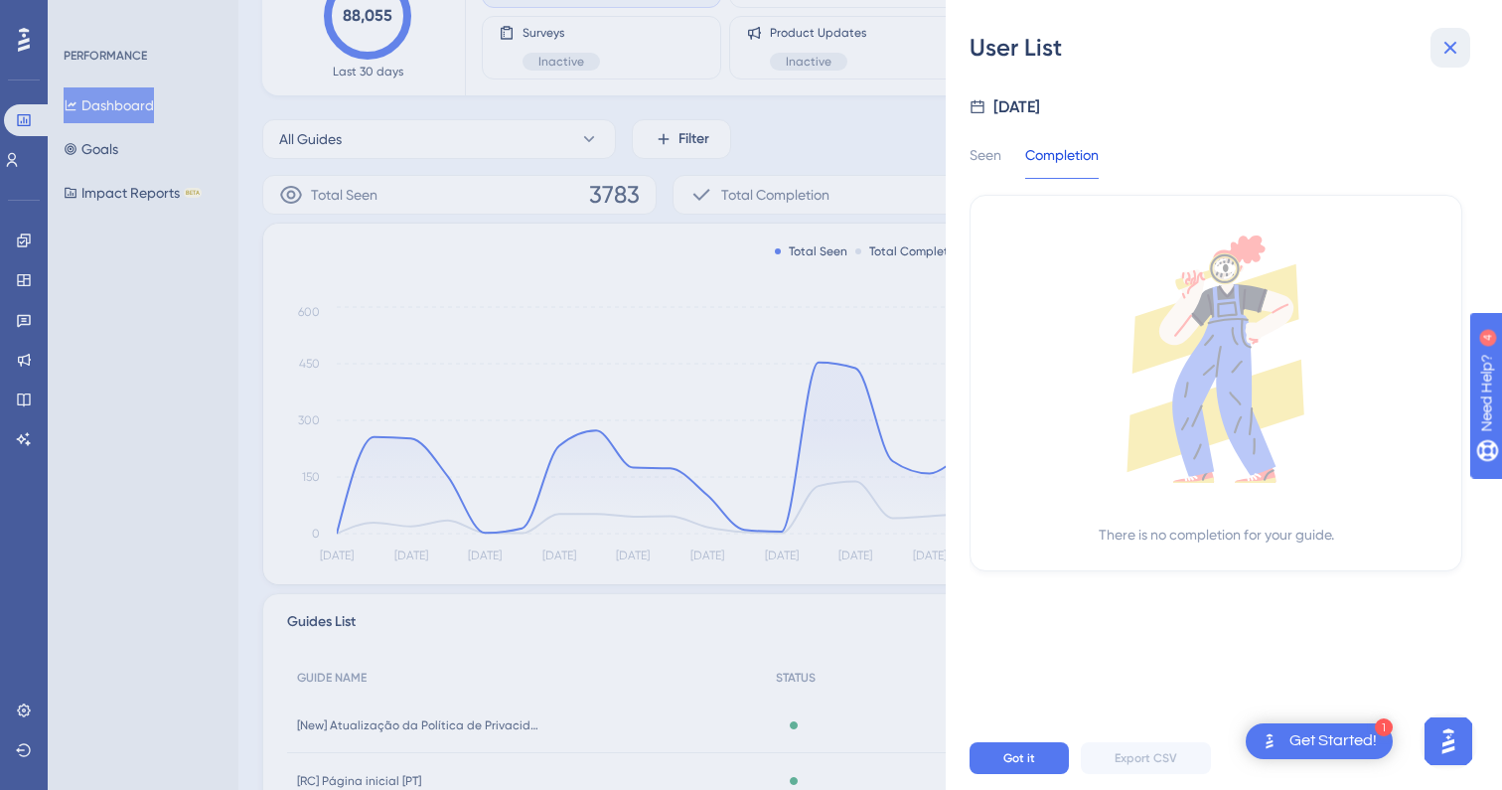
click at [1457, 43] on icon at bounding box center [1450, 48] width 24 height 24
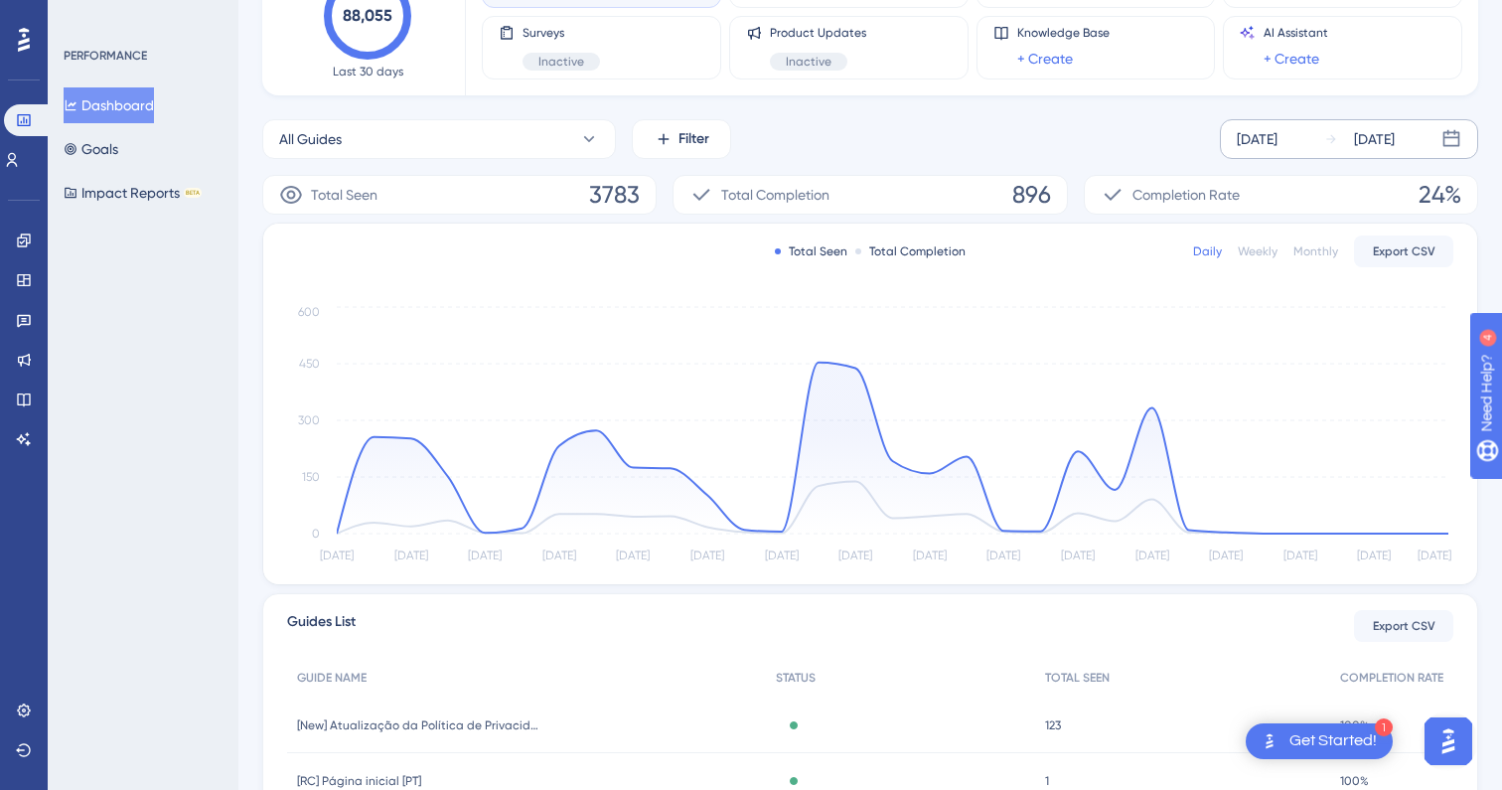
click at [1448, 137] on icon at bounding box center [1451, 138] width 17 height 17
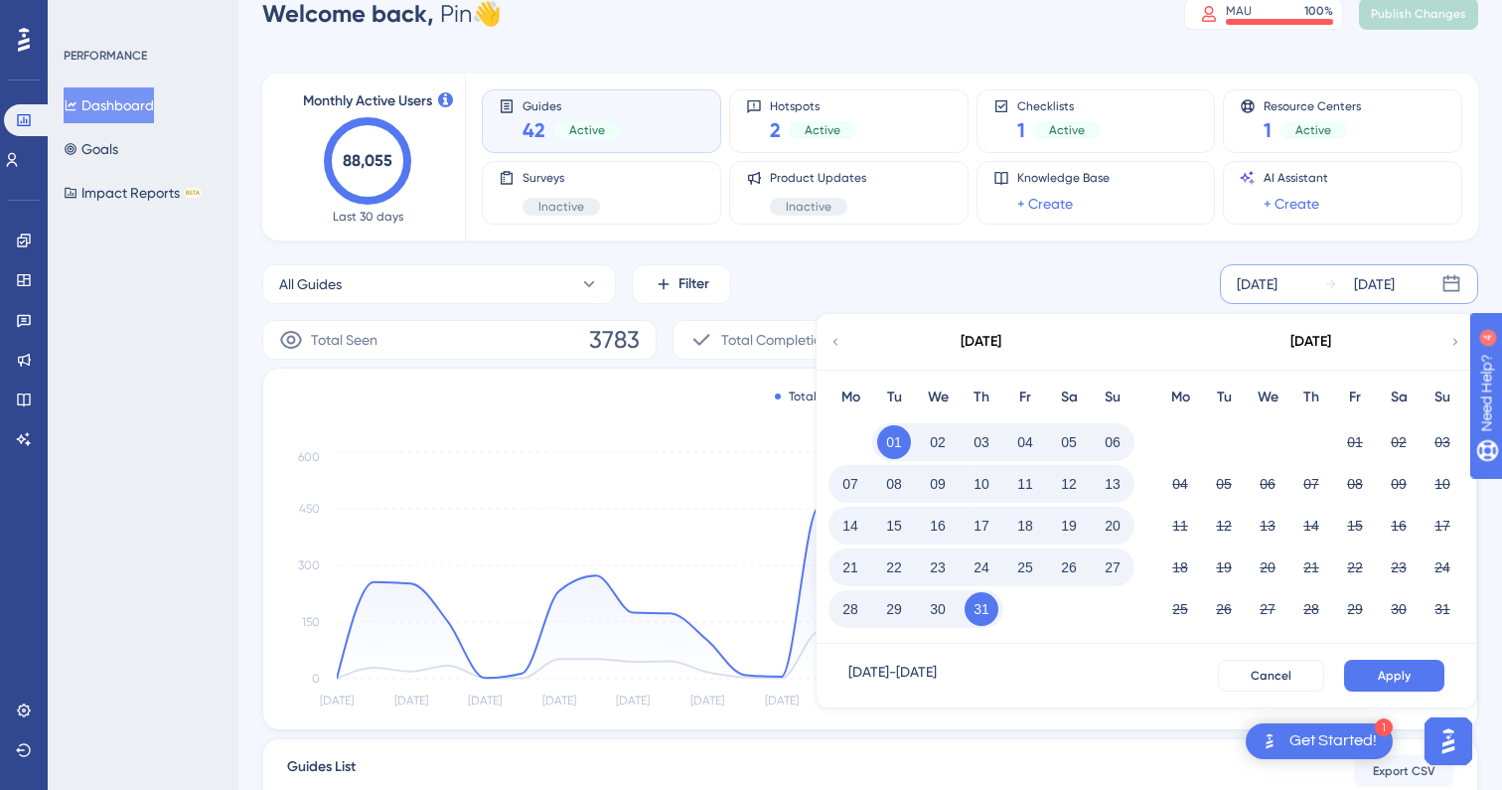
scroll to position [0, 0]
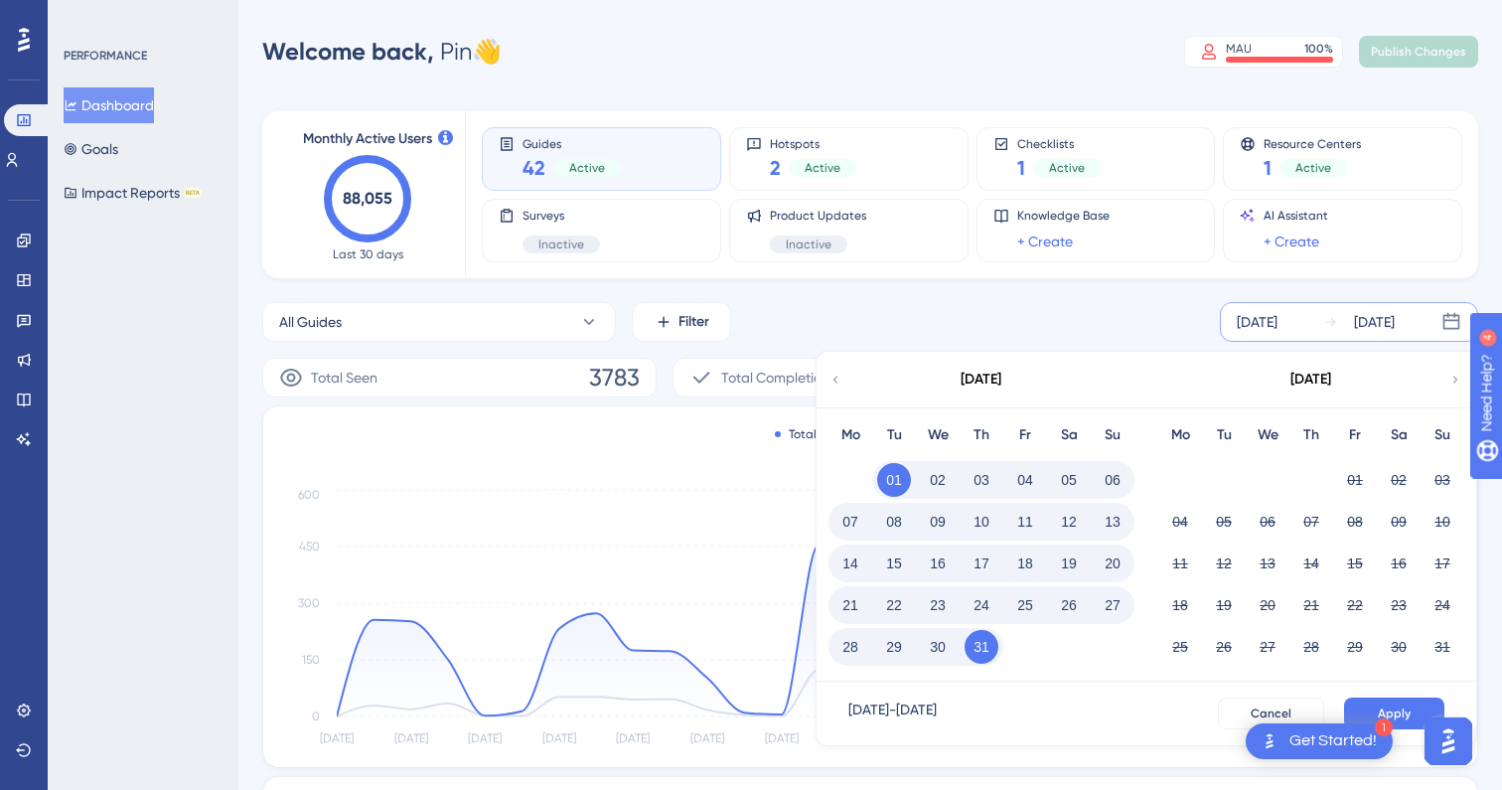
click at [16, 35] on div at bounding box center [24, 40] width 32 height 32
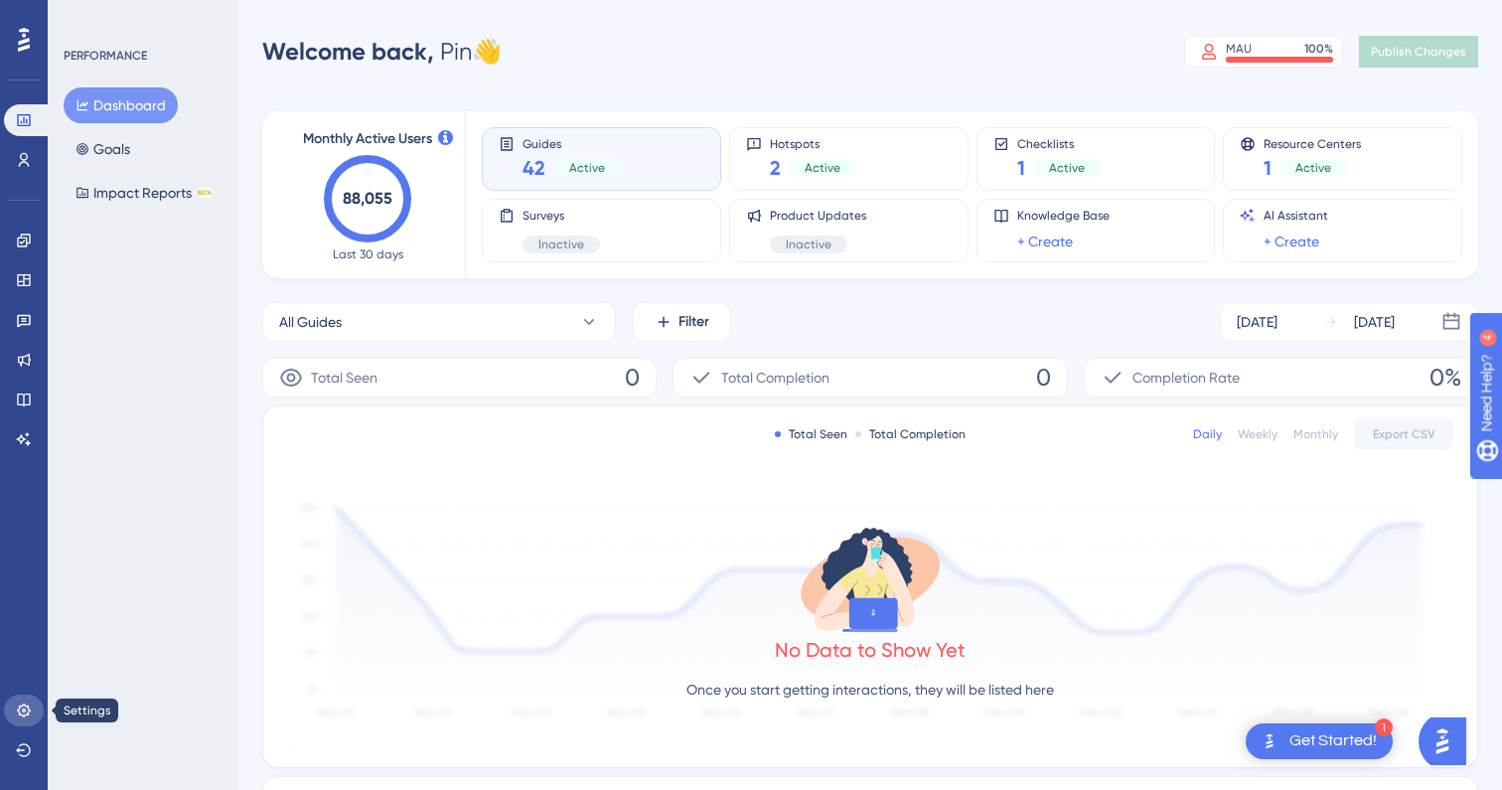
click at [25, 712] on icon at bounding box center [24, 710] width 16 height 16
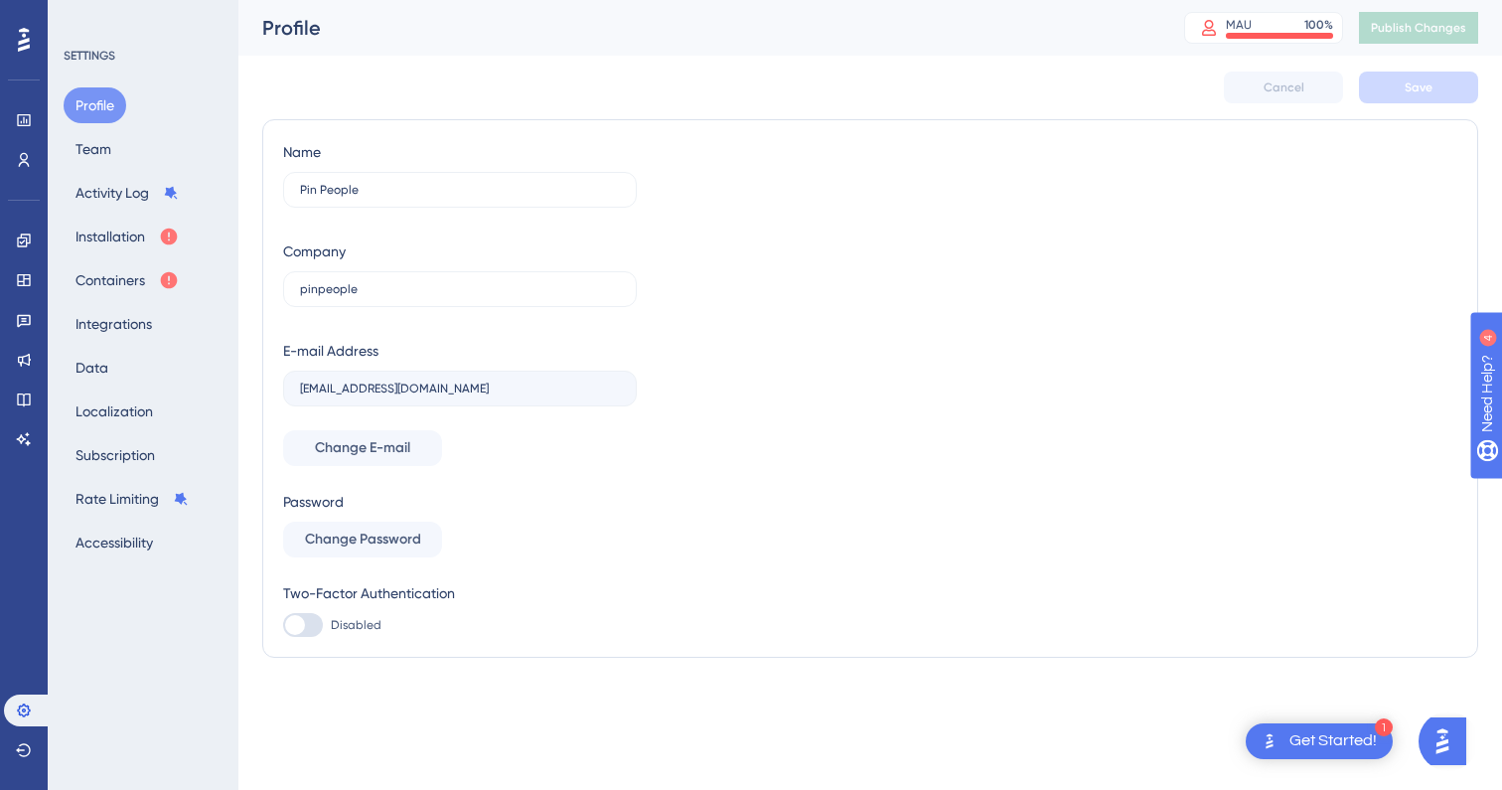
click at [1456, 744] on img "Open AI Assistant Launcher" at bounding box center [1442, 741] width 36 height 36
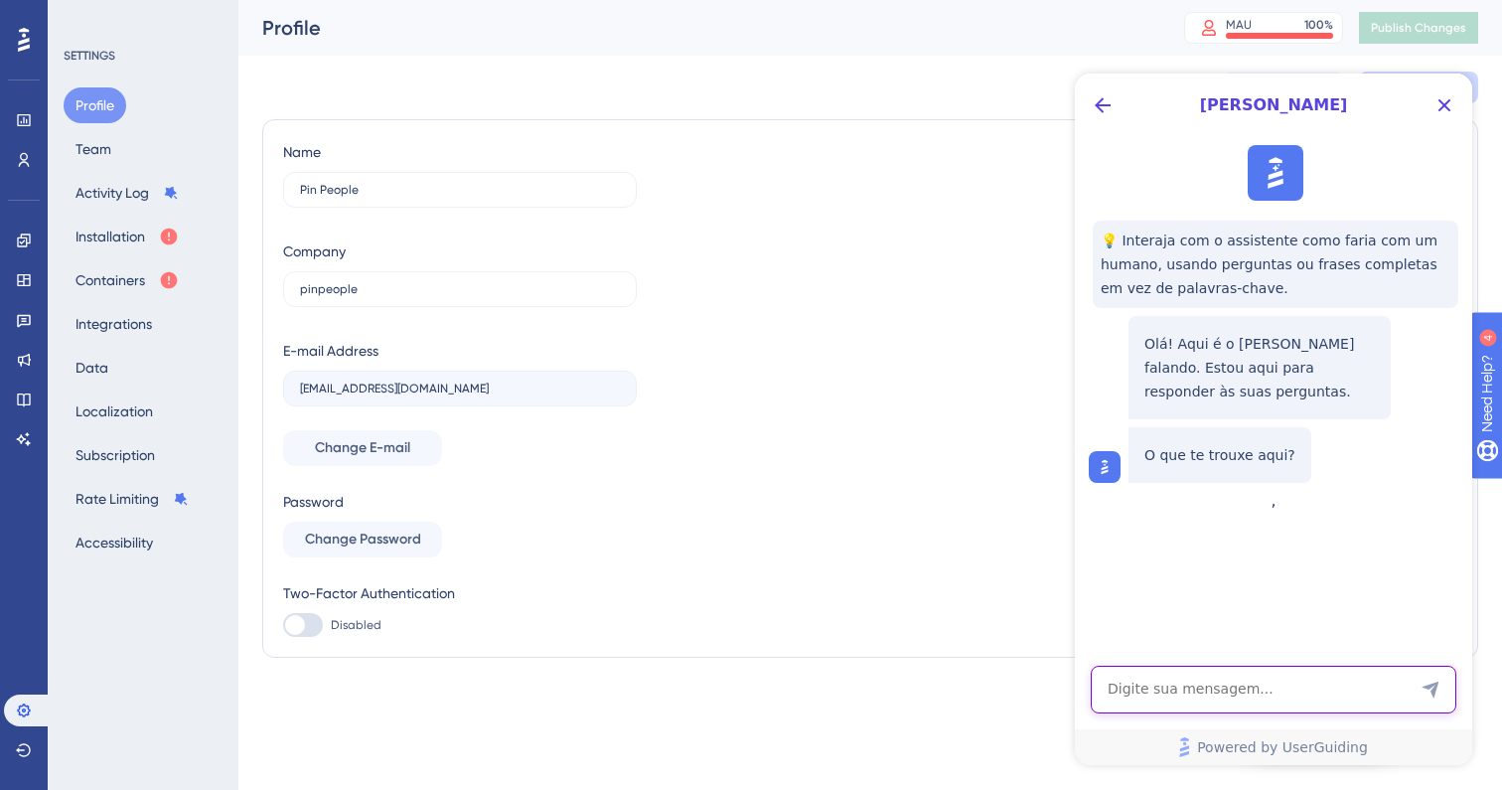
click at [1275, 688] on textarea "AI Assistant Text Input" at bounding box center [1274, 689] width 366 height 48
type textarea "E"
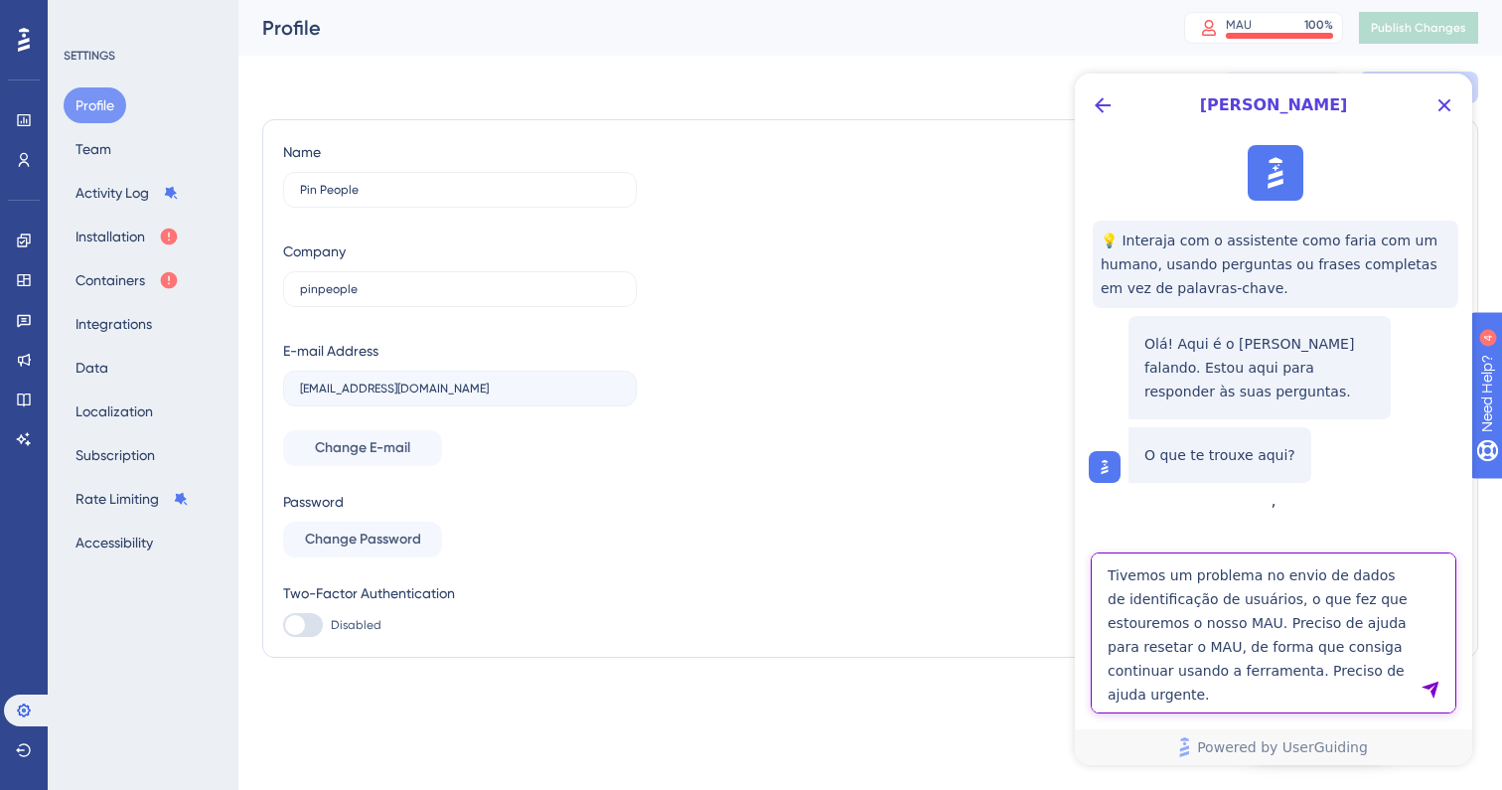
type textarea "Tivemos um problema no envio de dados de identificação de usuários, o que fez q…"
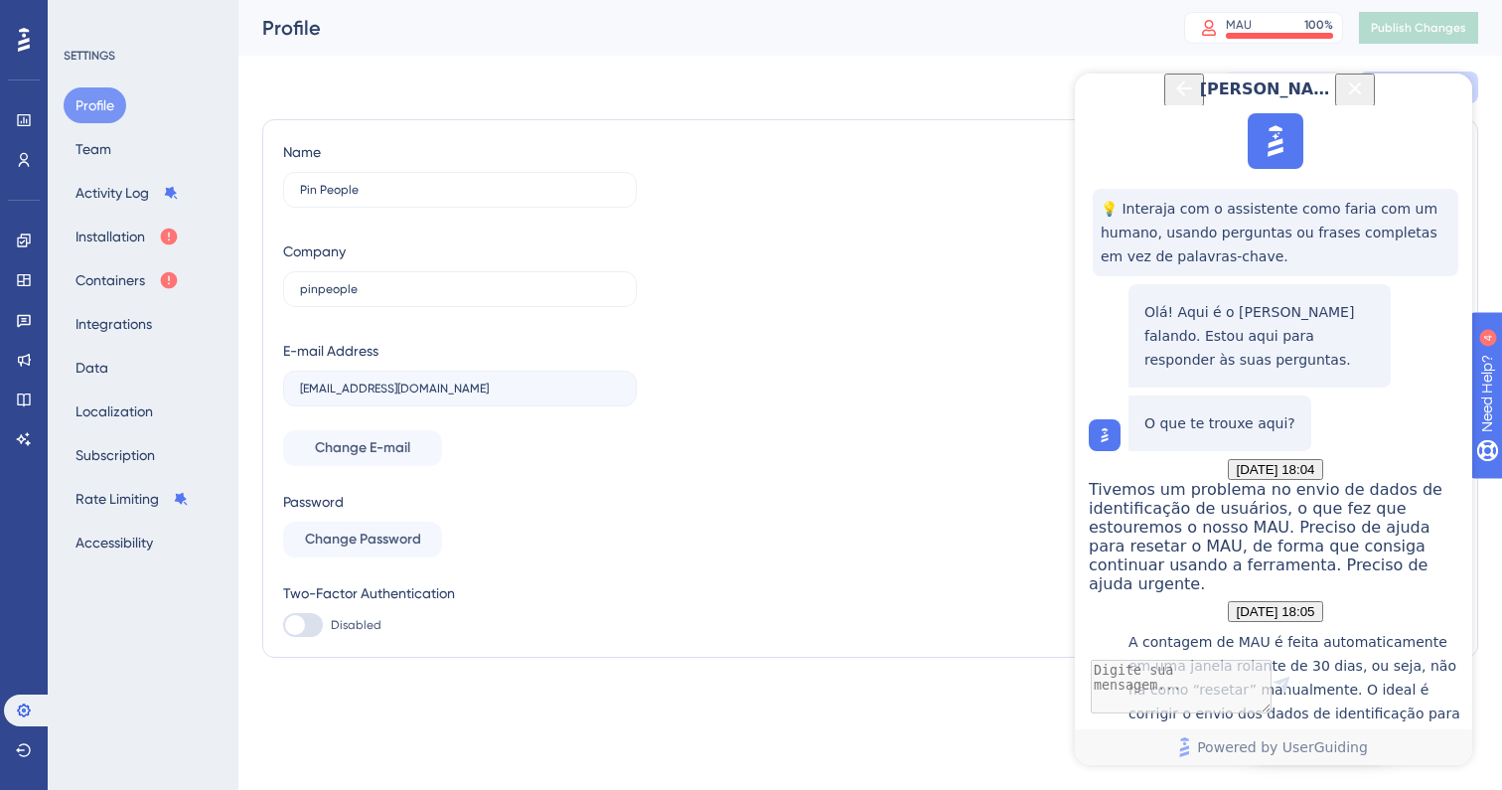
scroll to position [550, 0]
click at [1209, 687] on textarea "AI Assistant Text Input" at bounding box center [1274, 689] width 366 height 48
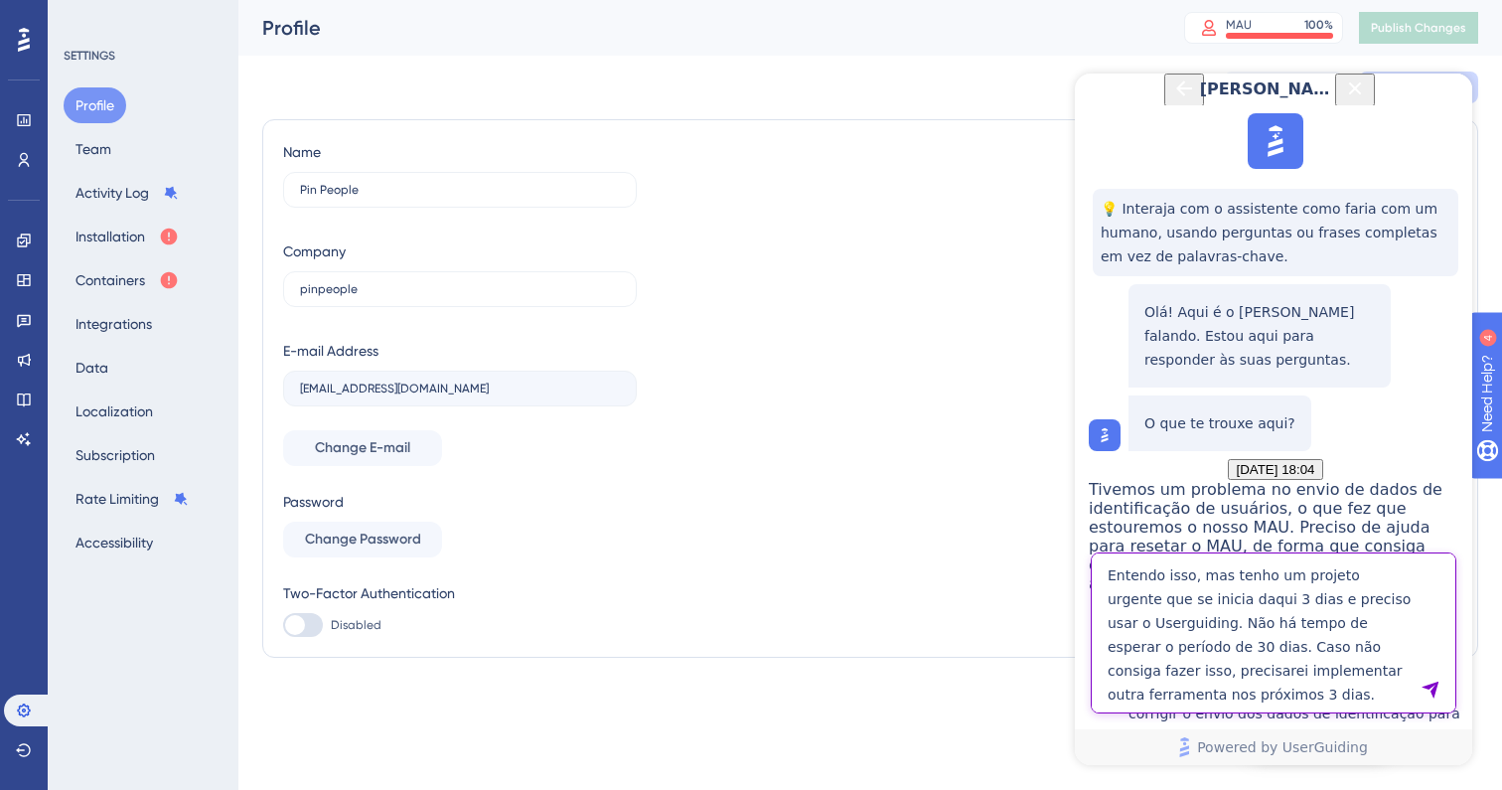
type textarea "Entendo isso, mas tenho um projeto urgente que se inicia daqui 3 dias e preciso…"
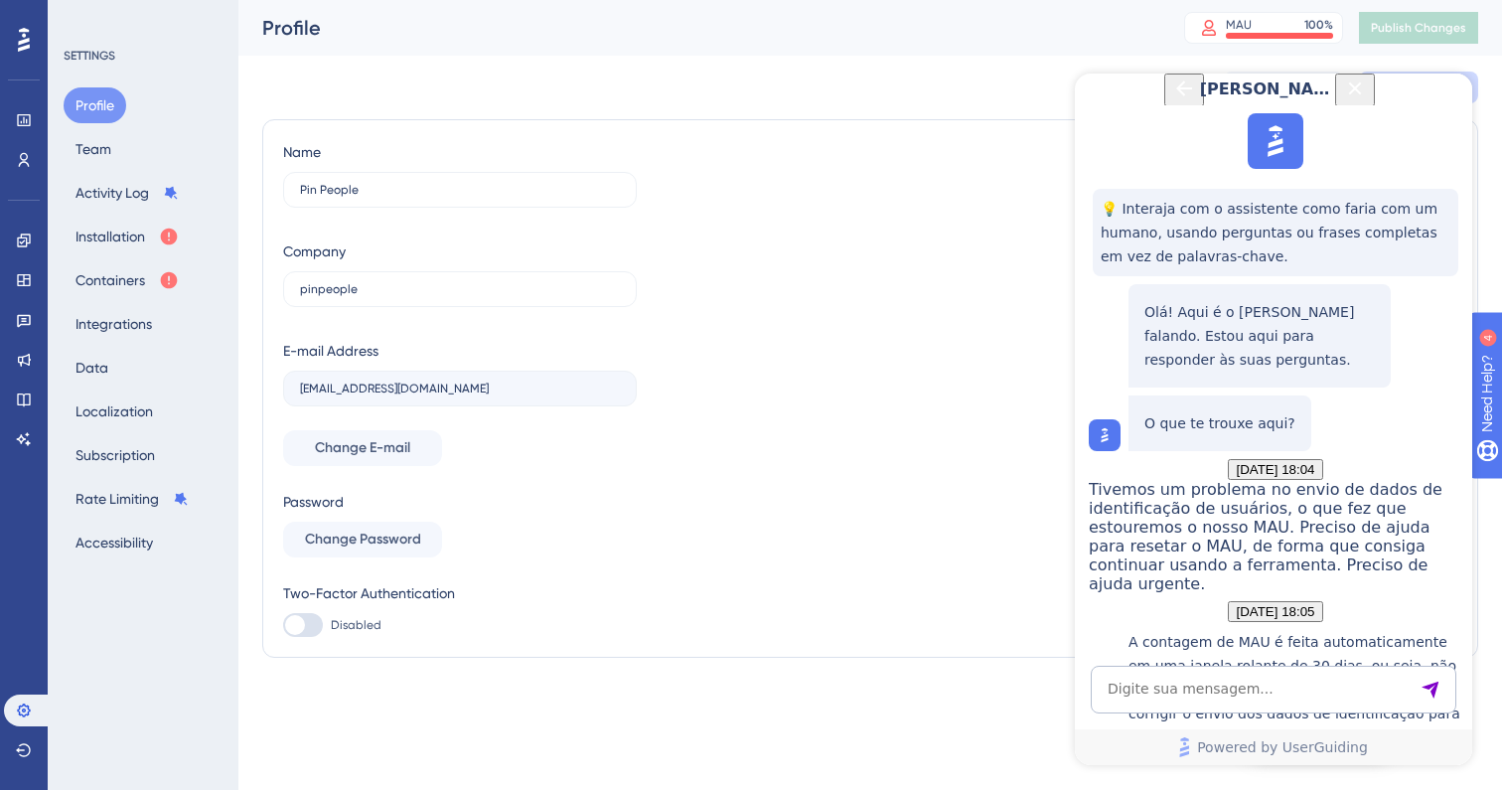
scroll to position [1148, 0]
click at [1226, 683] on textarea "AI Assistant Text Input" at bounding box center [1274, 689] width 366 height 48
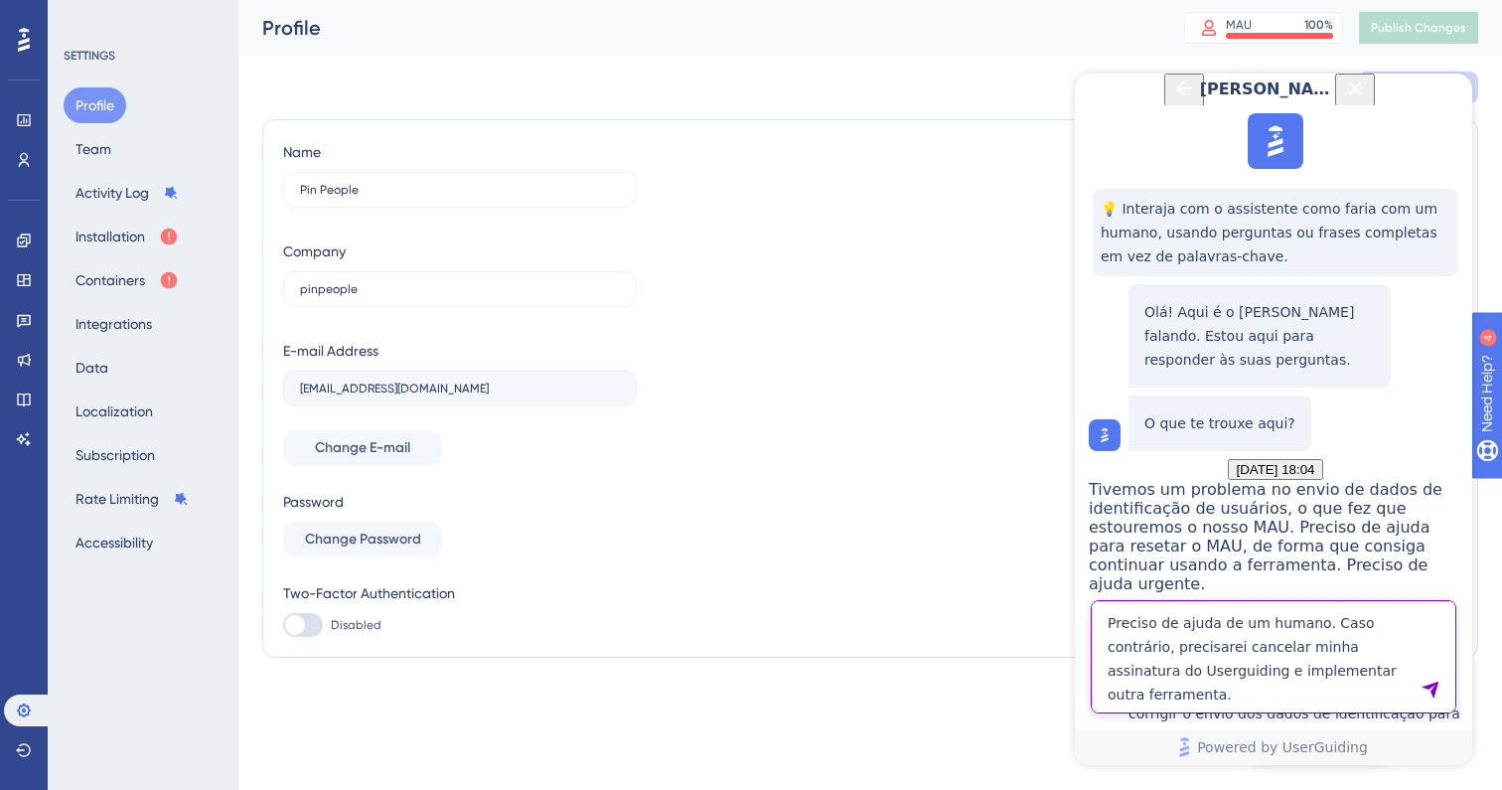
type textarea "Preciso de ajuda de um humano. Caso contrário, precisarei cancelar minha assina…"
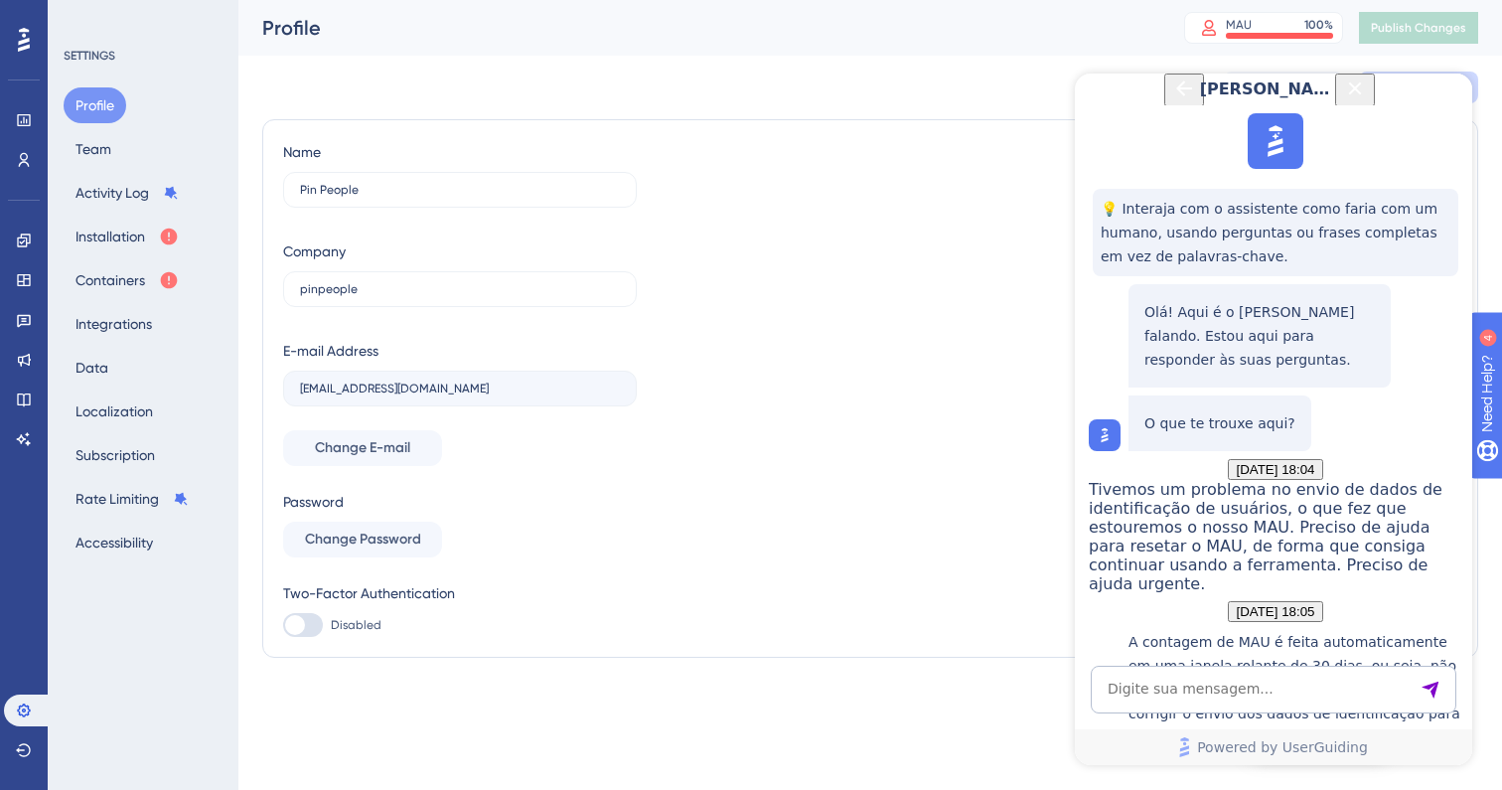
scroll to position [1540, 0]
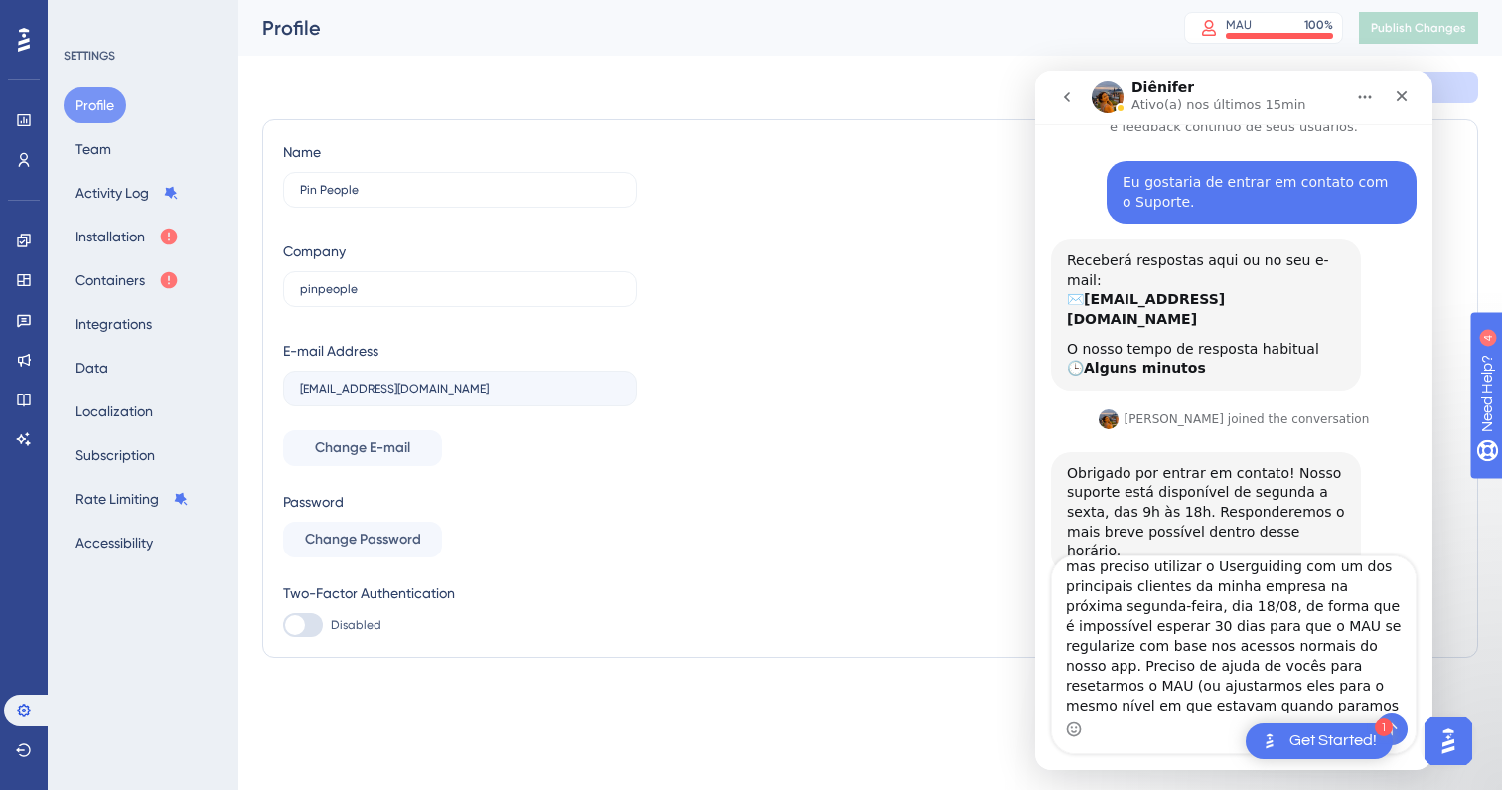
scroll to position [171, 0]
type textarea "Olá, time de atendimento Userguiding. Aparentemente aconteceu algum problema na…"
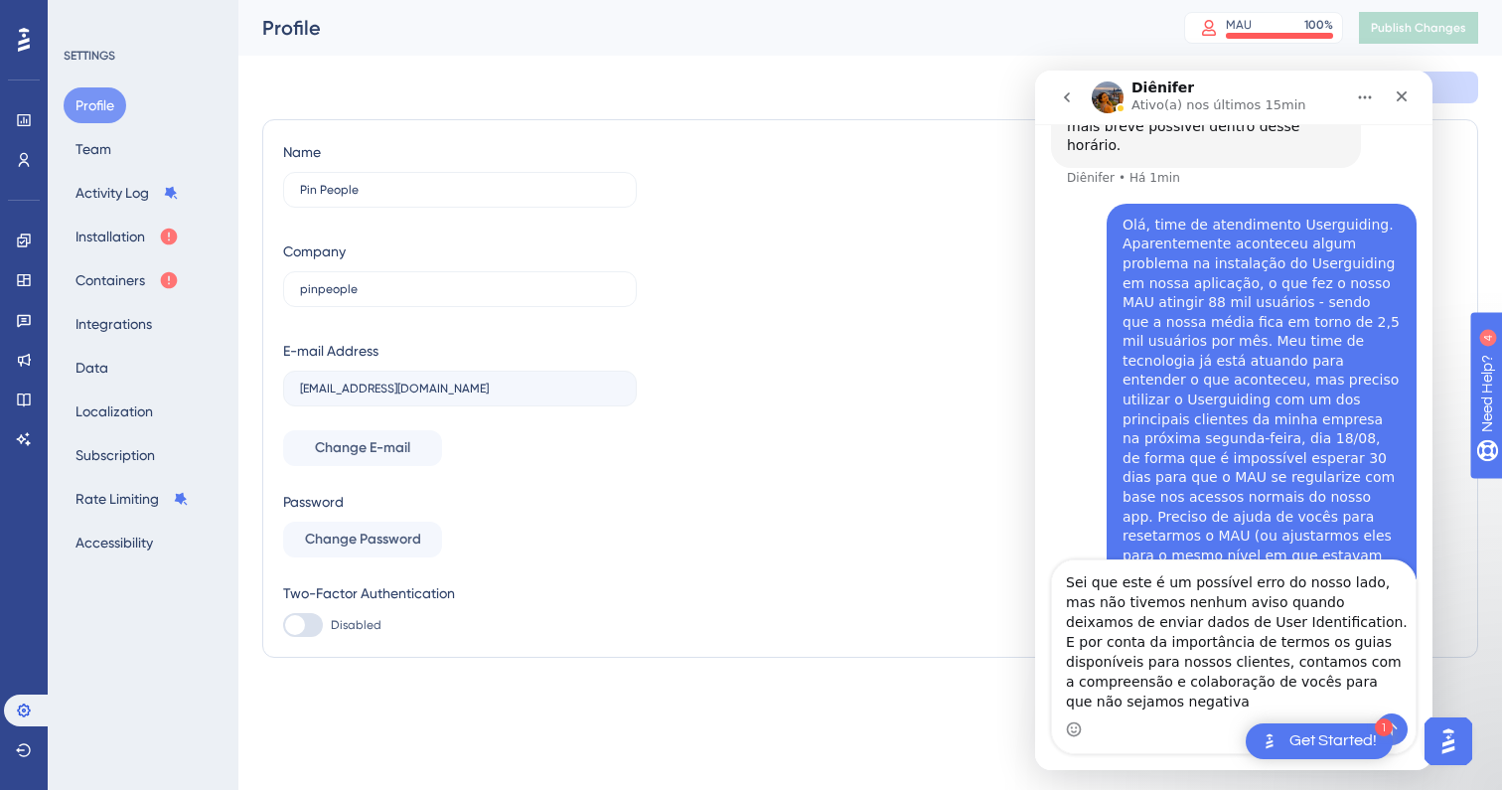
scroll to position [491, 0]
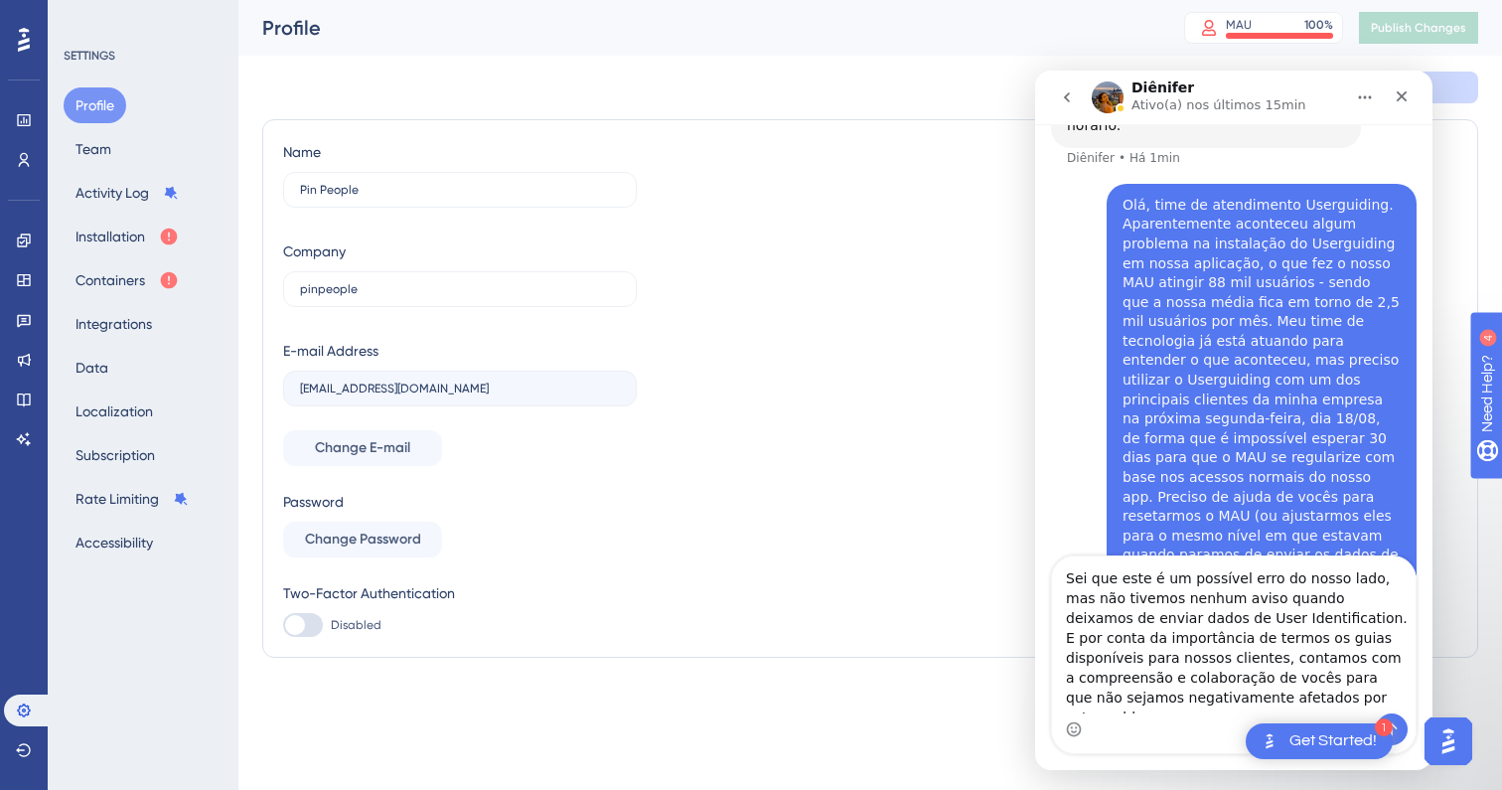
type textarea "Sei que este é um possível erro do nosso lado, mas não tivemos nenhum aviso qua…"
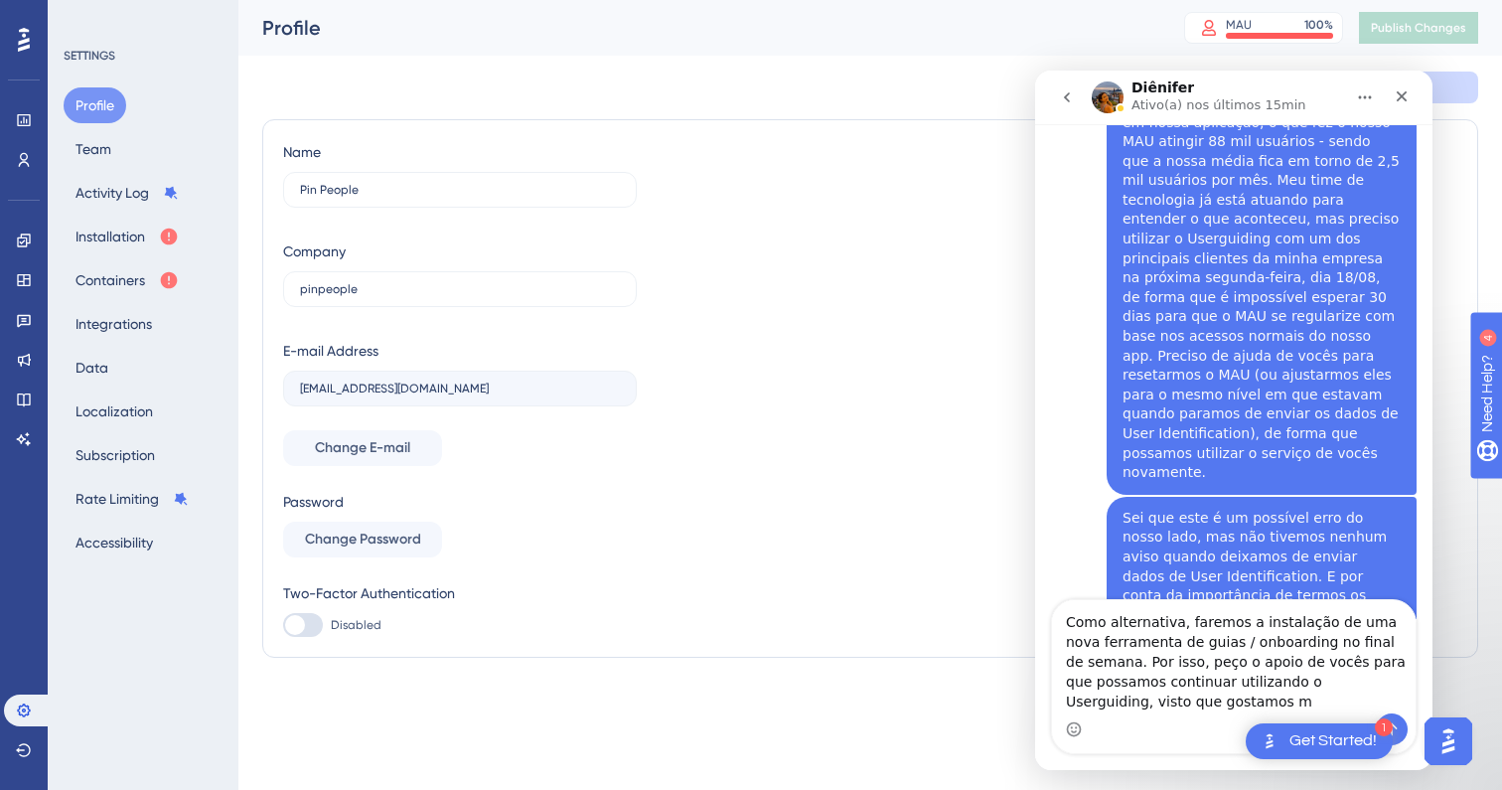
scroll to position [652, 0]
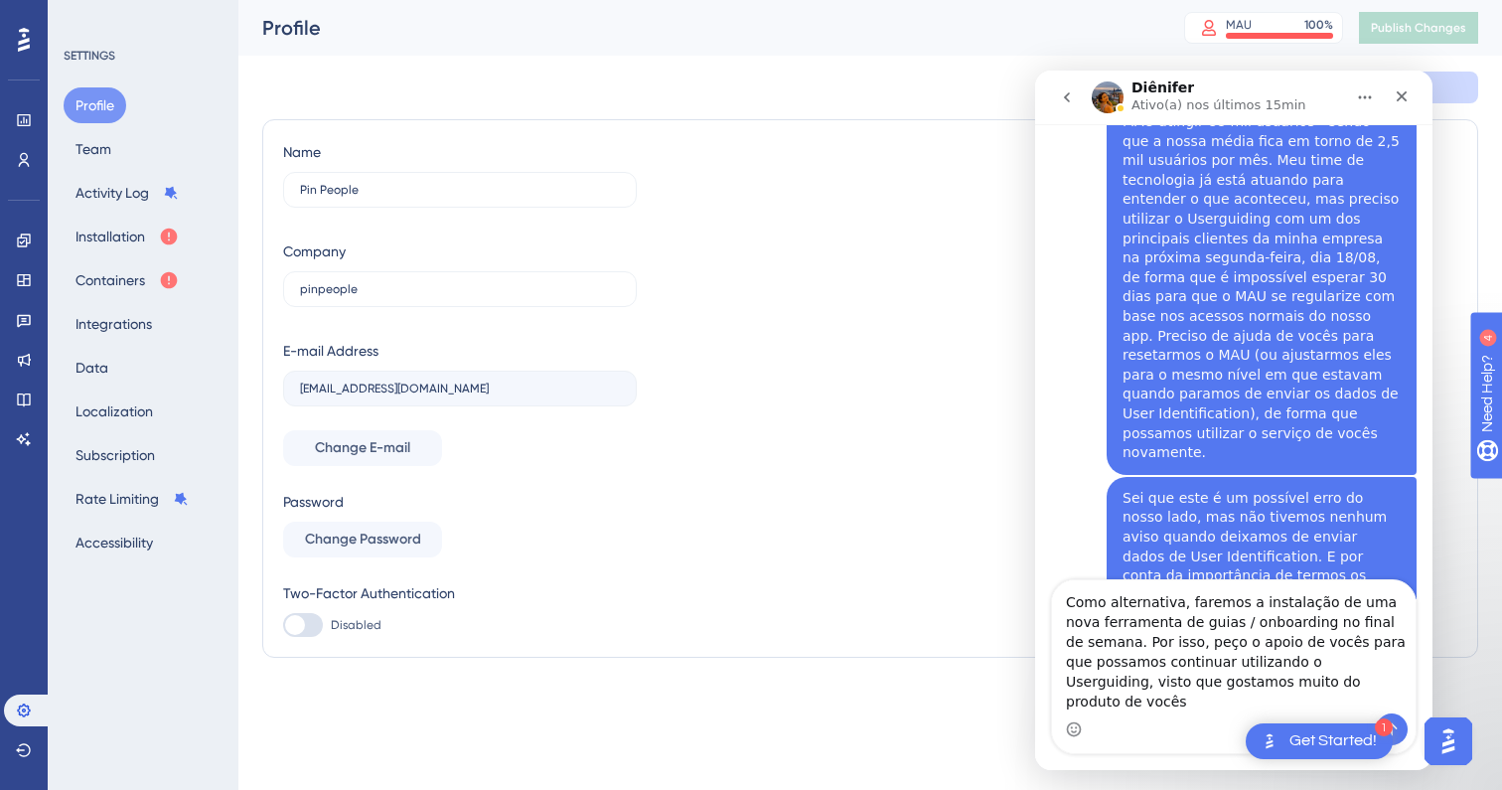
type textarea "Como alternativa, faremos a instalação de uma nova ferramenta de guias / onboar…"
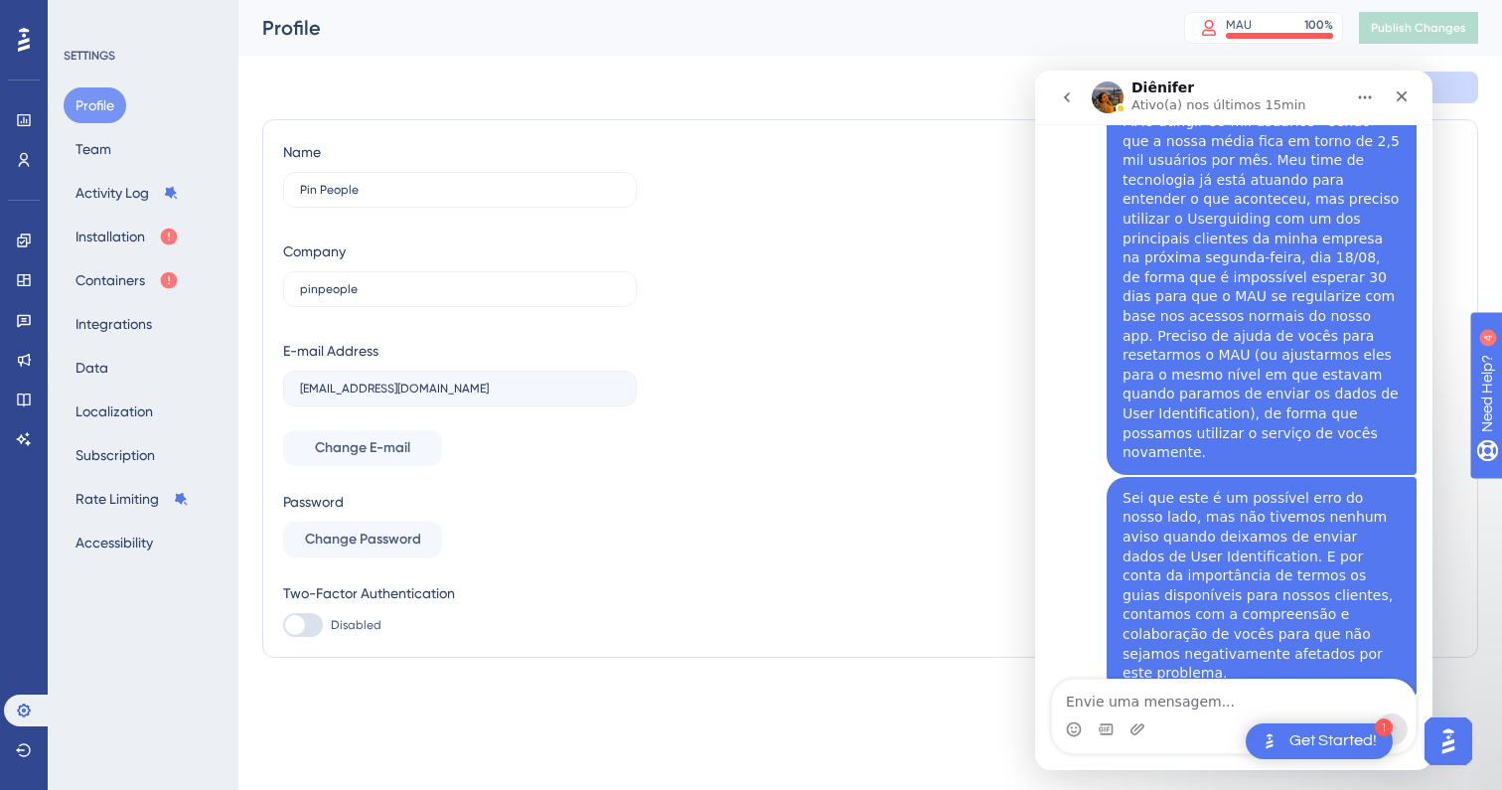
scroll to position [714, 0]
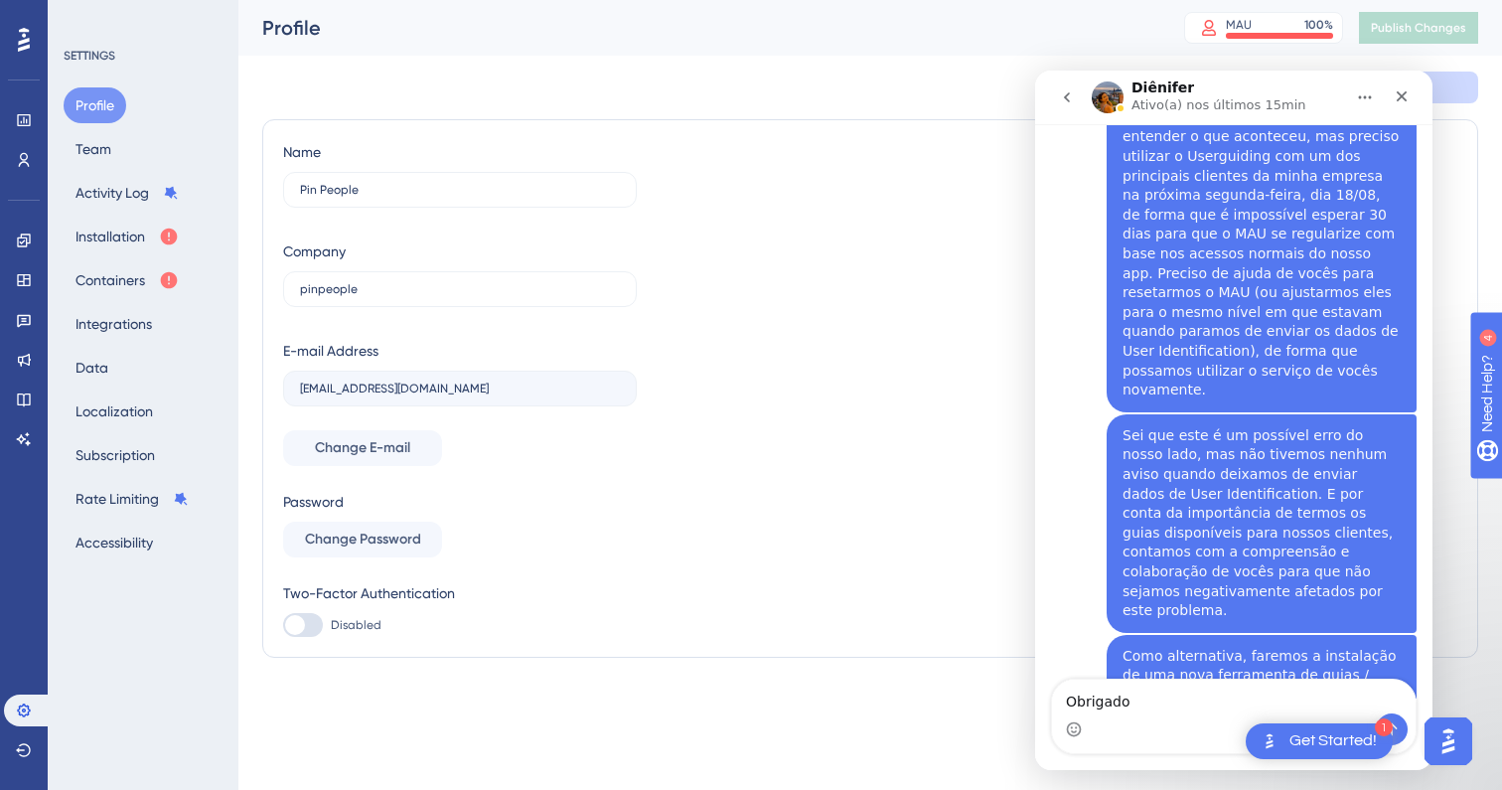
type textarea "Obrigado!"
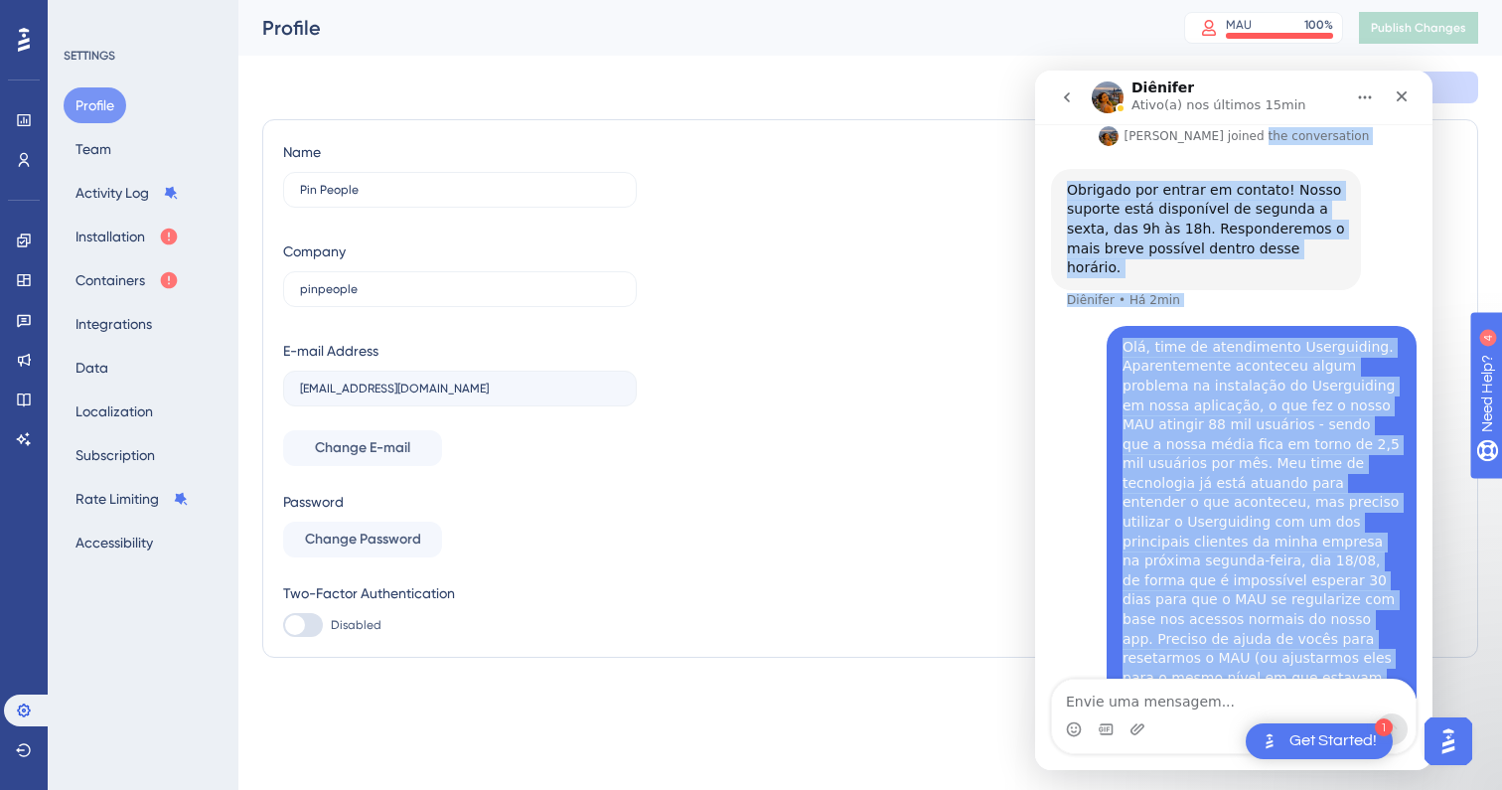
scroll to position [305, 0]
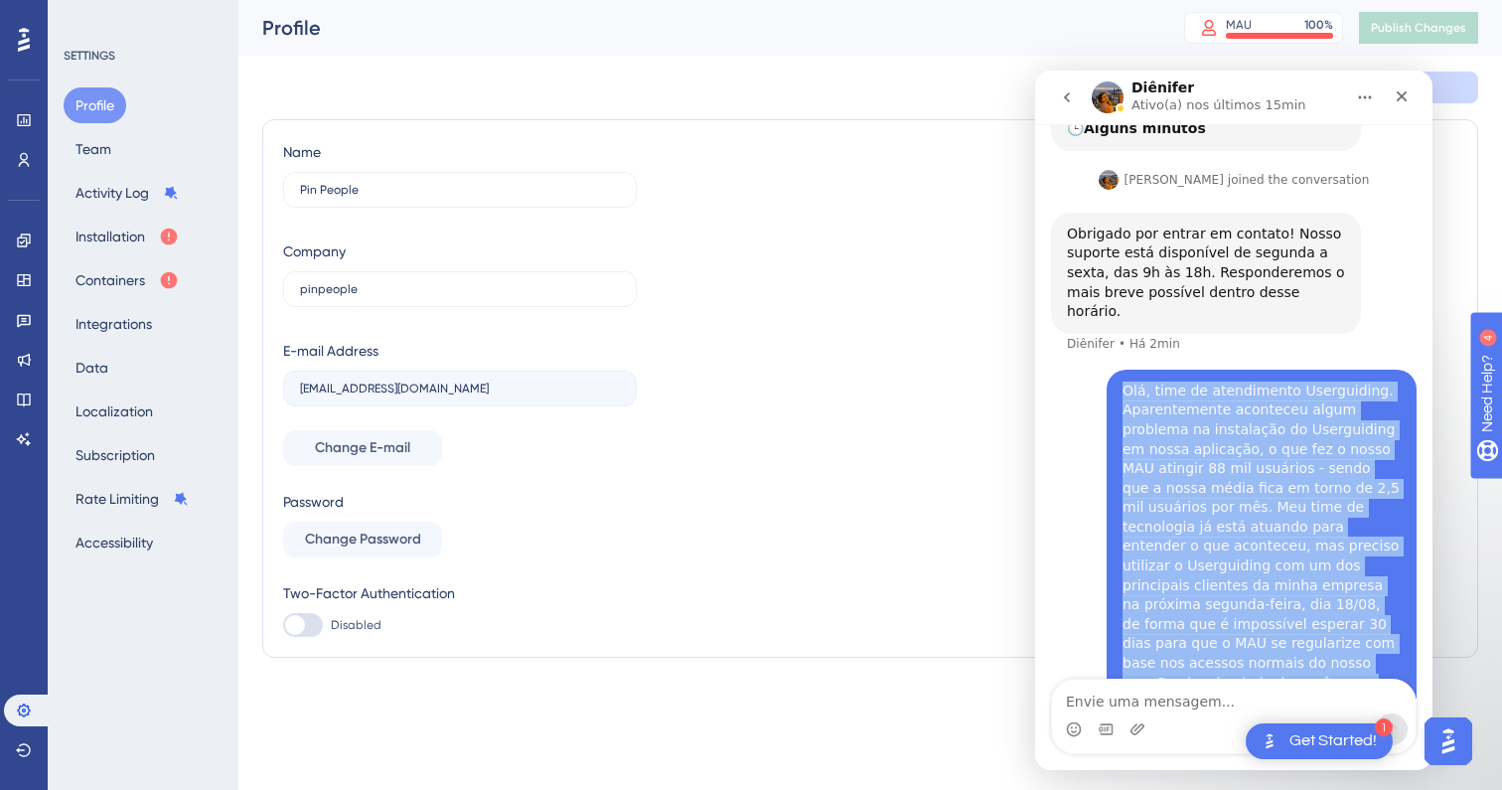
drag, startPoint x: 1402, startPoint y: 631, endPoint x: 1127, endPoint y: 337, distance: 402.0
click at [1127, 337] on div "Eu gostaria de entrar em contato com o Suporte. Pin • Há 5min Receberá resposta…" at bounding box center [1234, 597] width 366 height 1351
copy div "Lor, ipsu do sitametcons Adipiscinge. Seddoeiusmodt incididun utlab etdolore ma…"
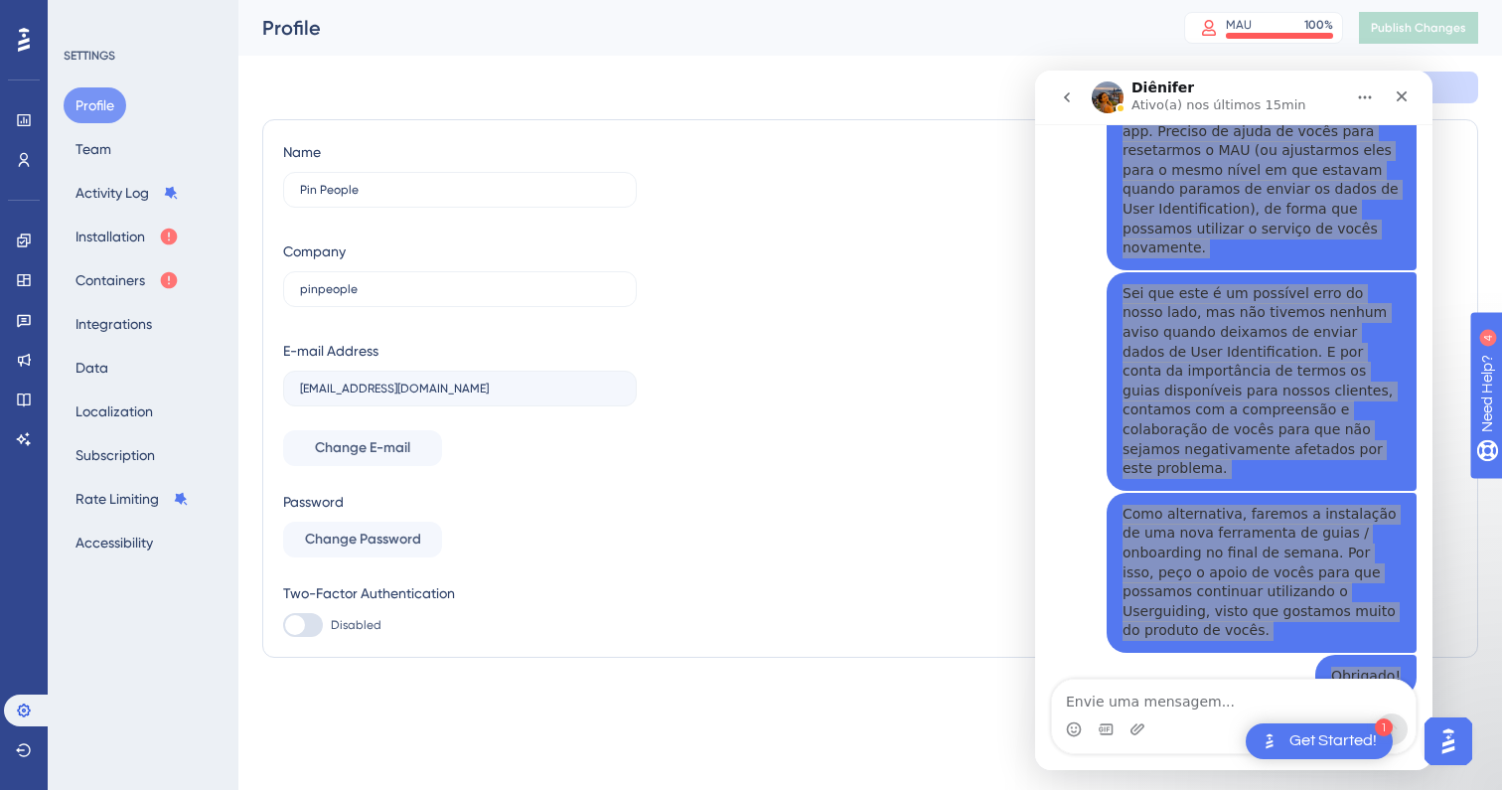
scroll to position [877, 0]
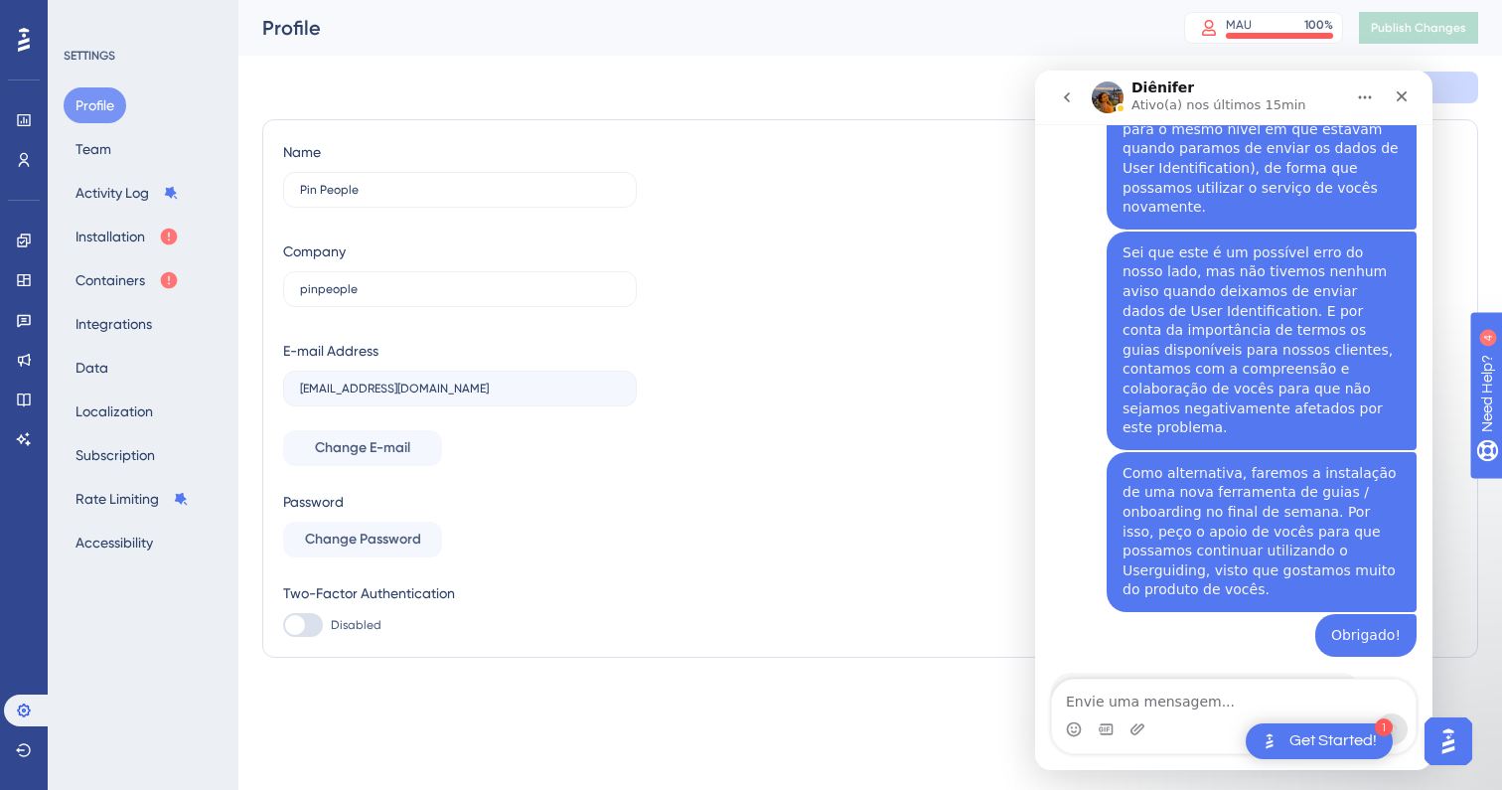
click at [1217, 614] on div "Obrigado! Pin • Agora" at bounding box center [1234, 644] width 366 height 60
click at [1402, 108] on div "Fechar" at bounding box center [1402, 96] width 36 height 36
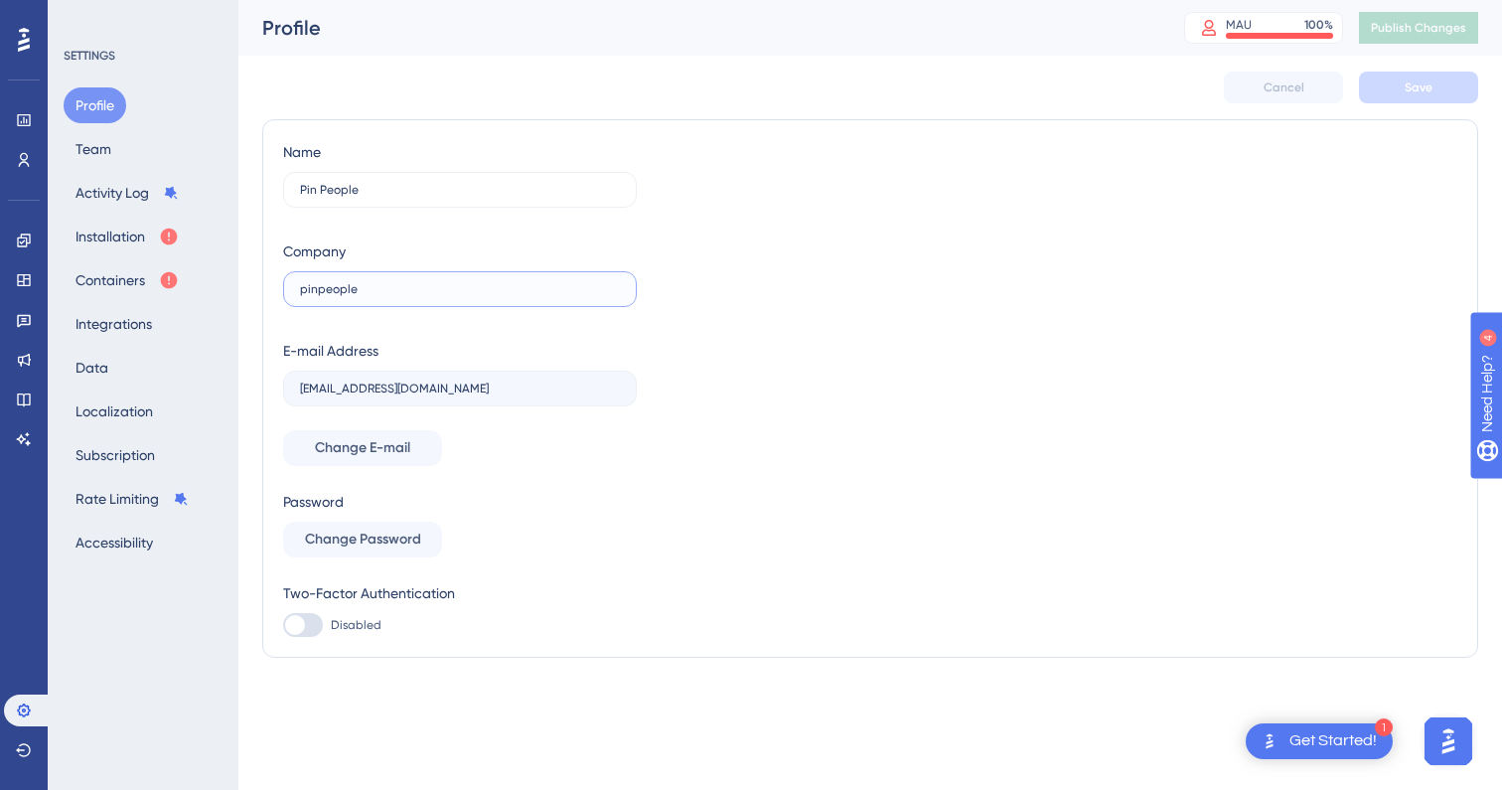
click at [431, 291] on input "pinpeople" at bounding box center [460, 289] width 320 height 14
click at [23, 42] on icon at bounding box center [24, 40] width 12 height 24
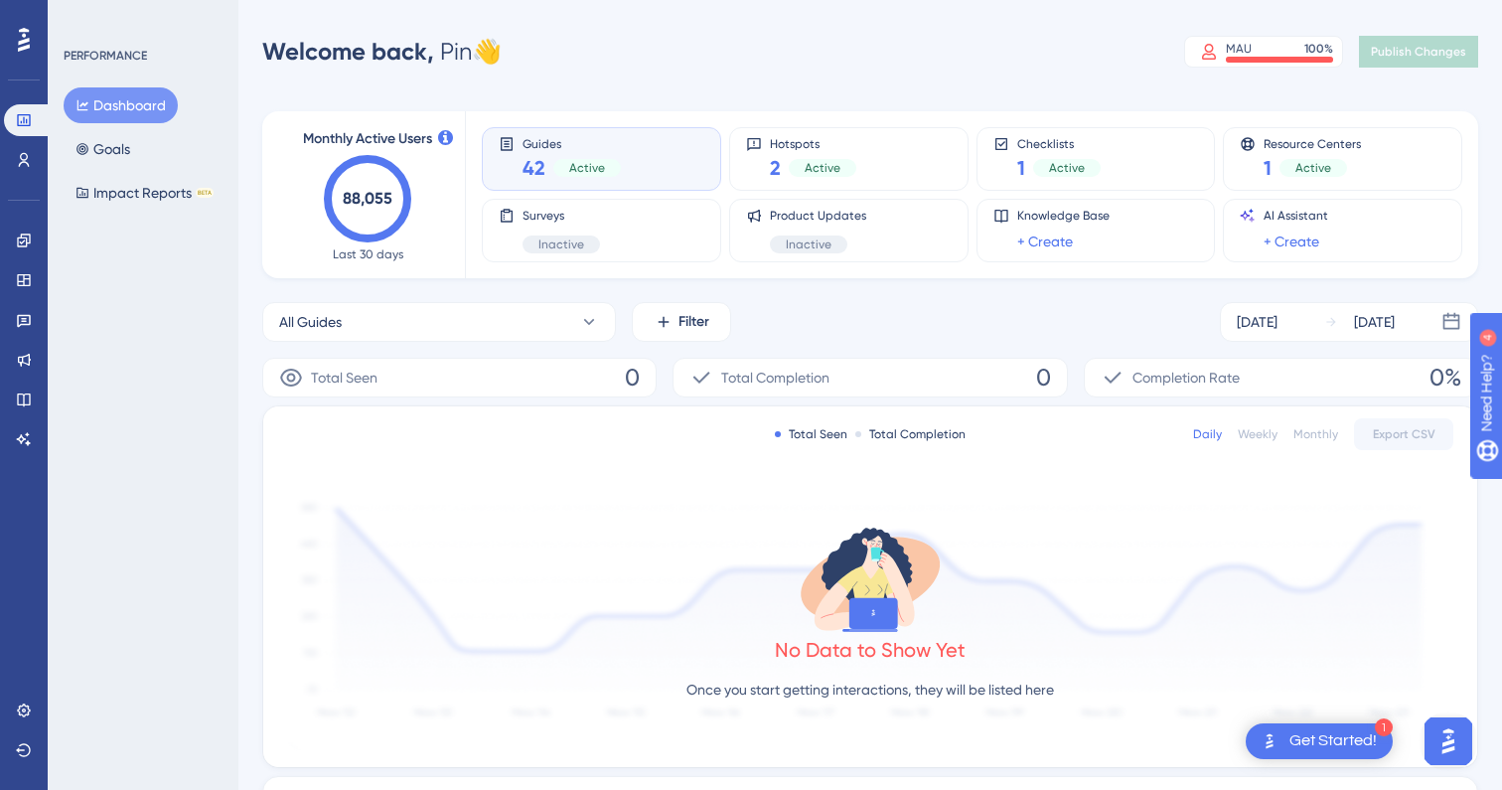
click at [1295, 32] on div "Welcome back, Pin 👋 MAU 100 % Click to see add-on and upgrade options Publish C…" at bounding box center [870, 52] width 1216 height 40
click at [1288, 46] on div "MAU 100 %" at bounding box center [1279, 49] width 107 height 16
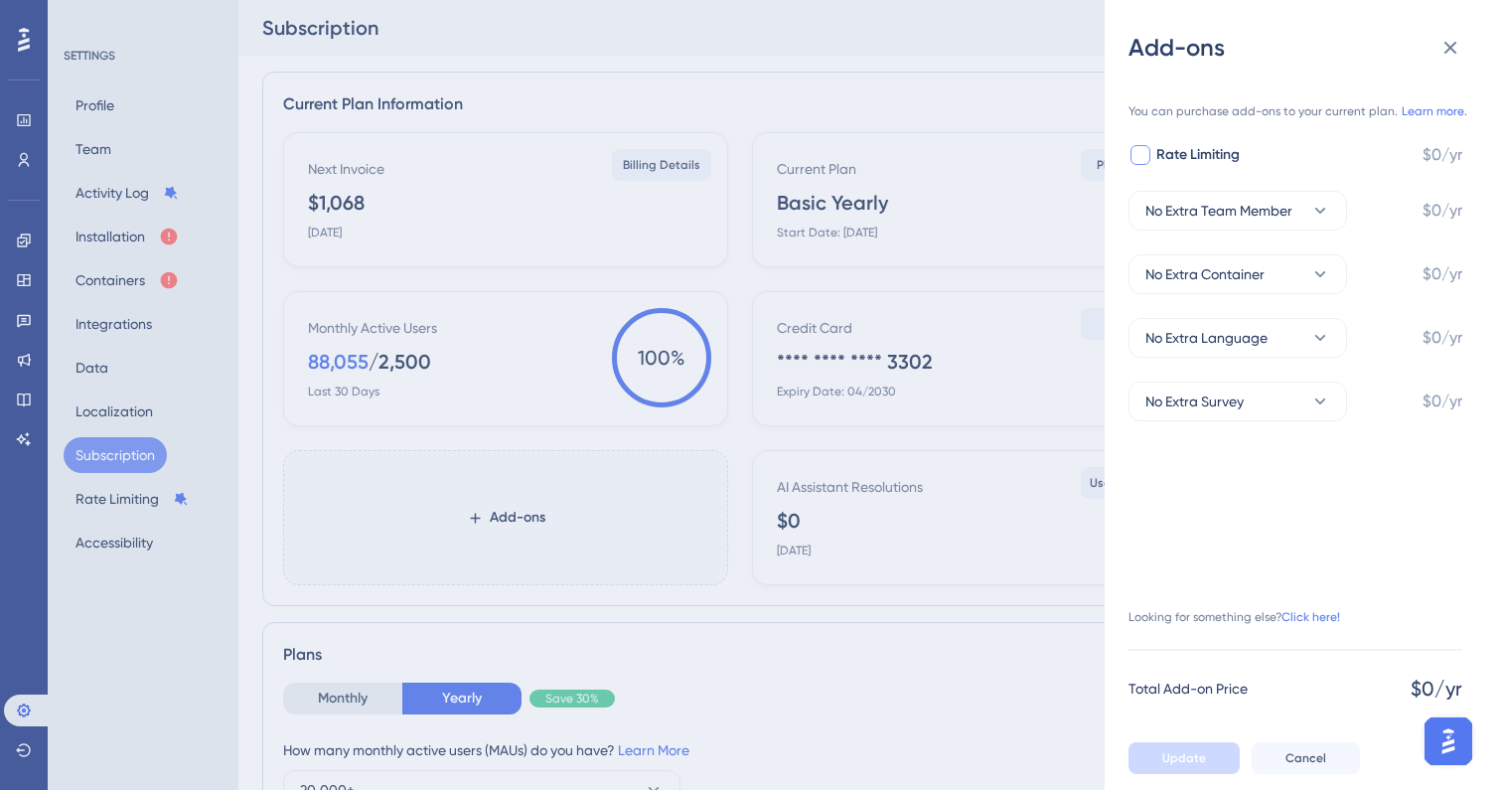
click at [1203, 159] on span "Rate Limiting" at bounding box center [1197, 155] width 83 height 24
checkbox input "false"
click at [1324, 761] on button "Cancel" at bounding box center [1306, 758] width 108 height 32
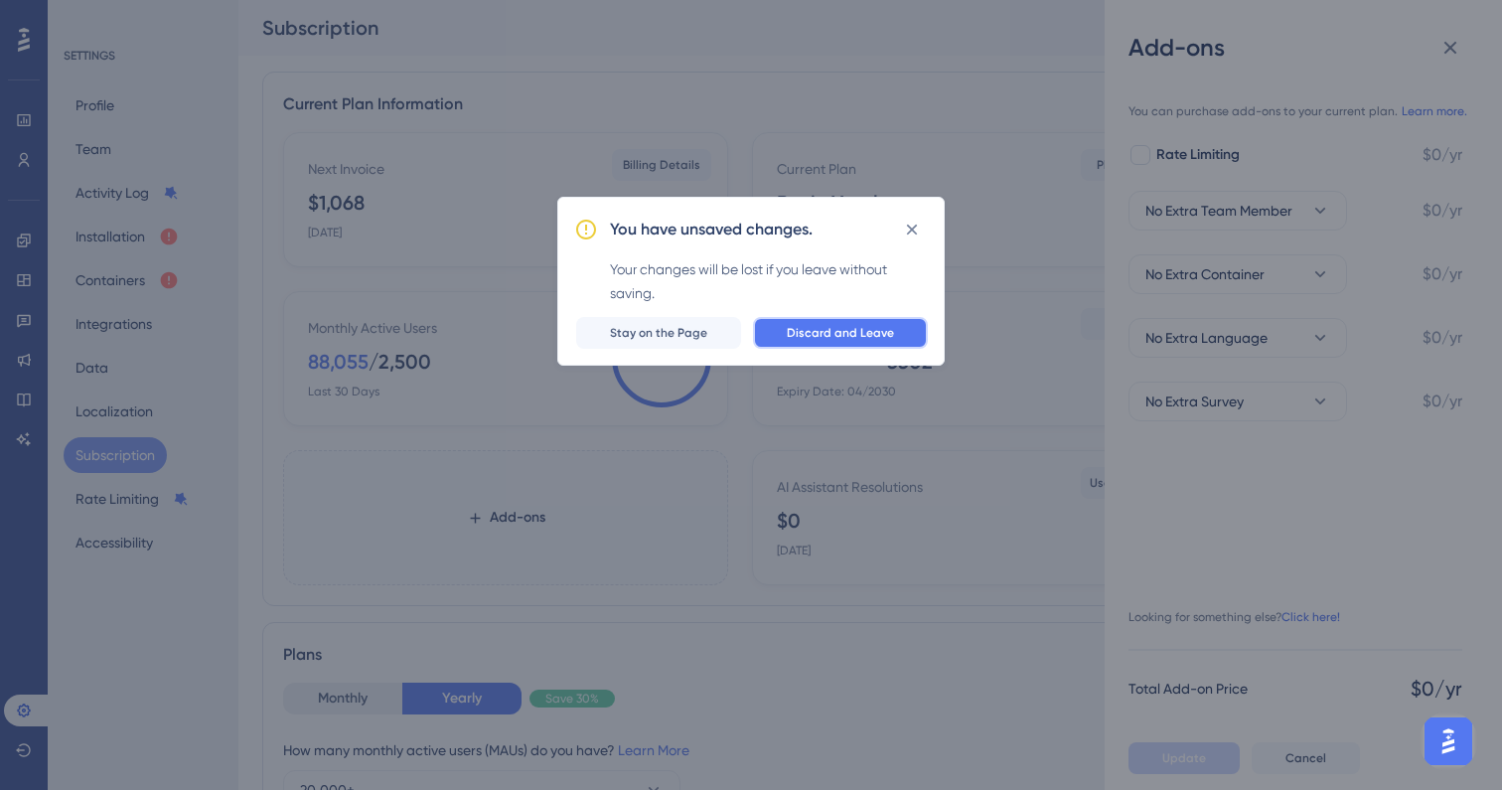
click at [785, 324] on button "Discard and Leave" at bounding box center [840, 333] width 175 height 32
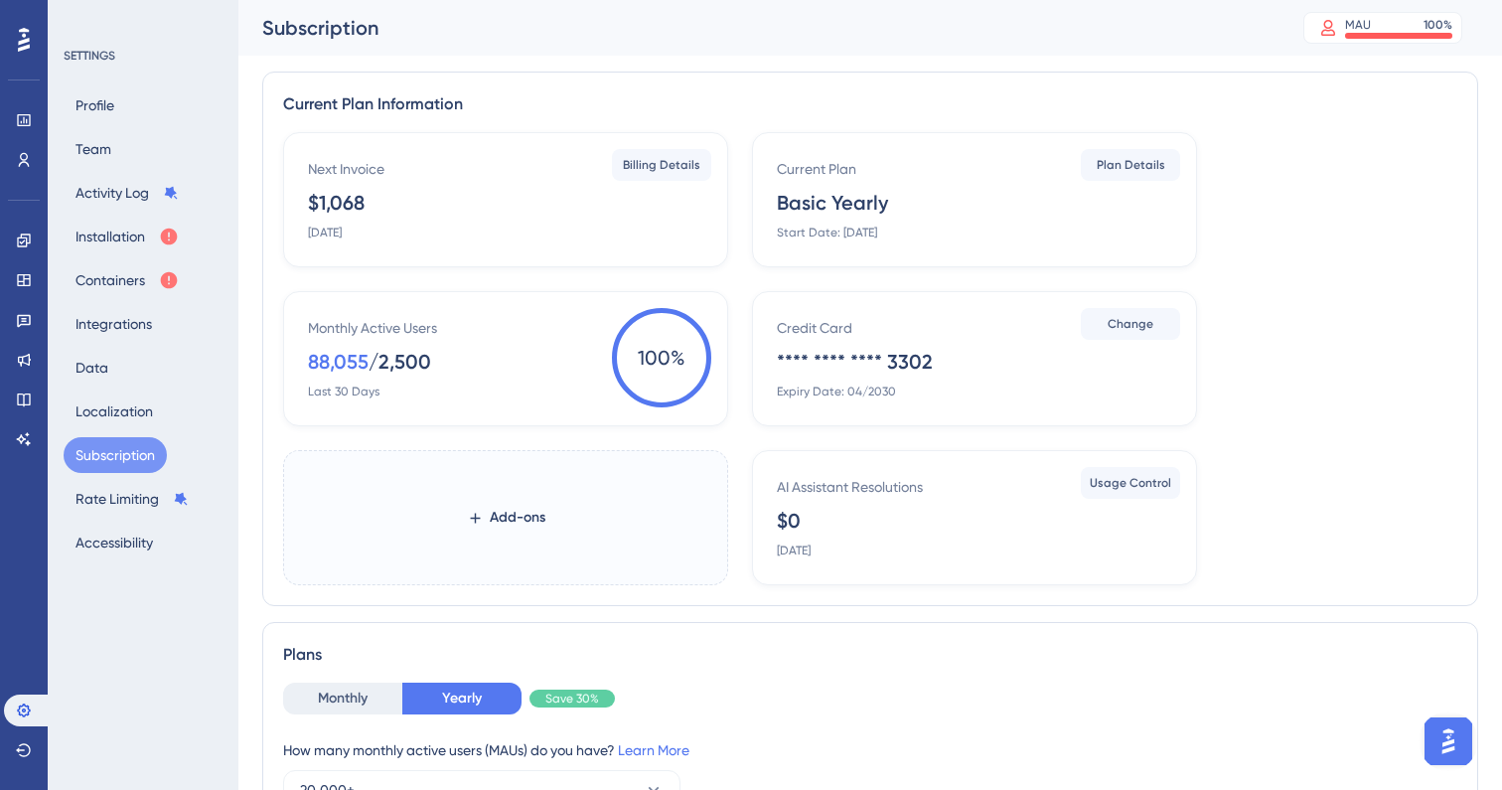
click at [566, 353] on div "Monthly Active Users 88,055 / 2,500 Last 30 Days" at bounding box center [509, 357] width 403 height 83
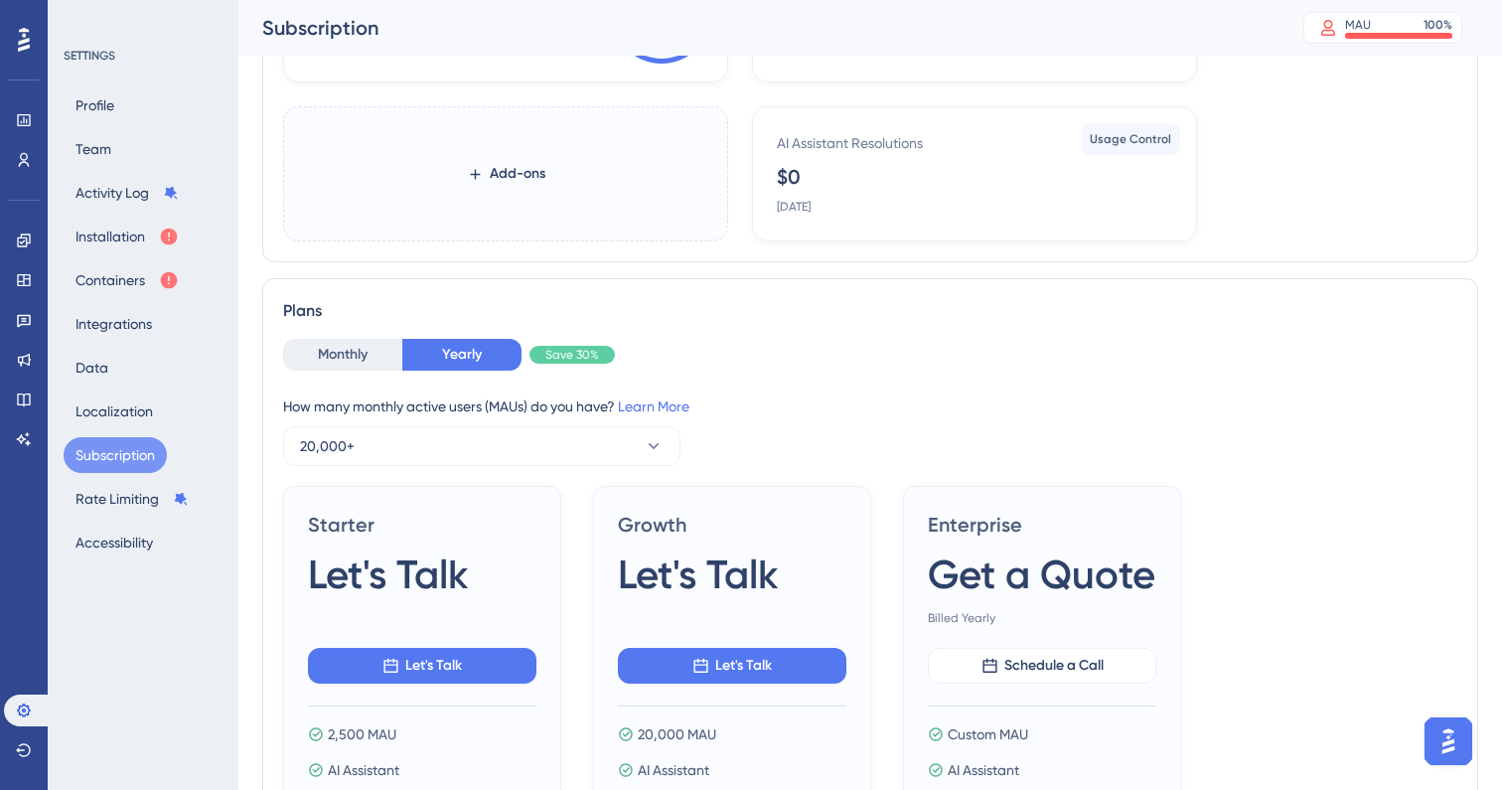
scroll to position [362, 0]
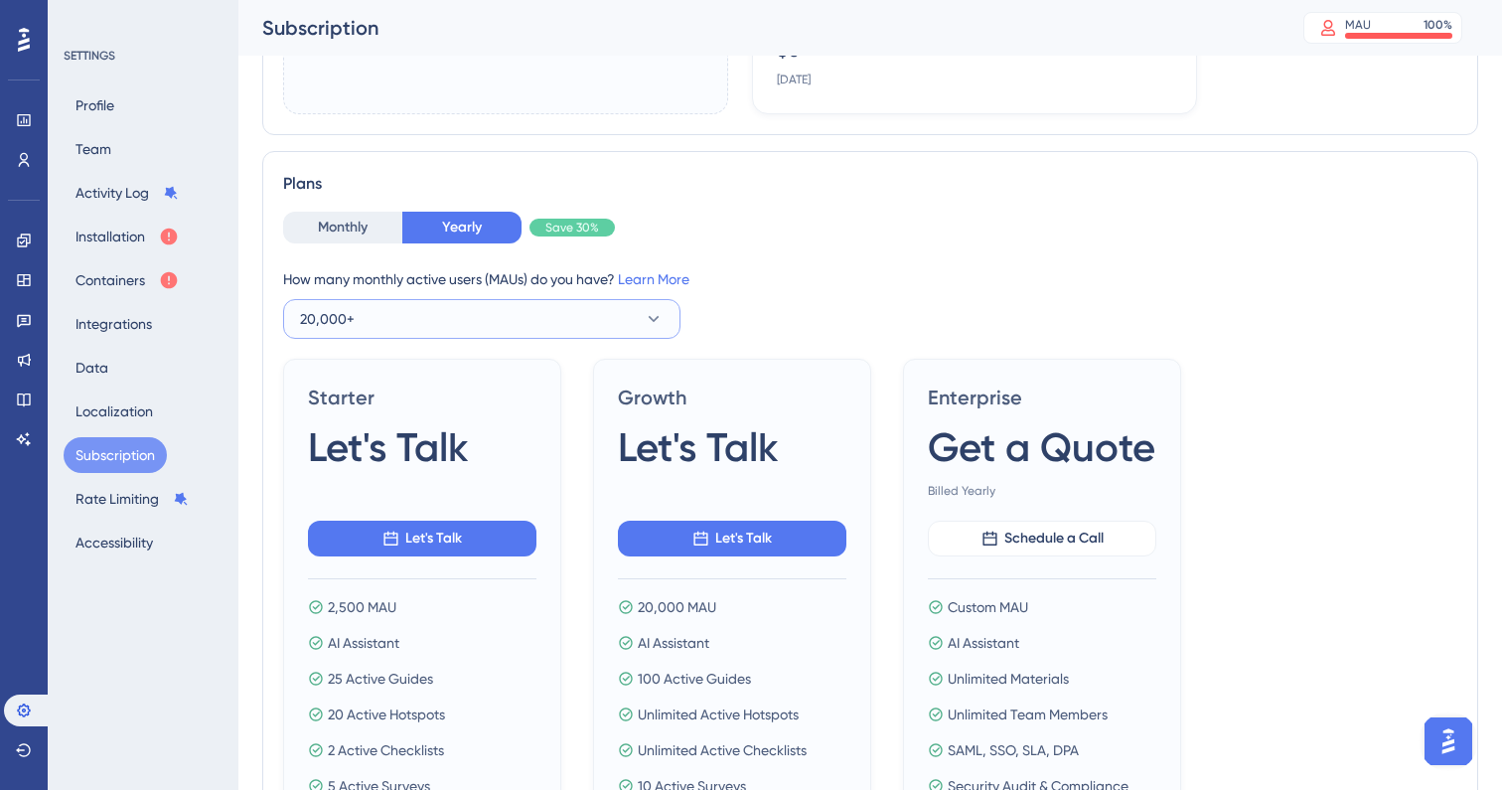
click at [628, 320] on button "20,000+" at bounding box center [481, 319] width 397 height 40
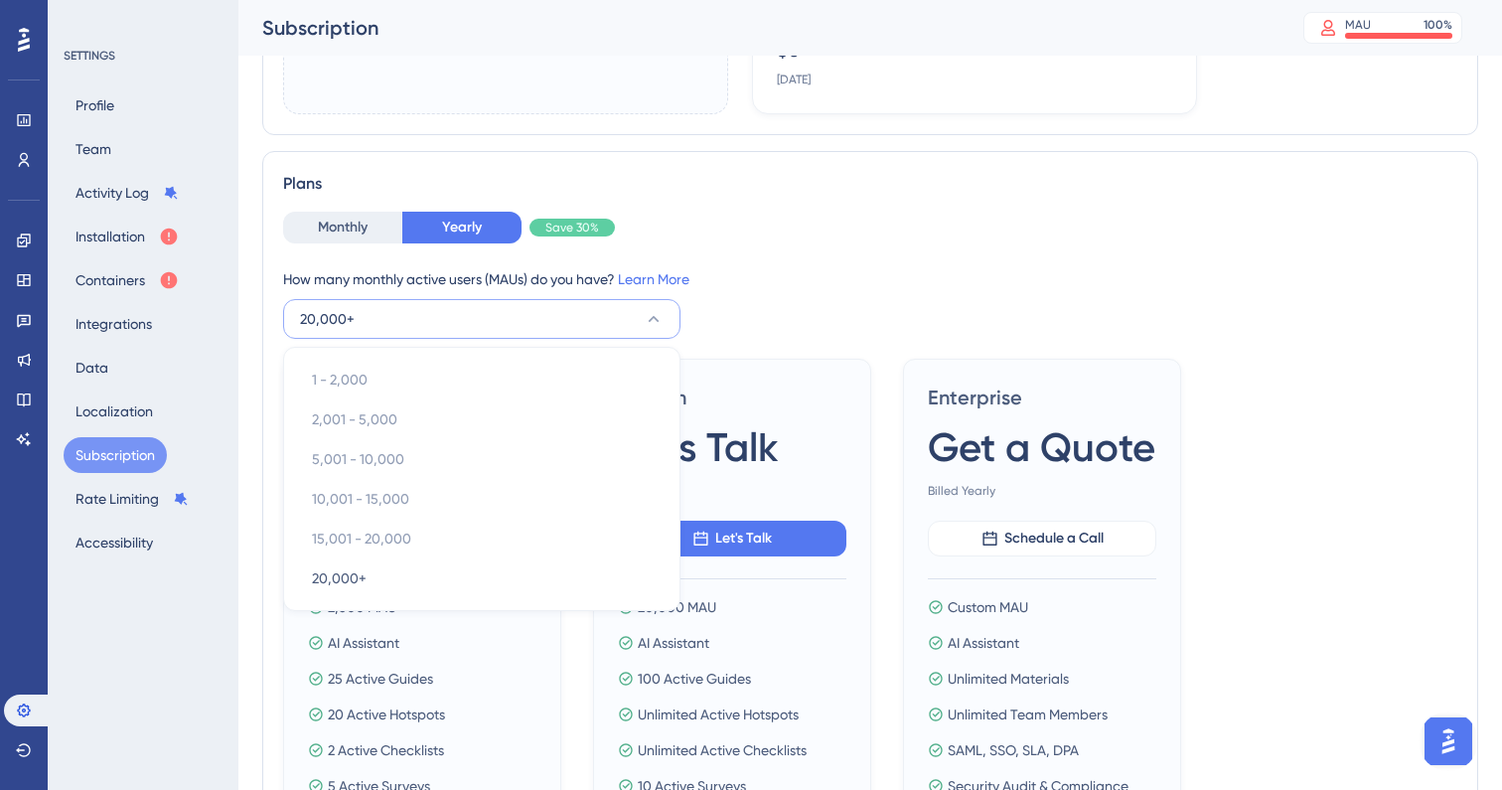
scroll to position [570, 0]
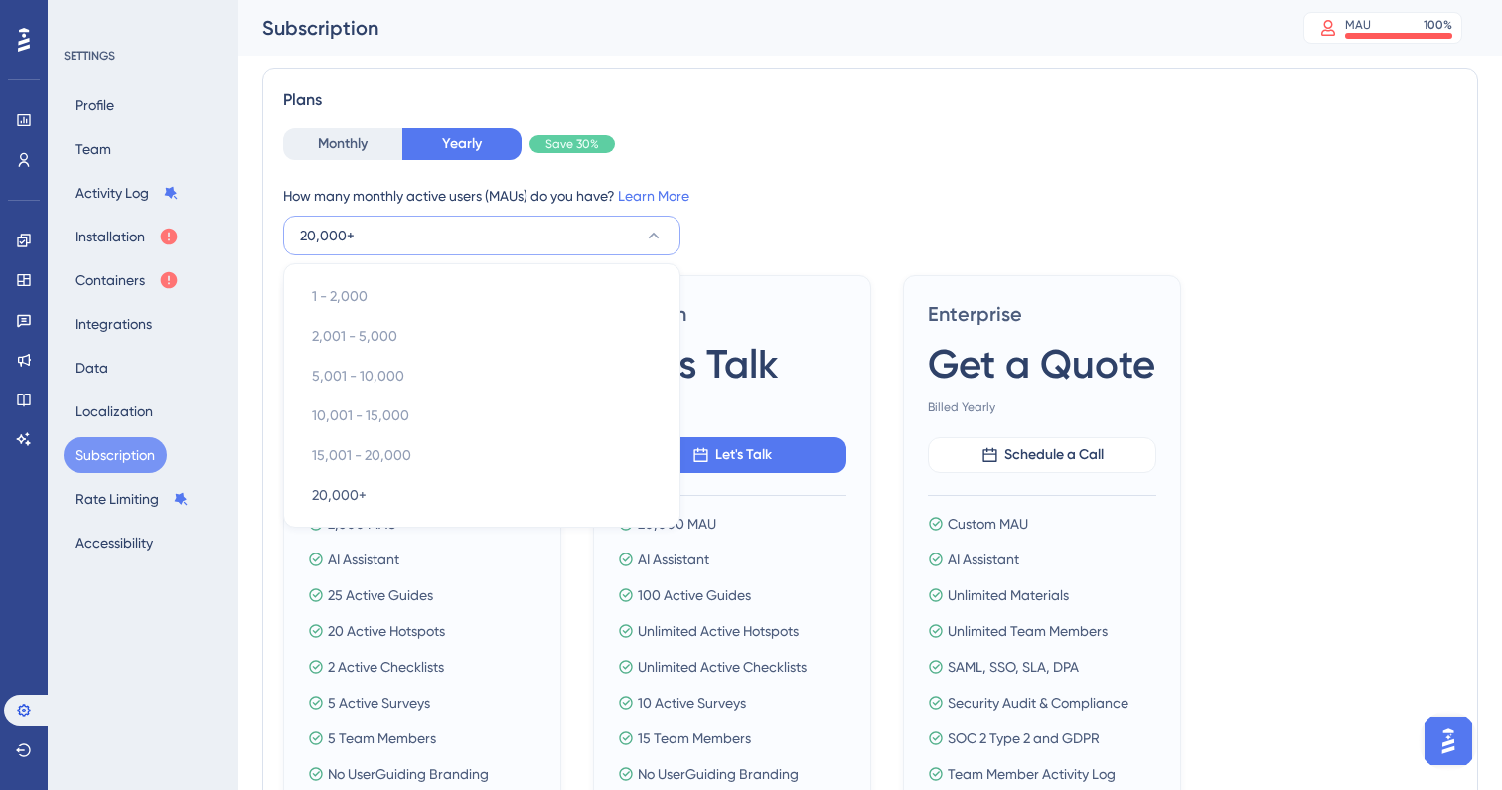
click at [753, 218] on div "How many monthly active users (MAUs) do you have? Learn More 20,000+ 1 - 2,000 …" at bounding box center [870, 220] width 1174 height 72
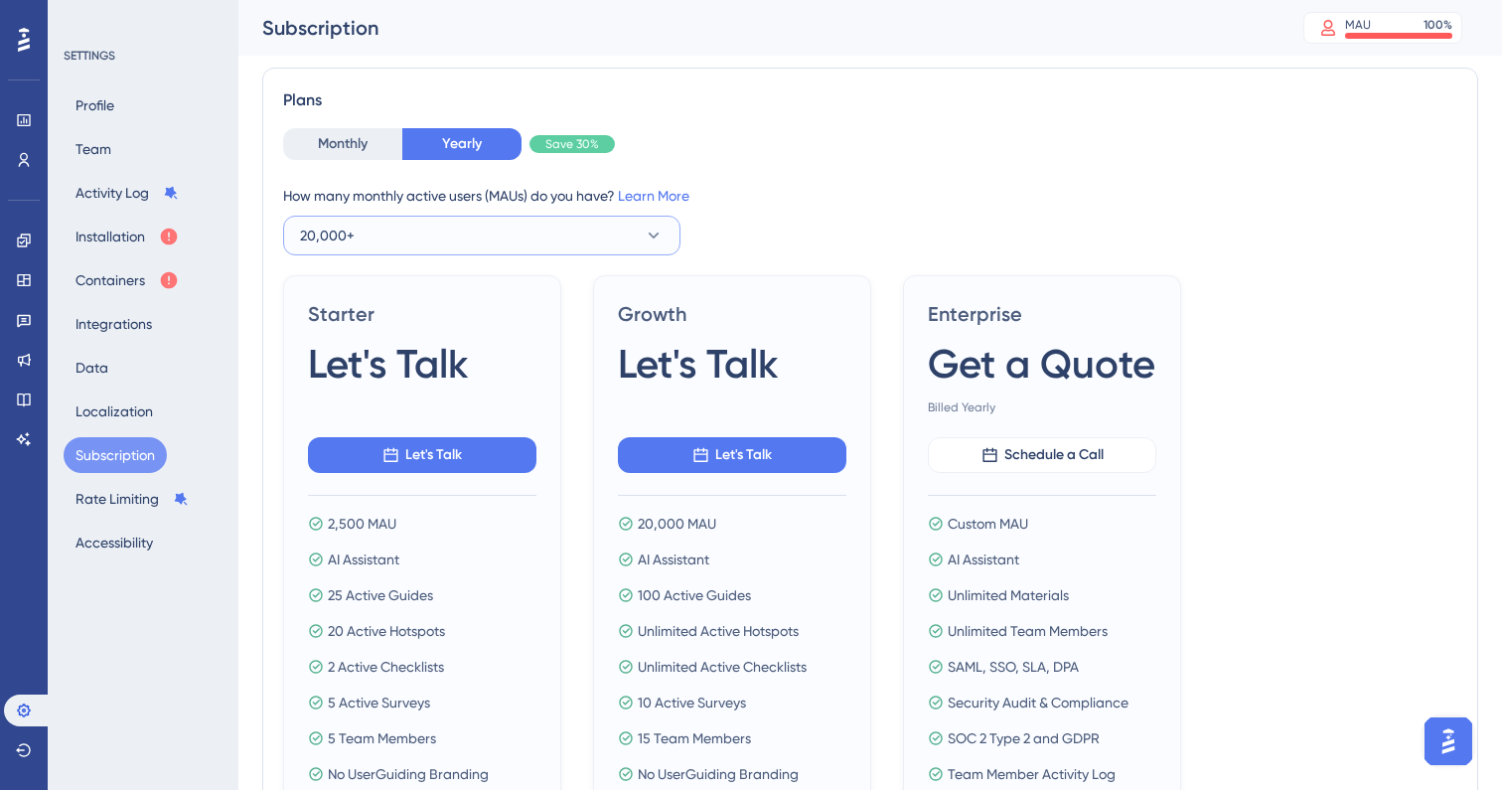
click at [644, 233] on icon at bounding box center [654, 235] width 20 height 20
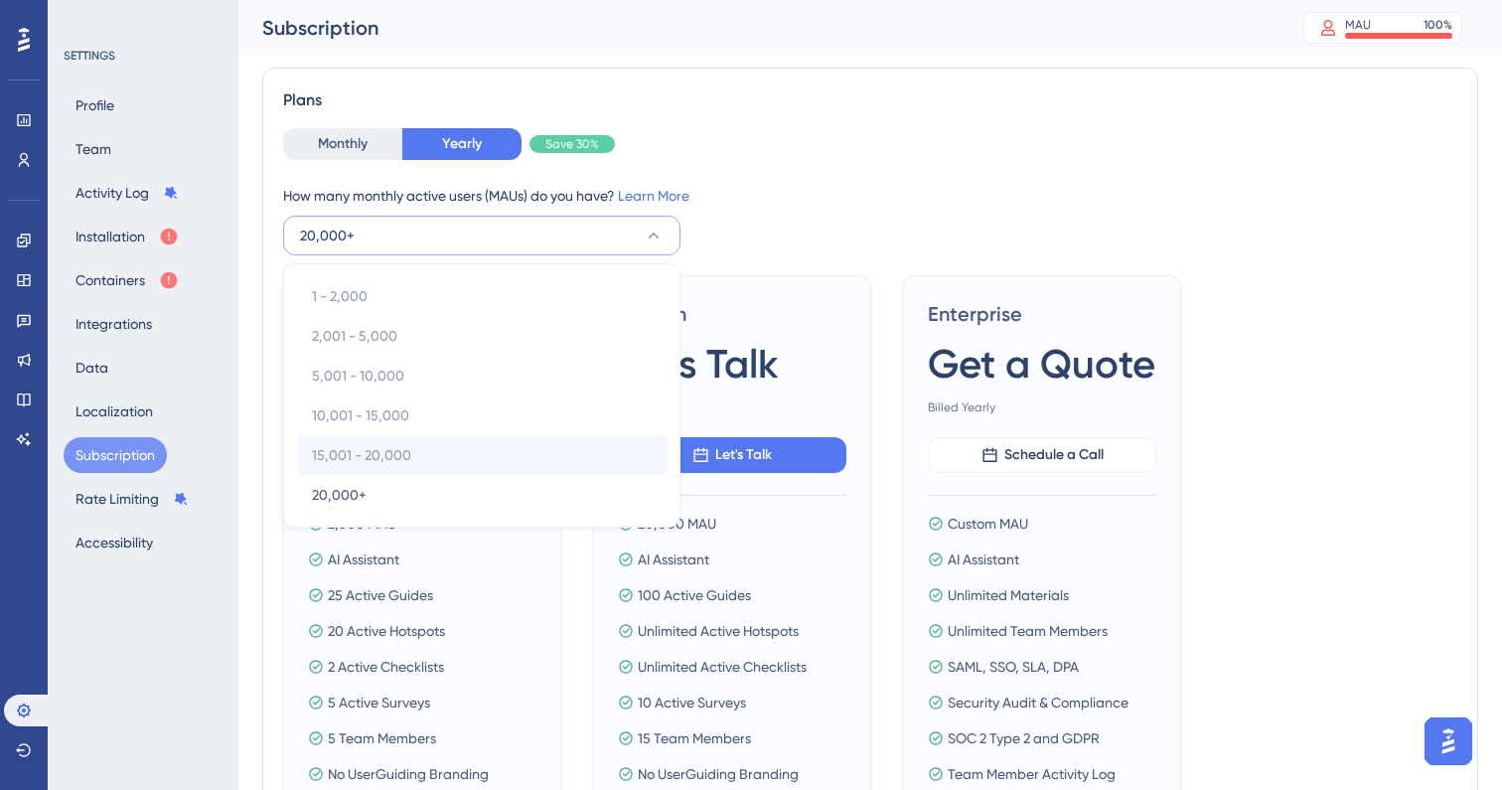
click at [541, 436] on div "15,001 - 20,000 15,001 - 20,000" at bounding box center [482, 455] width 340 height 40
click at [620, 56] on div "Current Plan Information Next Invoice $1,068 [DATE] Billing Details Current Pla…" at bounding box center [870, 284] width 1216 height 1535
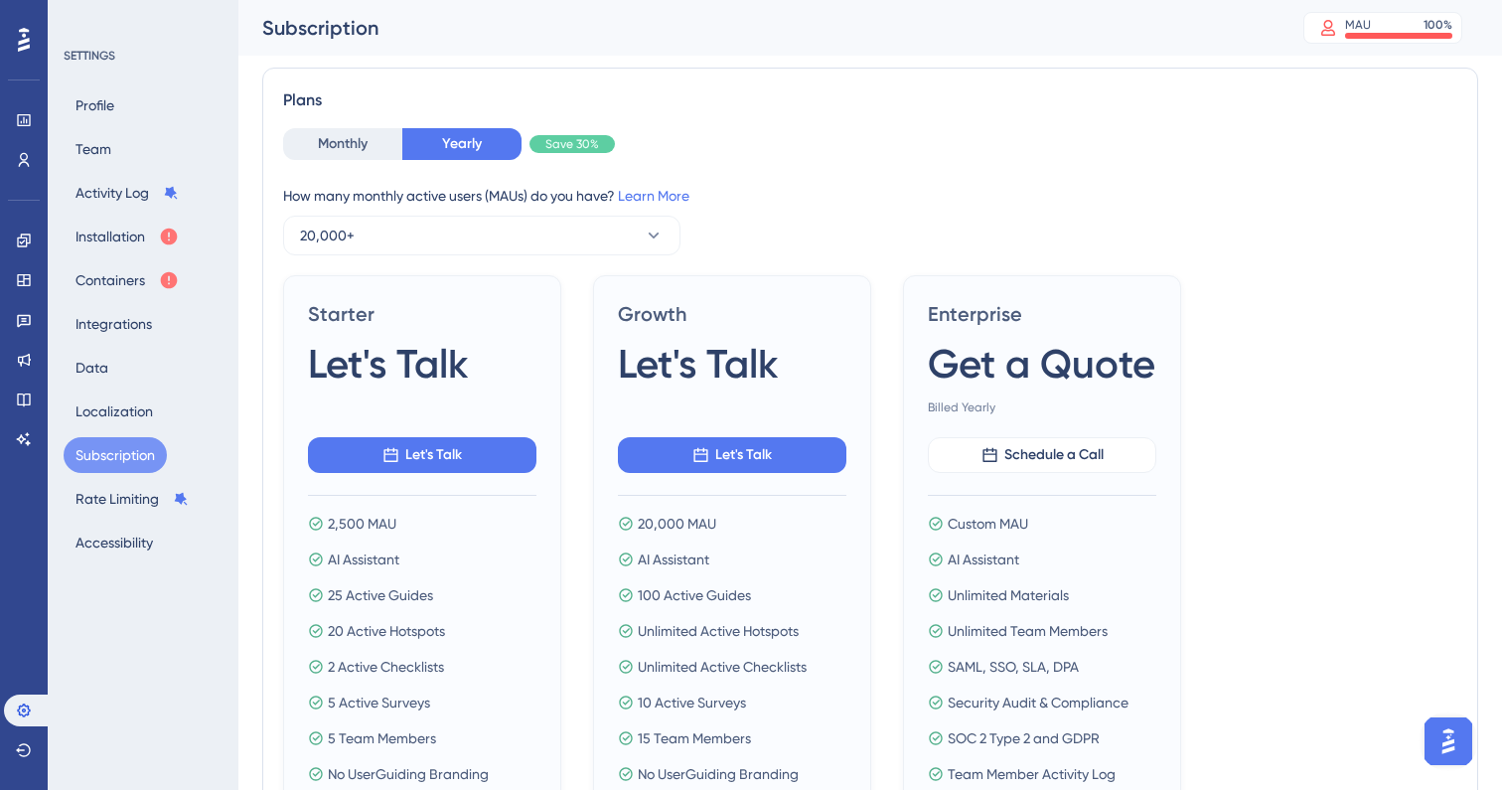
click at [822, 149] on div "Monthly Yearly Save 30%" at bounding box center [870, 144] width 1174 height 32
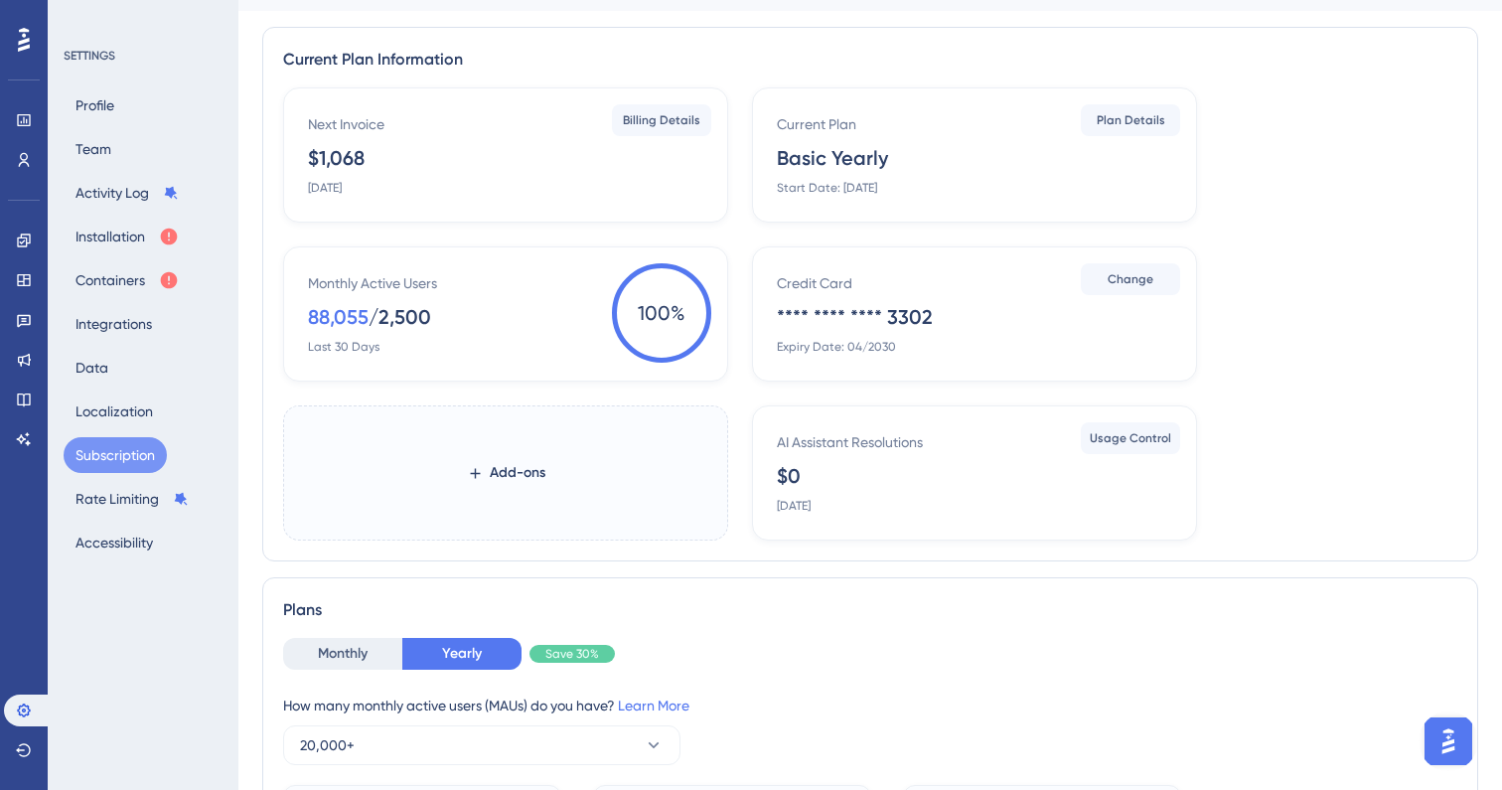
scroll to position [0, 0]
